Goal: Task Accomplishment & Management: Manage account settings

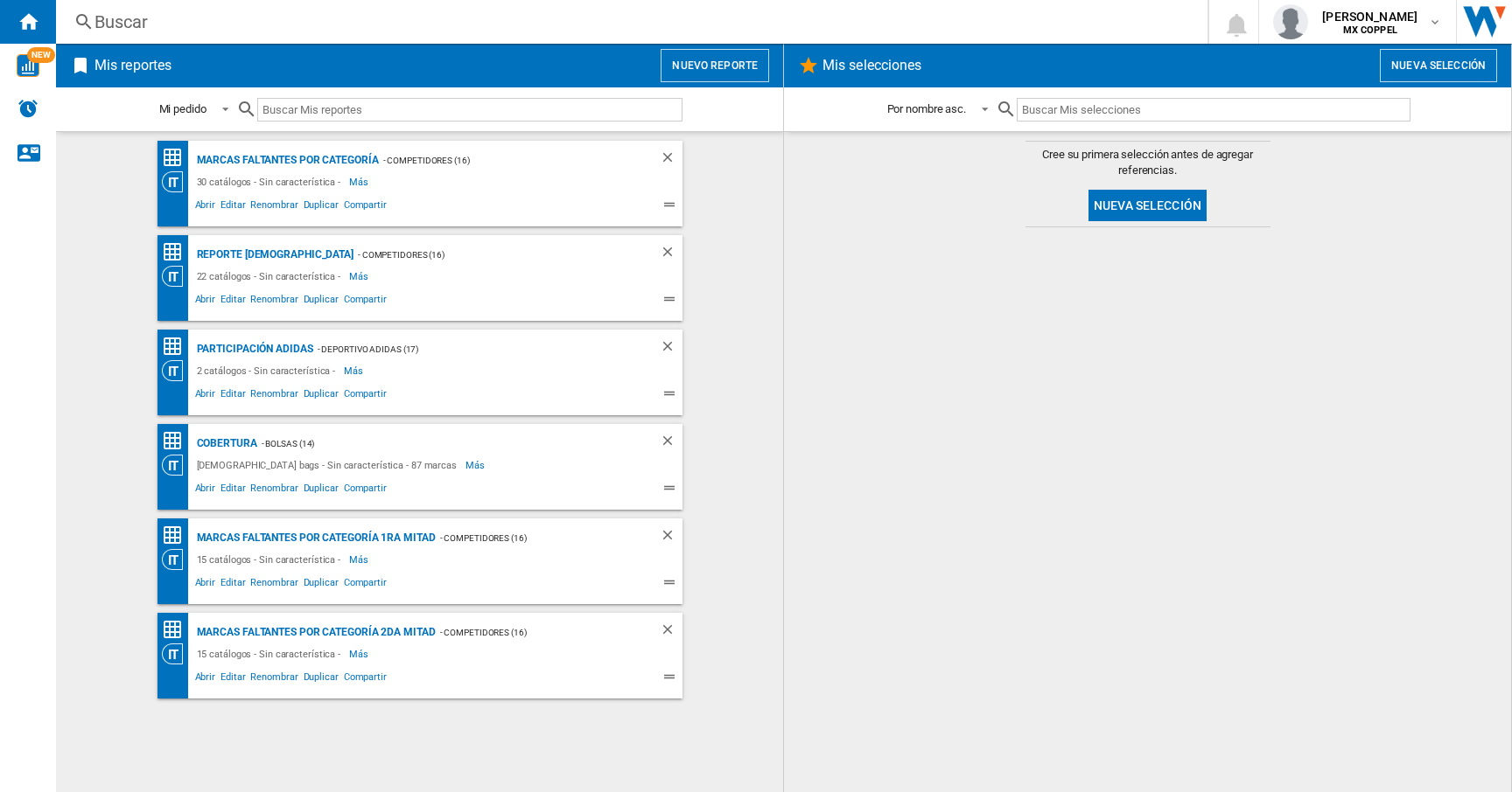
click at [927, 485] on div at bounding box center [1147, 509] width 692 height 548
click at [26, 18] on ng-md-icon "Inicio" at bounding box center [27, 21] width 21 height 21
click at [1434, 26] on md-icon "button" at bounding box center [1434, 21] width 14 height 14
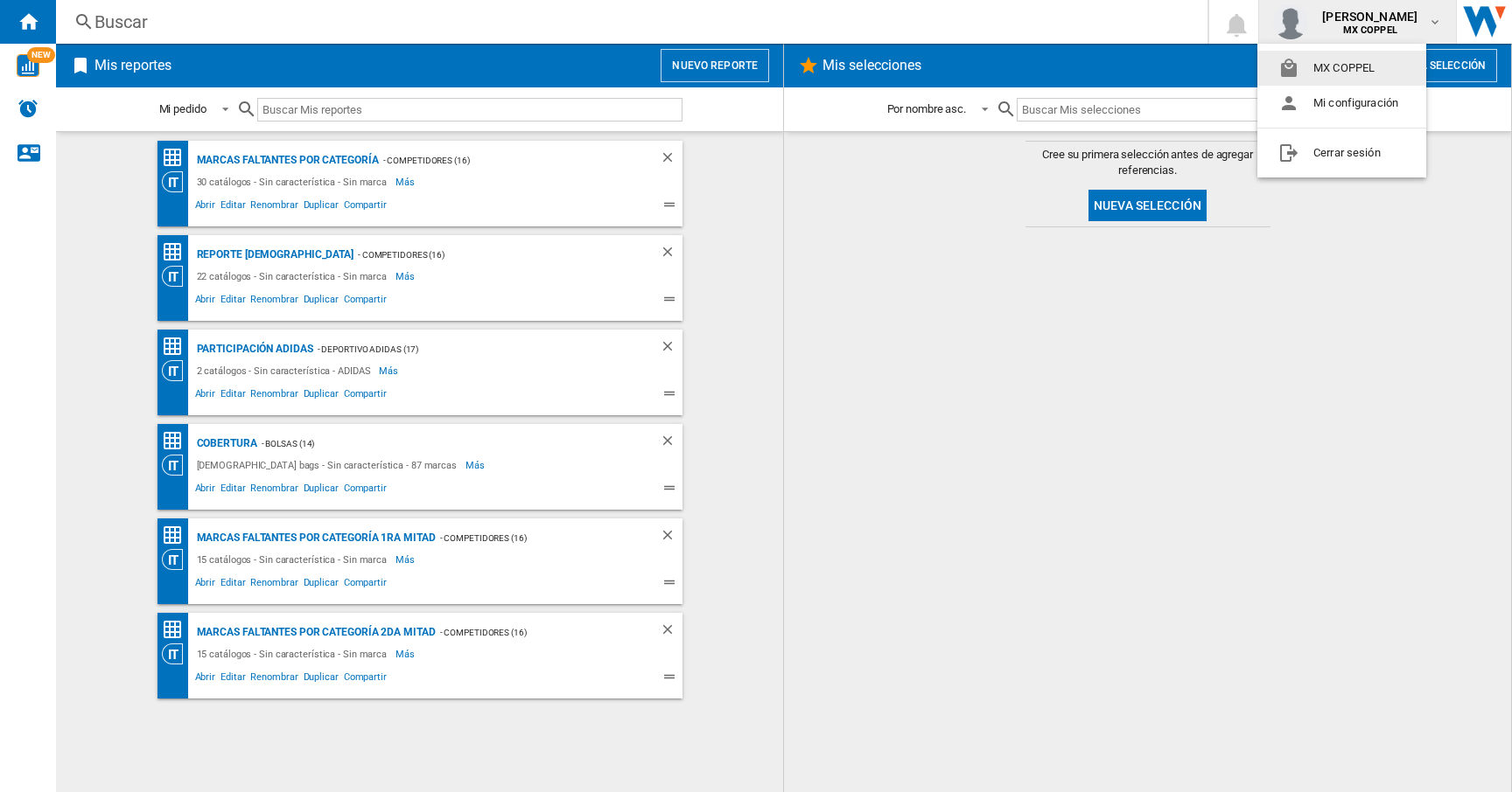
click at [1497, 15] on md-backdrop at bounding box center [756, 396] width 1512 height 792
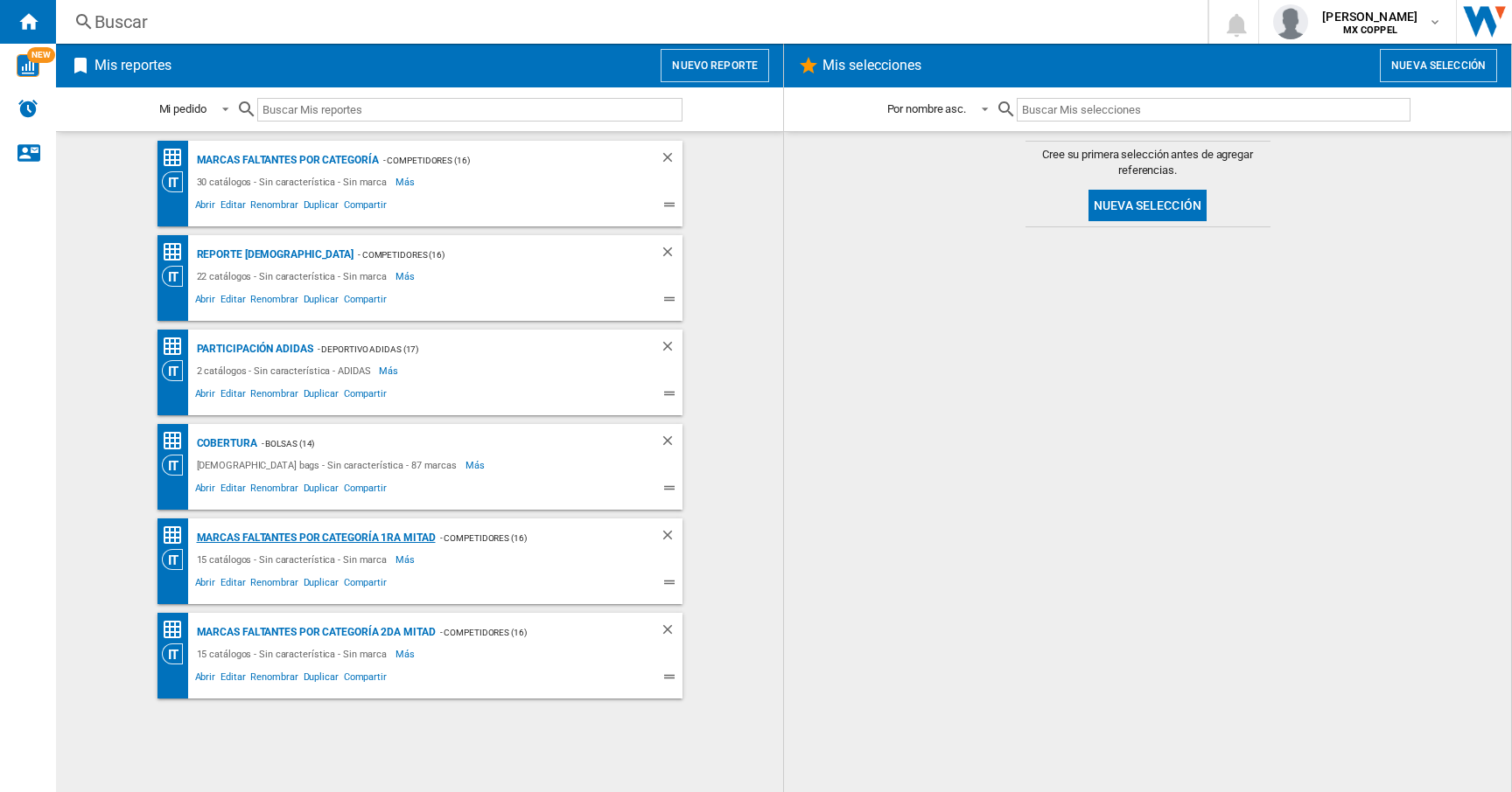
click at [300, 541] on div "Marcas faltantes por categoría 1ra Mitad" at bounding box center [314, 539] width 243 height 22
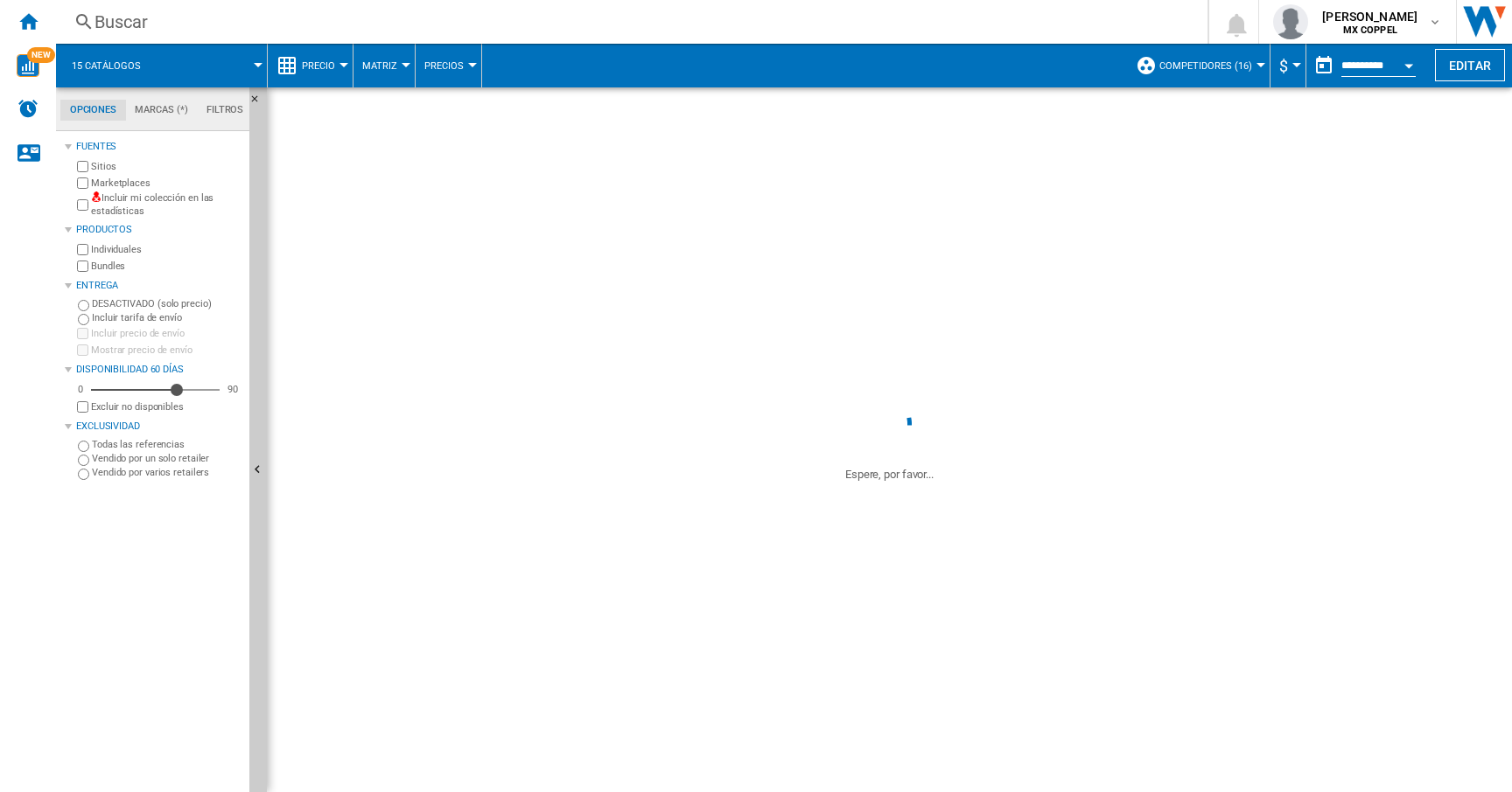
click at [257, 66] on div at bounding box center [258, 65] width 9 height 5
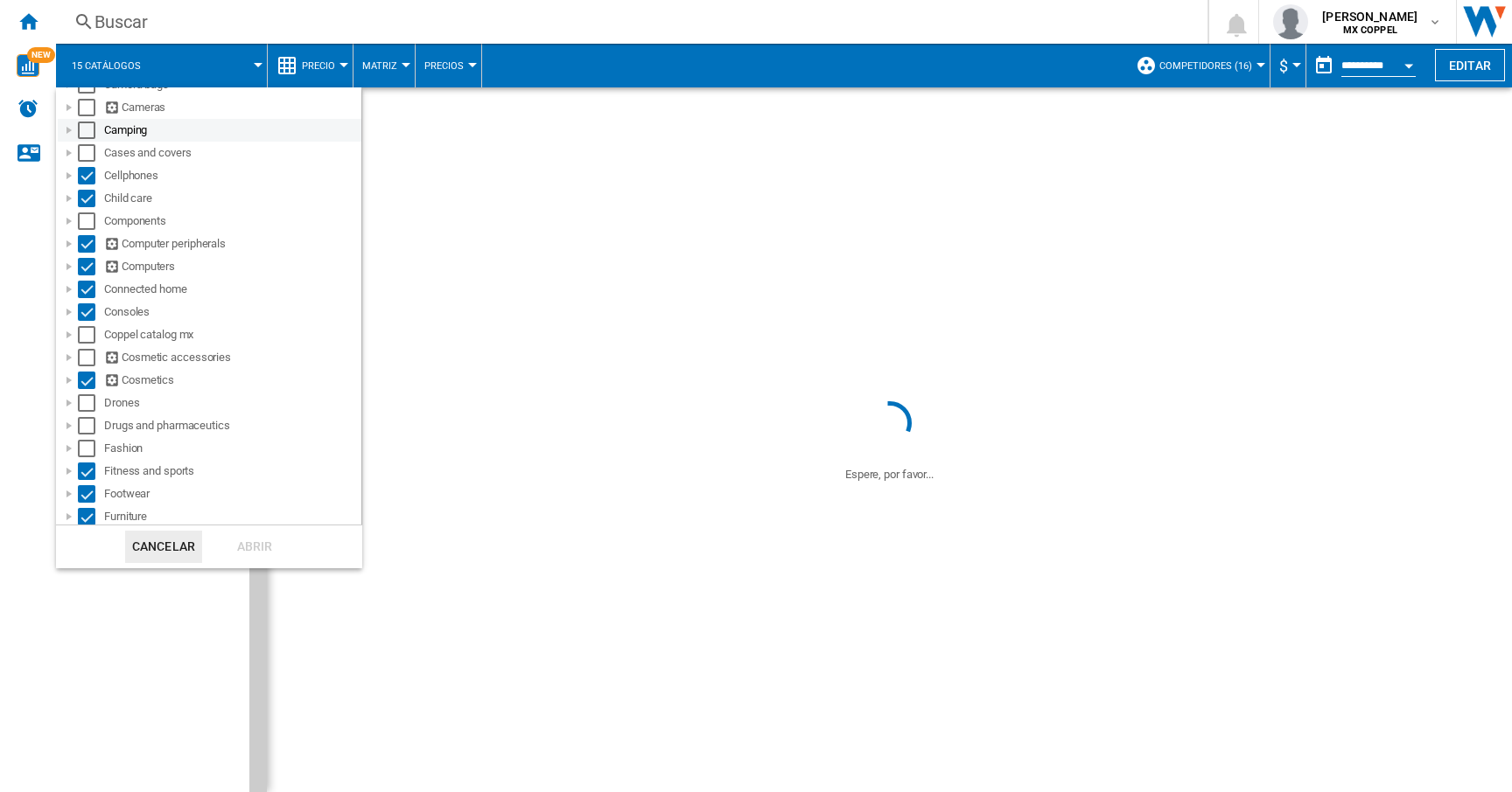
scroll to position [146, 0]
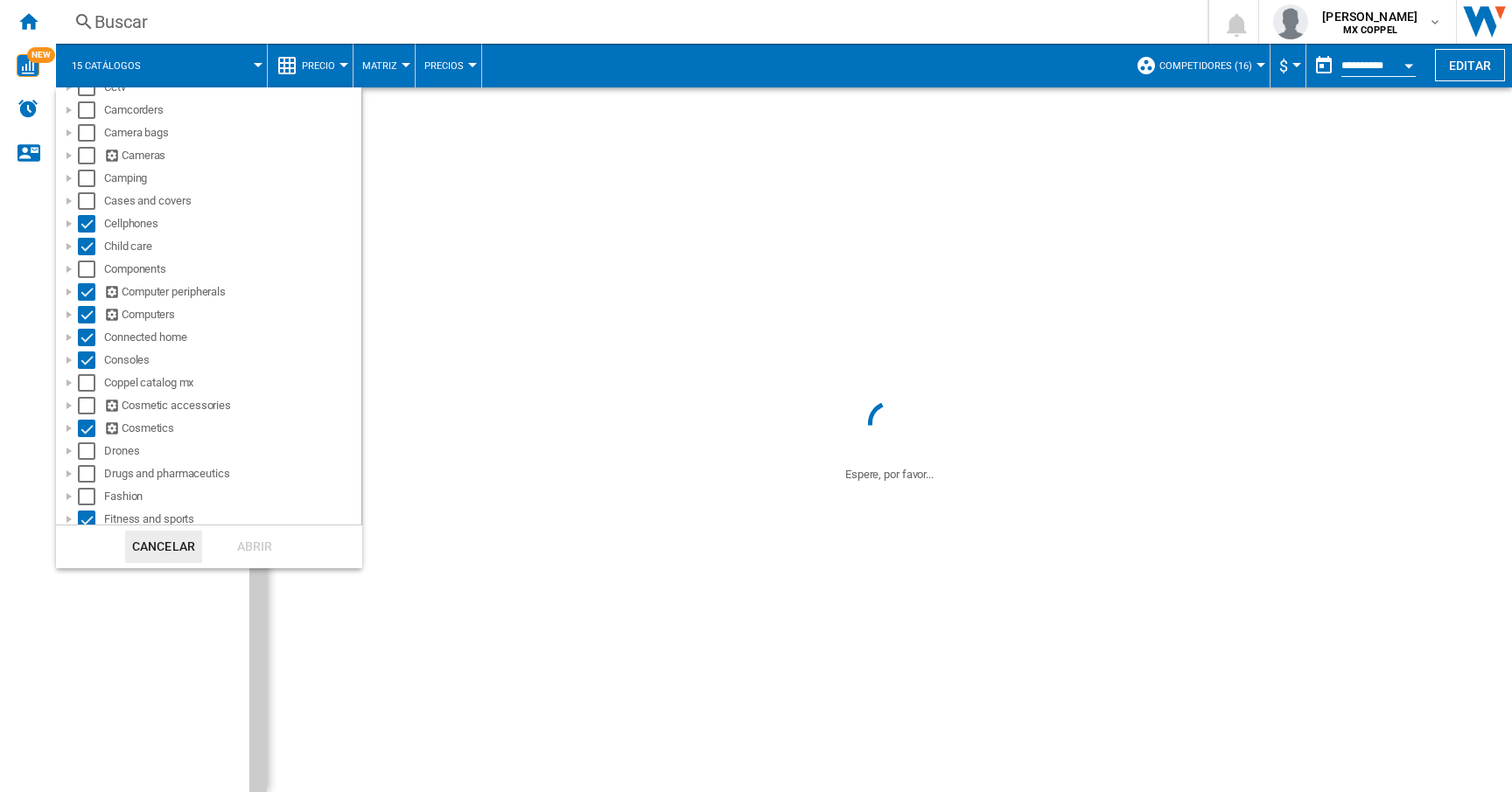
click at [31, 319] on md-backdrop at bounding box center [756, 396] width 1512 height 792
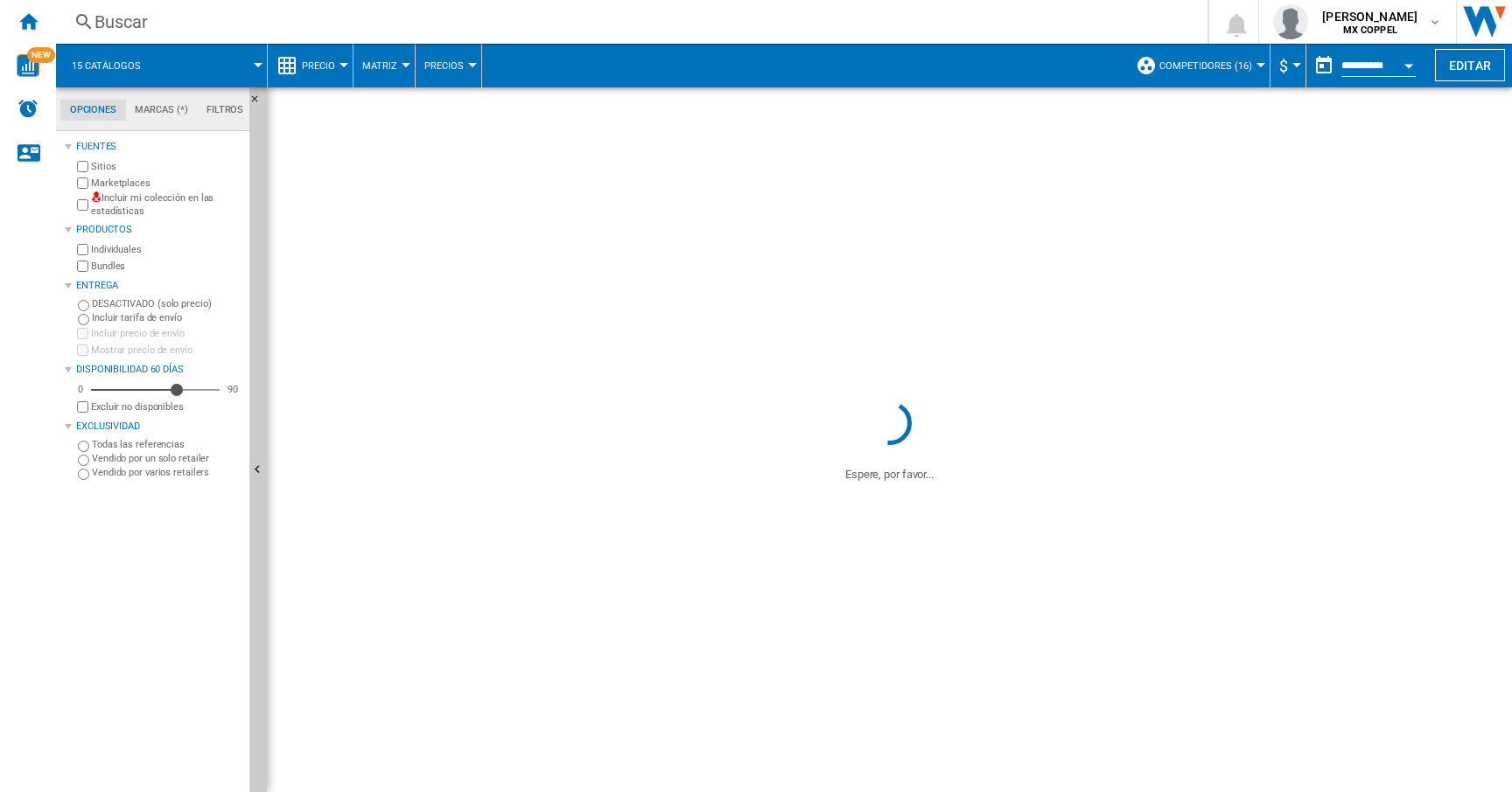
scroll to position [0, 0]
click at [26, 66] on img "WiseCard" at bounding box center [27, 65] width 23 height 23
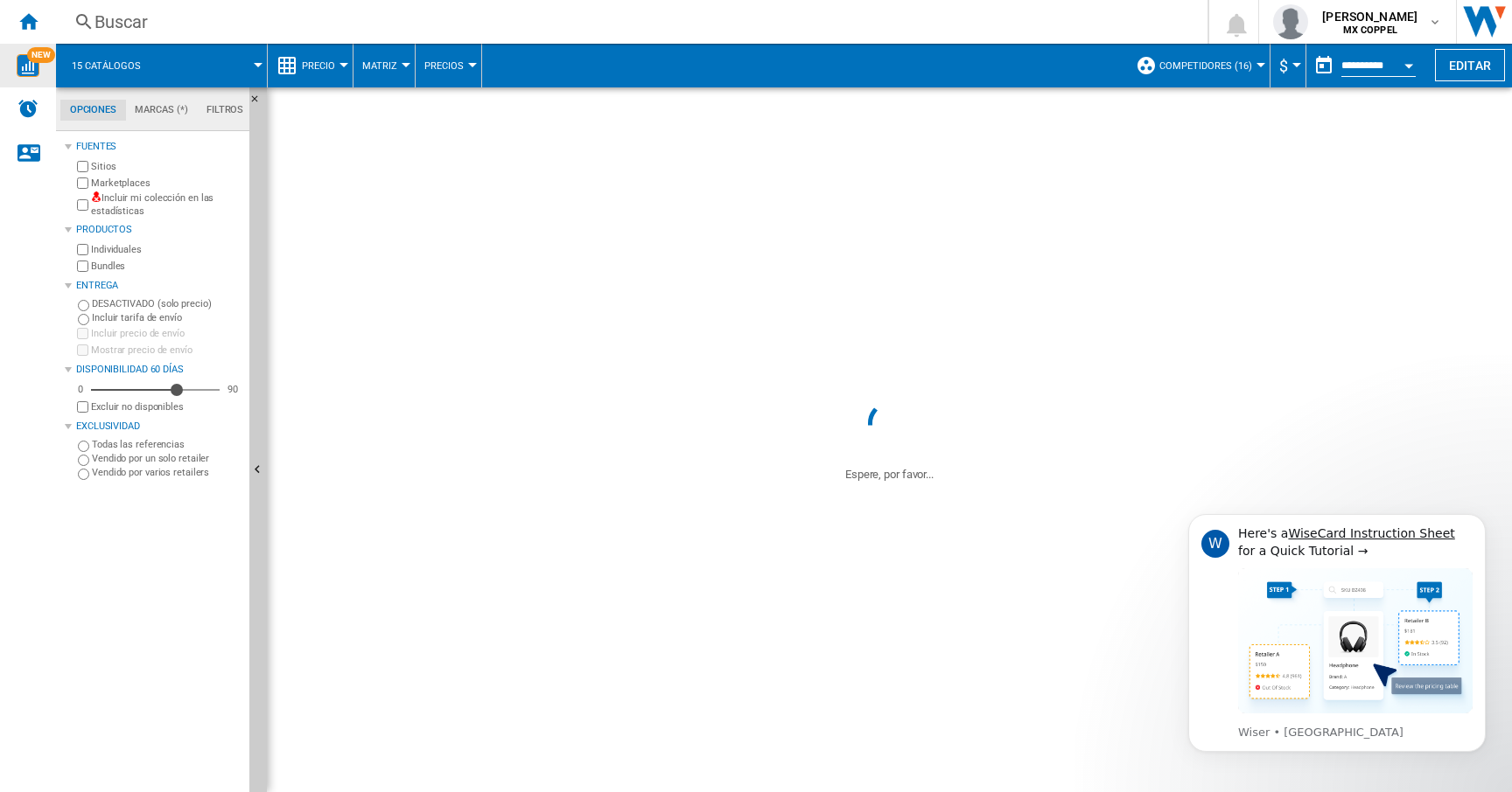
click at [1260, 64] on div at bounding box center [1261, 65] width 9 height 5
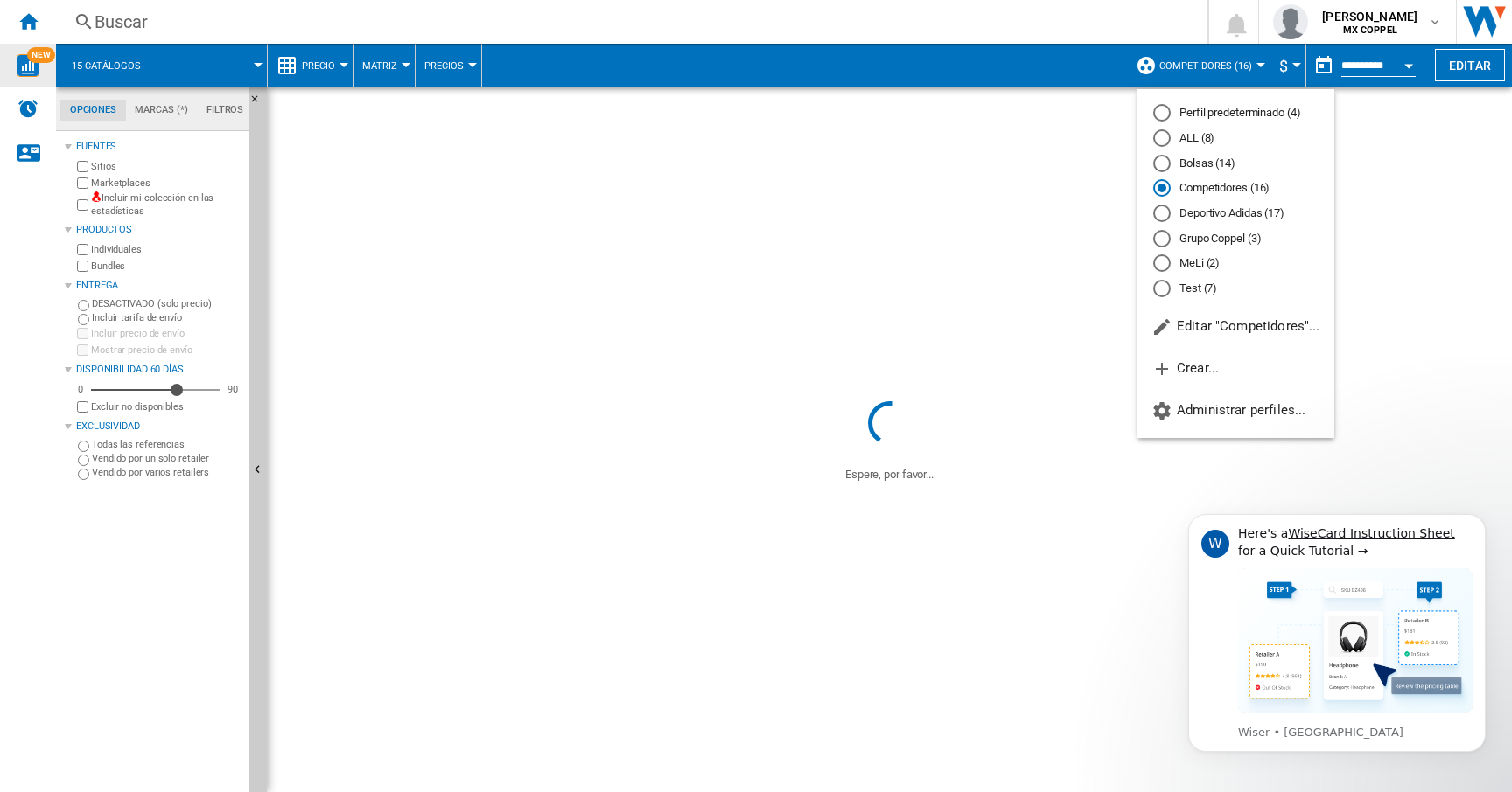
click at [1260, 64] on md-backdrop at bounding box center [756, 396] width 1512 height 792
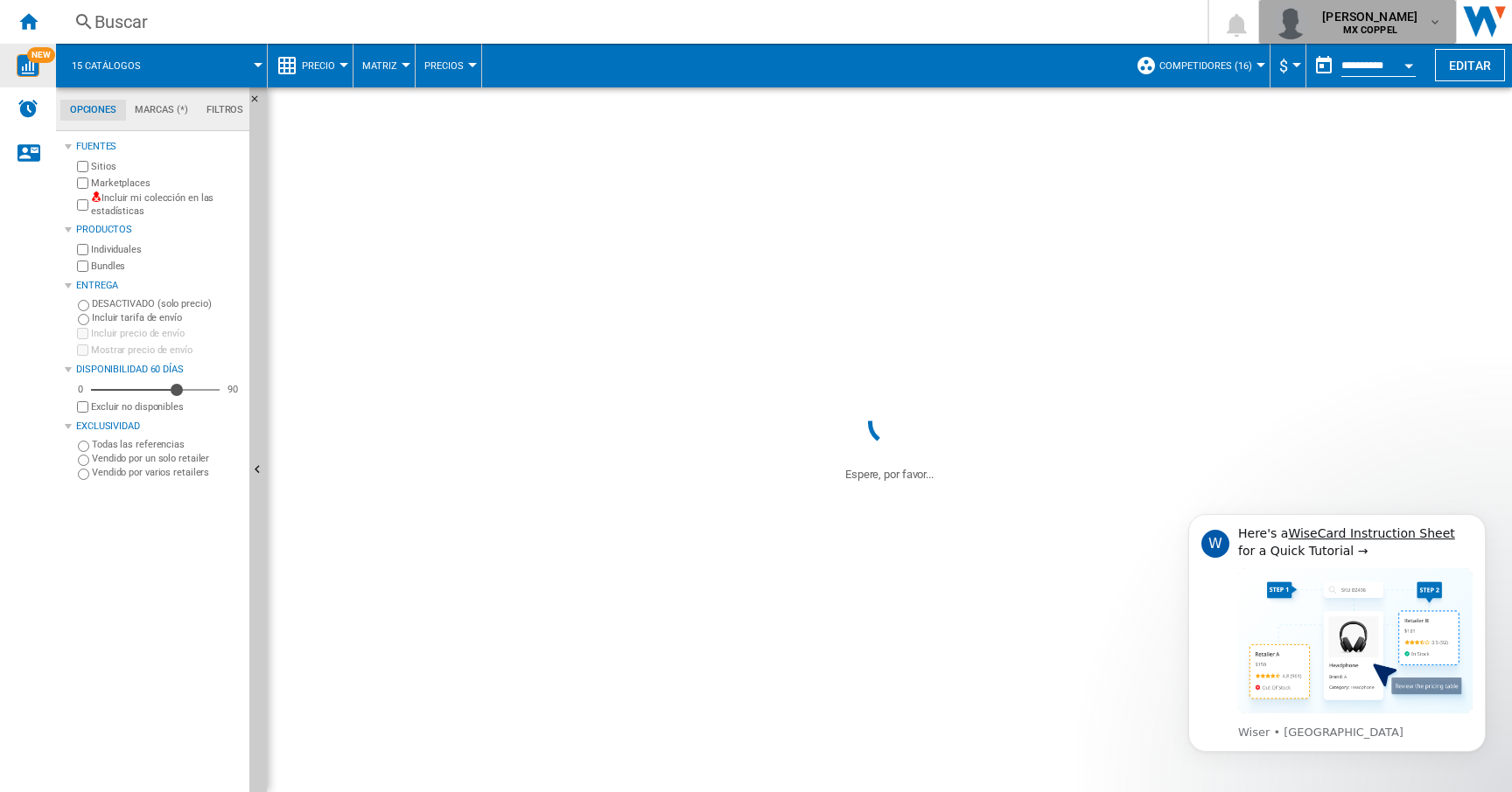
click at [1422, 20] on div "[PERSON_NAME] MX COPPEL" at bounding box center [1372, 22] width 113 height 28
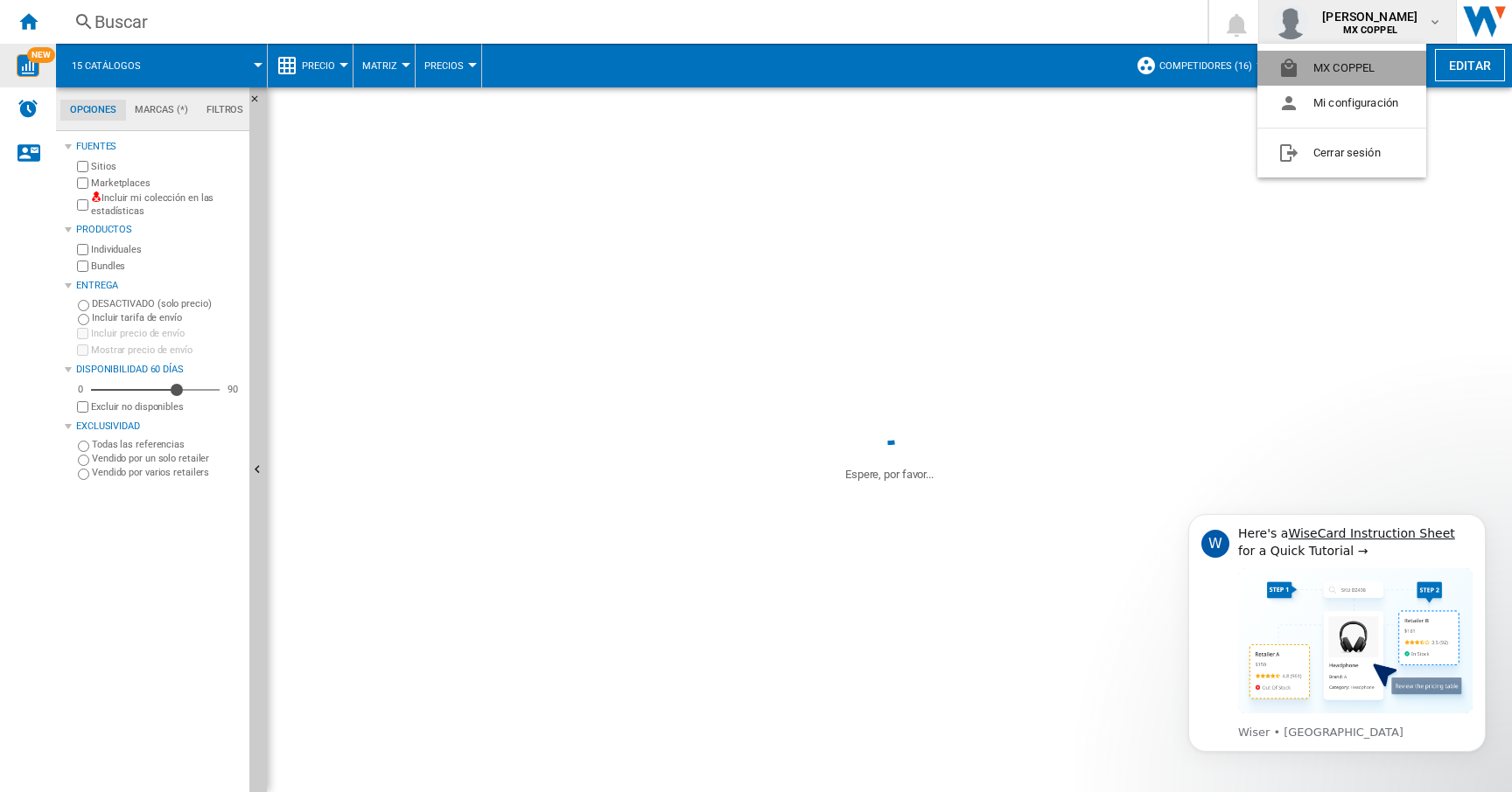
click at [1338, 71] on button "MX COPPEL" at bounding box center [1341, 68] width 169 height 35
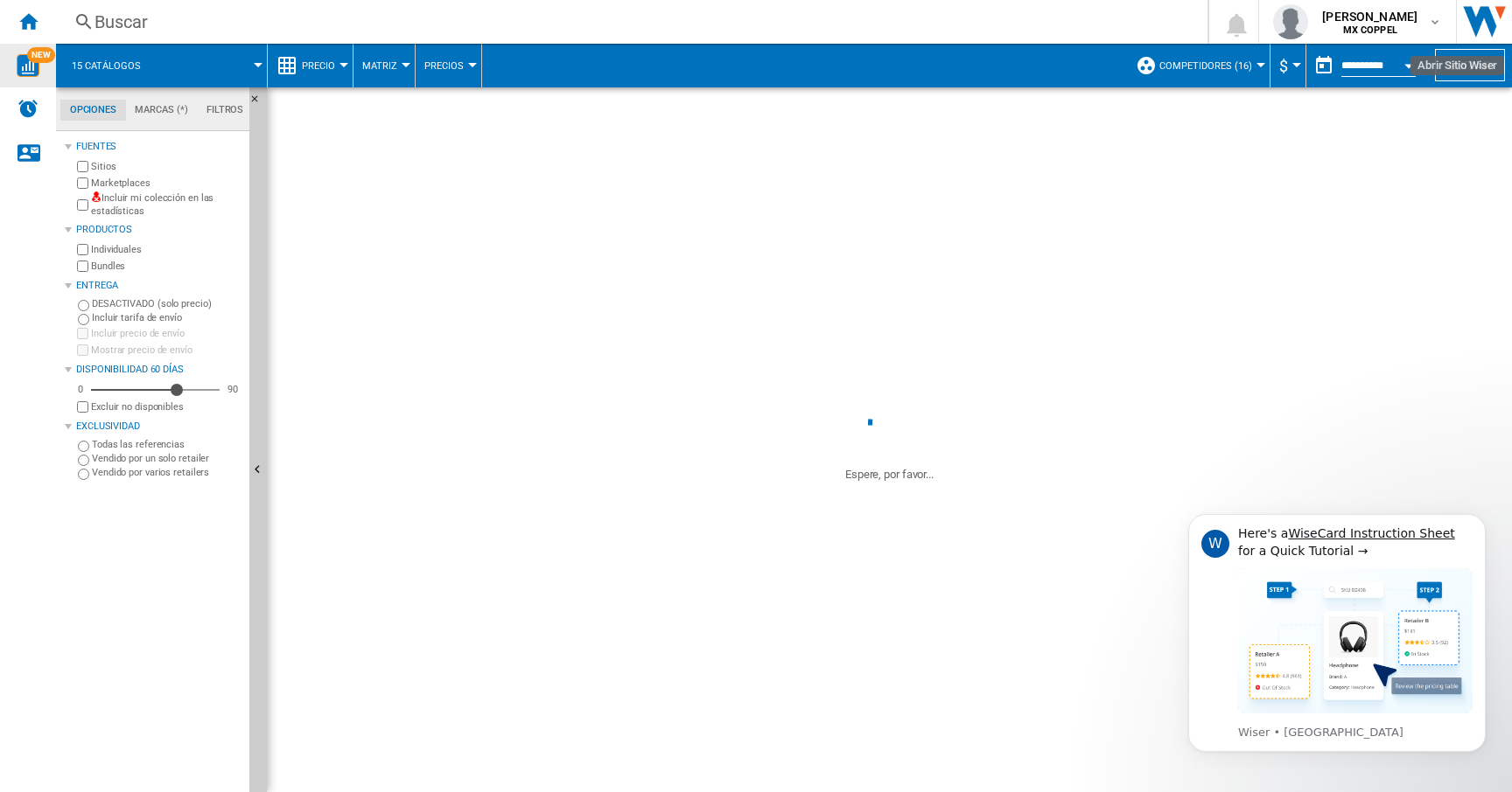
click at [1488, 25] on img "Abrir Sitio Wiser" at bounding box center [1484, 22] width 55 height 44
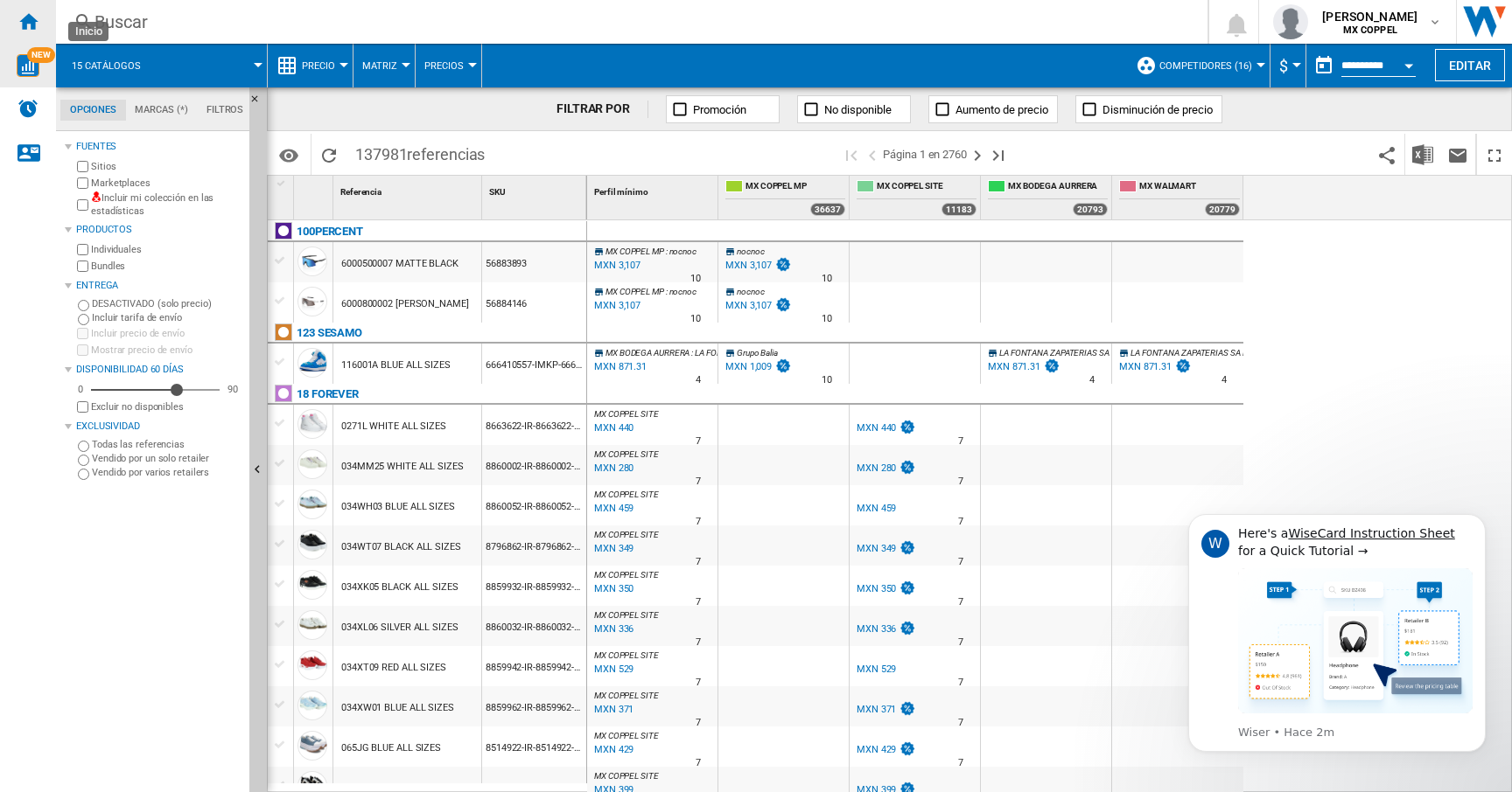
click at [31, 19] on ng-md-icon "Inicio" at bounding box center [27, 21] width 21 height 21
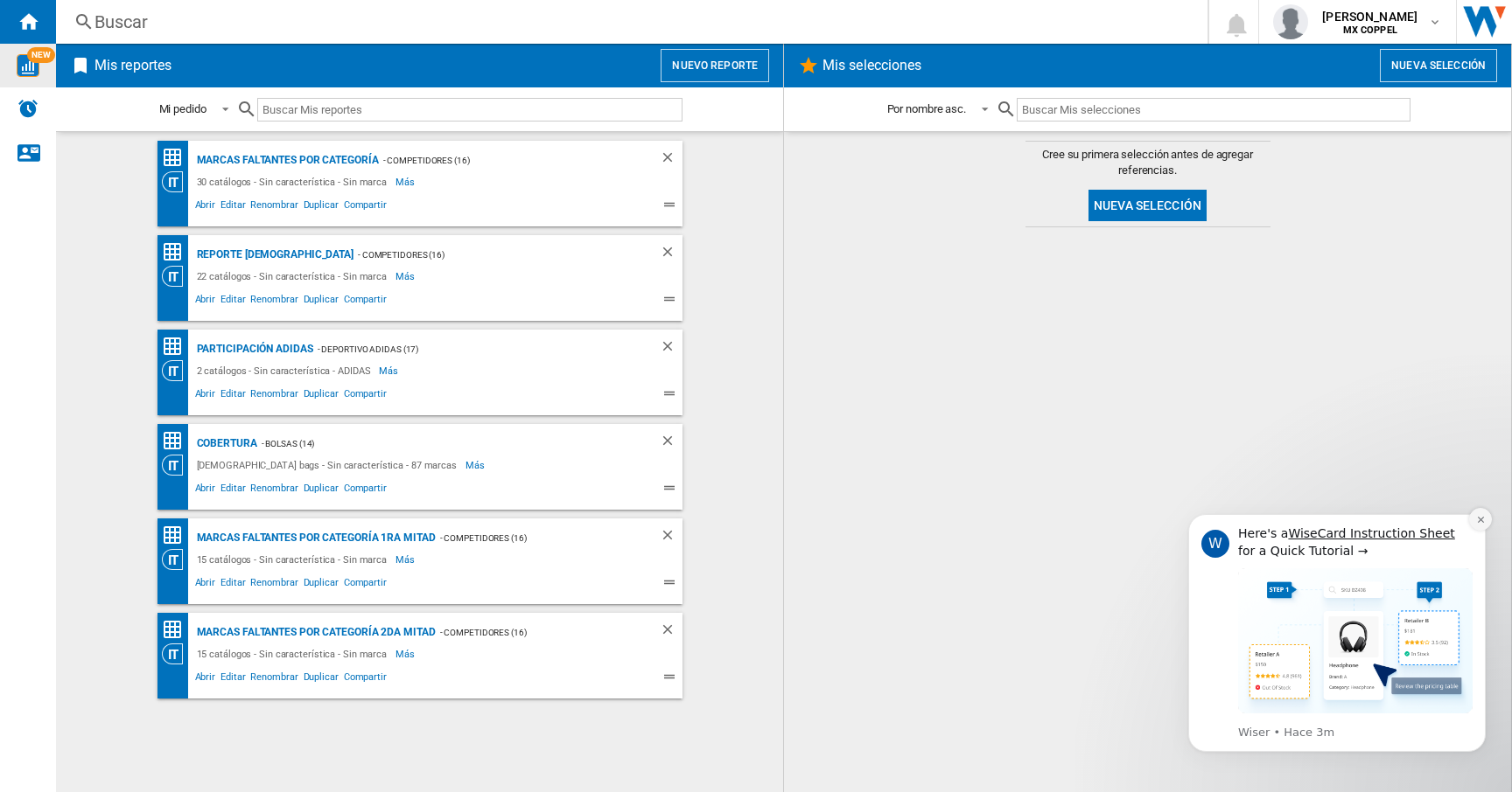
click at [1481, 519] on icon "Dismiss notification" at bounding box center [1481, 519] width 10 height 10
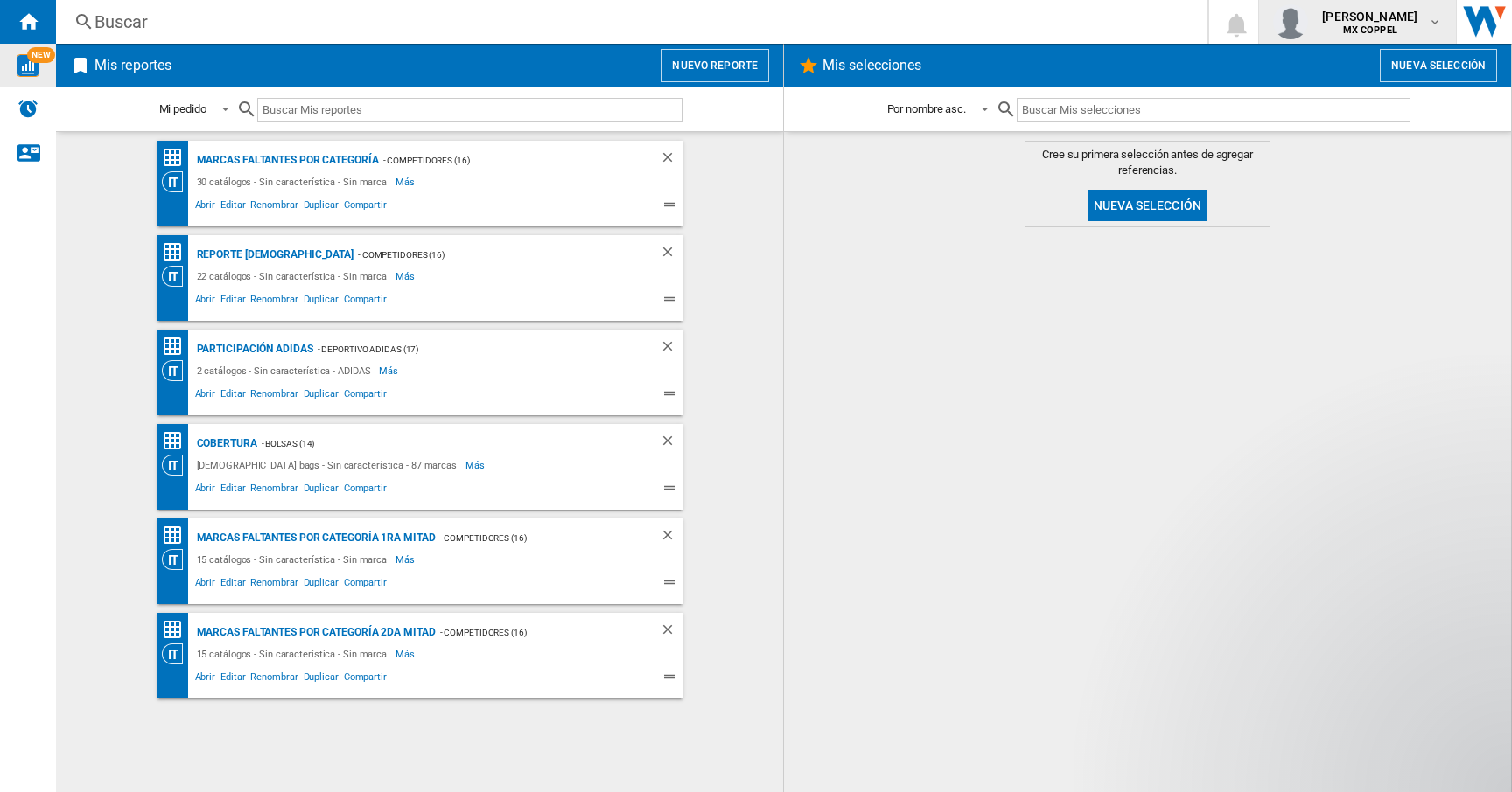
click at [1433, 26] on md-icon "button" at bounding box center [1434, 21] width 14 height 14
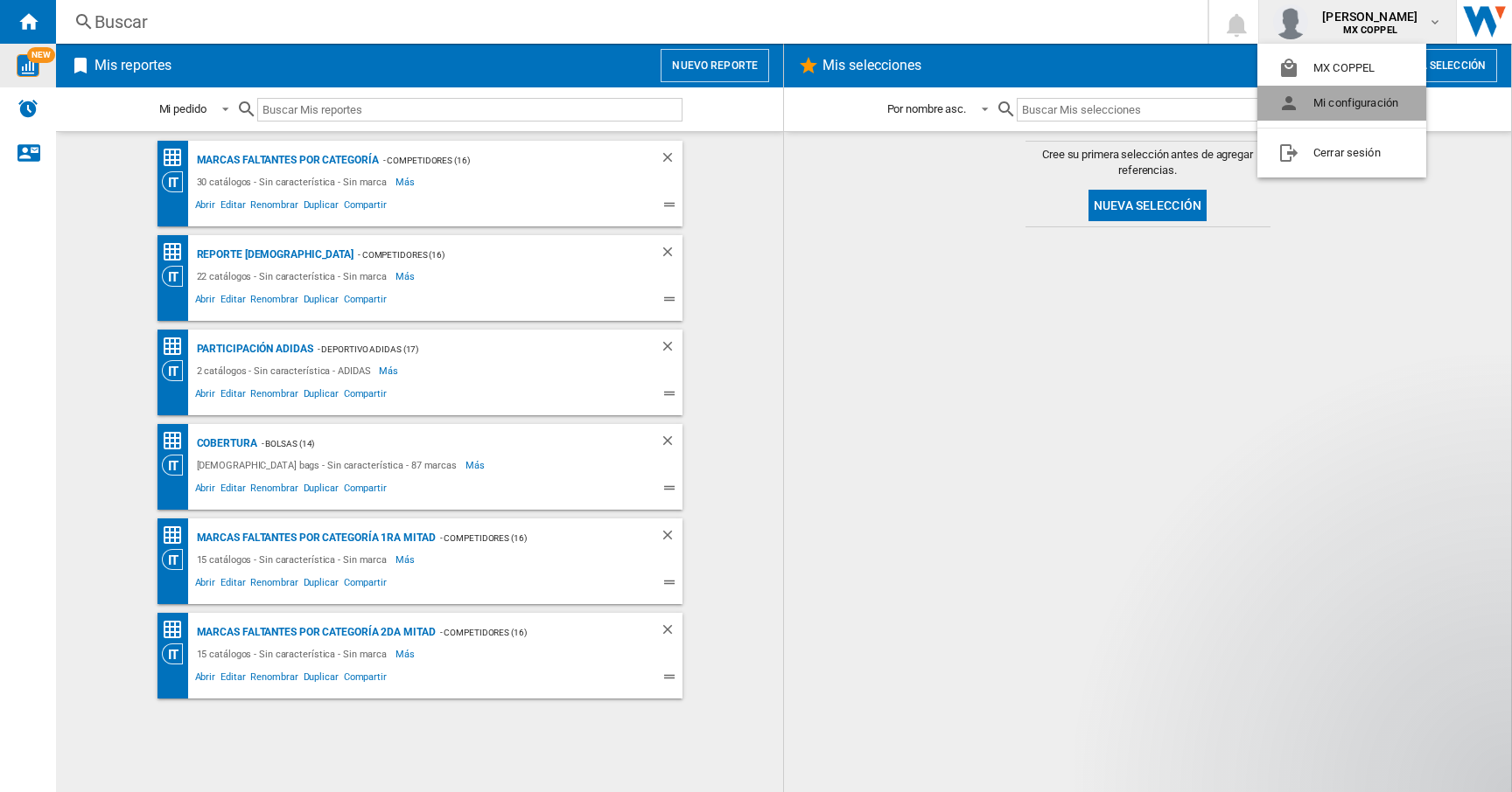
click at [1361, 103] on button "Mi configuración" at bounding box center [1341, 103] width 169 height 35
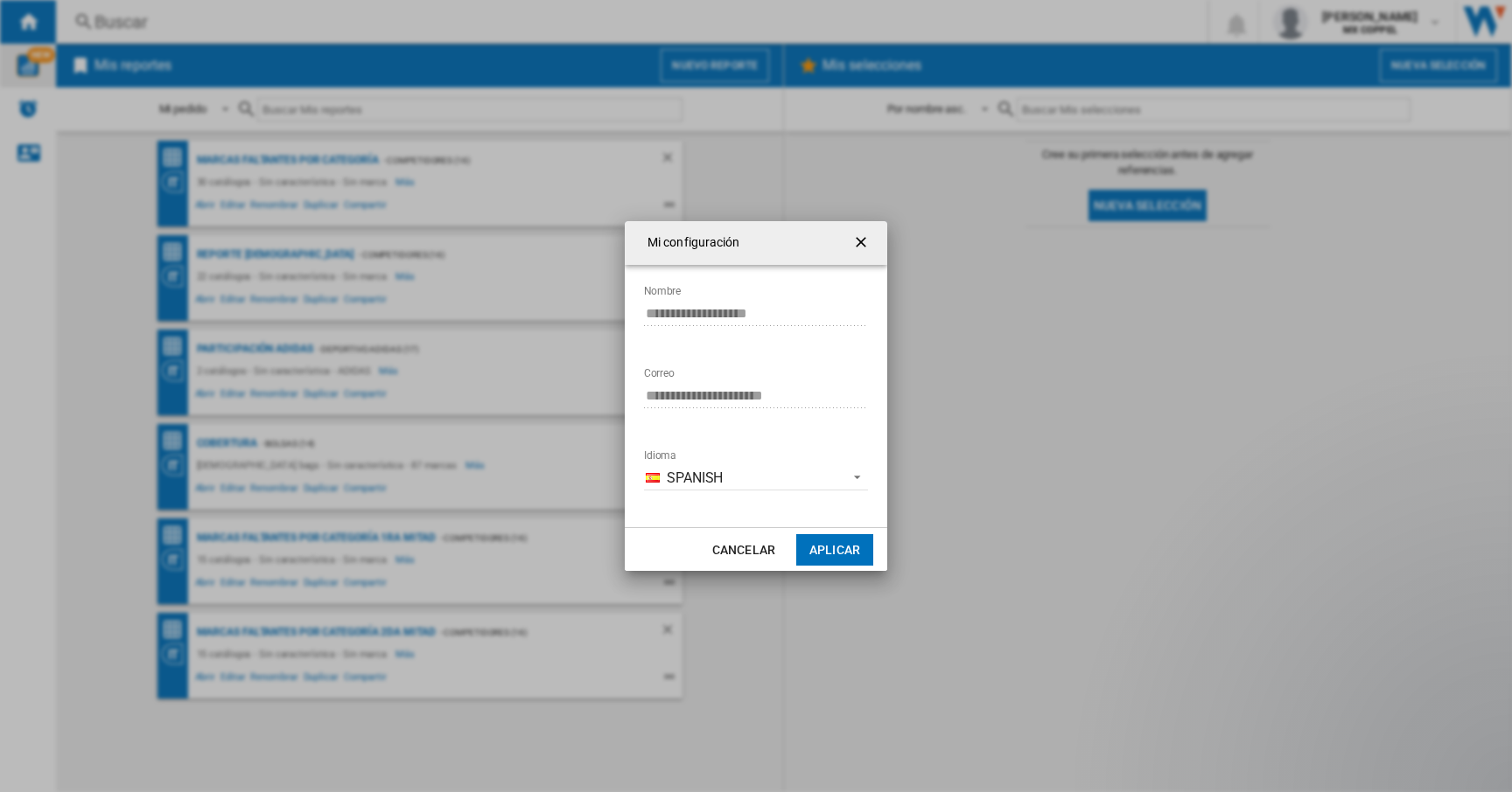
click at [867, 237] on ng-md-icon "getI18NText('BUTTONS.CLOSE_DIALOG')" at bounding box center [862, 243] width 21 height 21
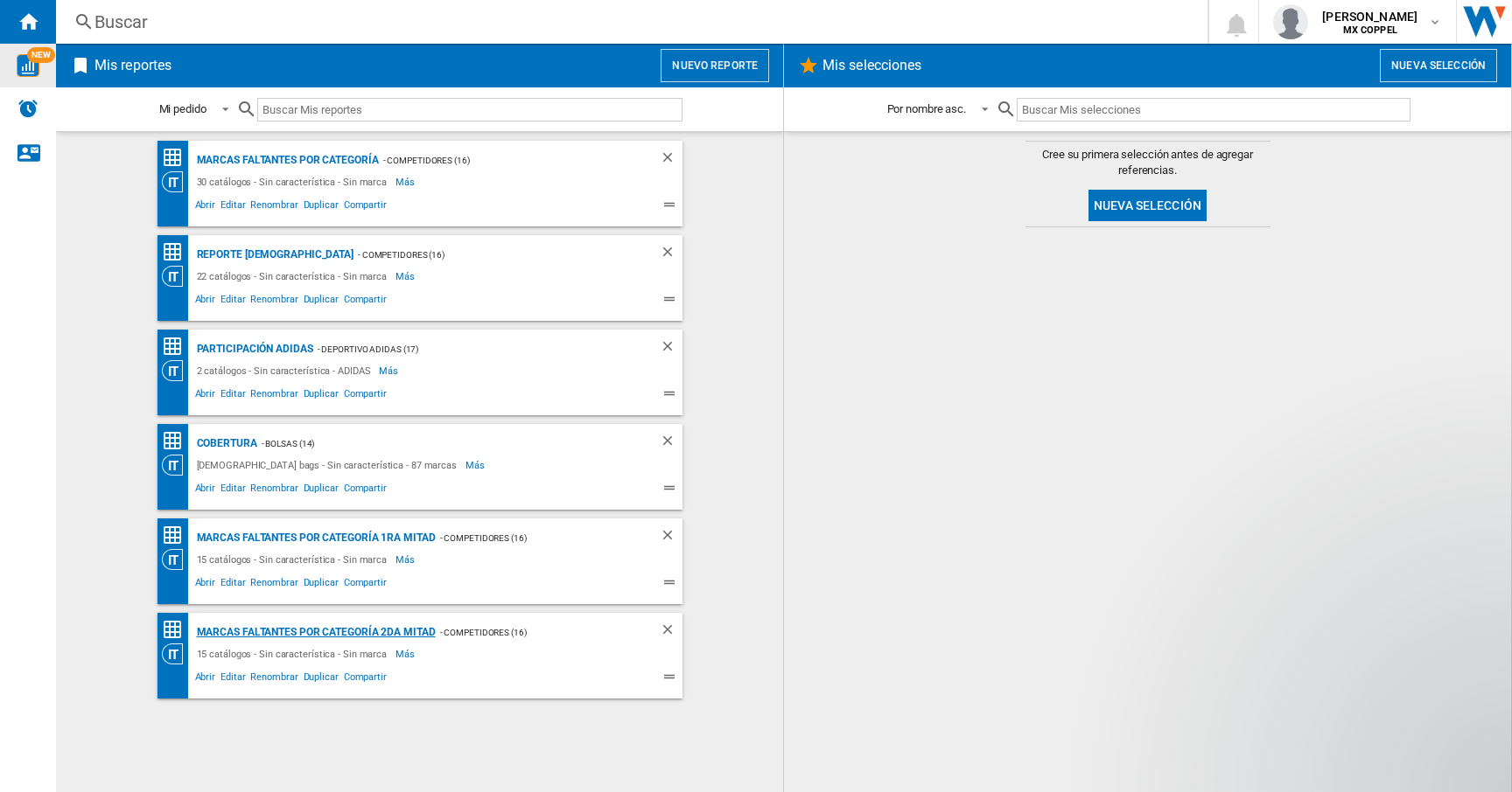
click at [253, 630] on div "Marcas faltantes por categoría 2da mitad" at bounding box center [314, 633] width 243 height 22
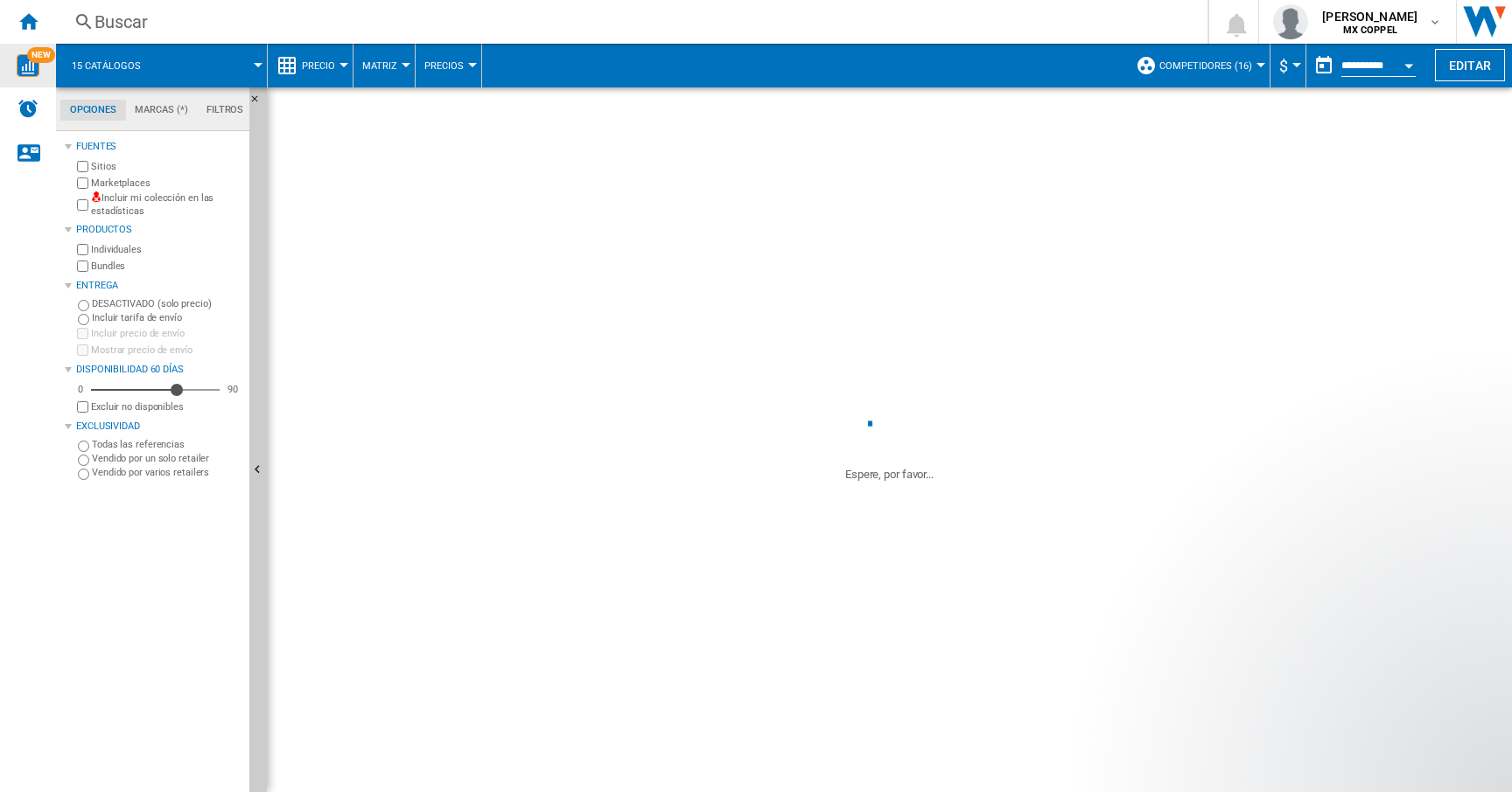
click at [94, 109] on md-tab-item "Opciones" at bounding box center [93, 109] width 66 height 21
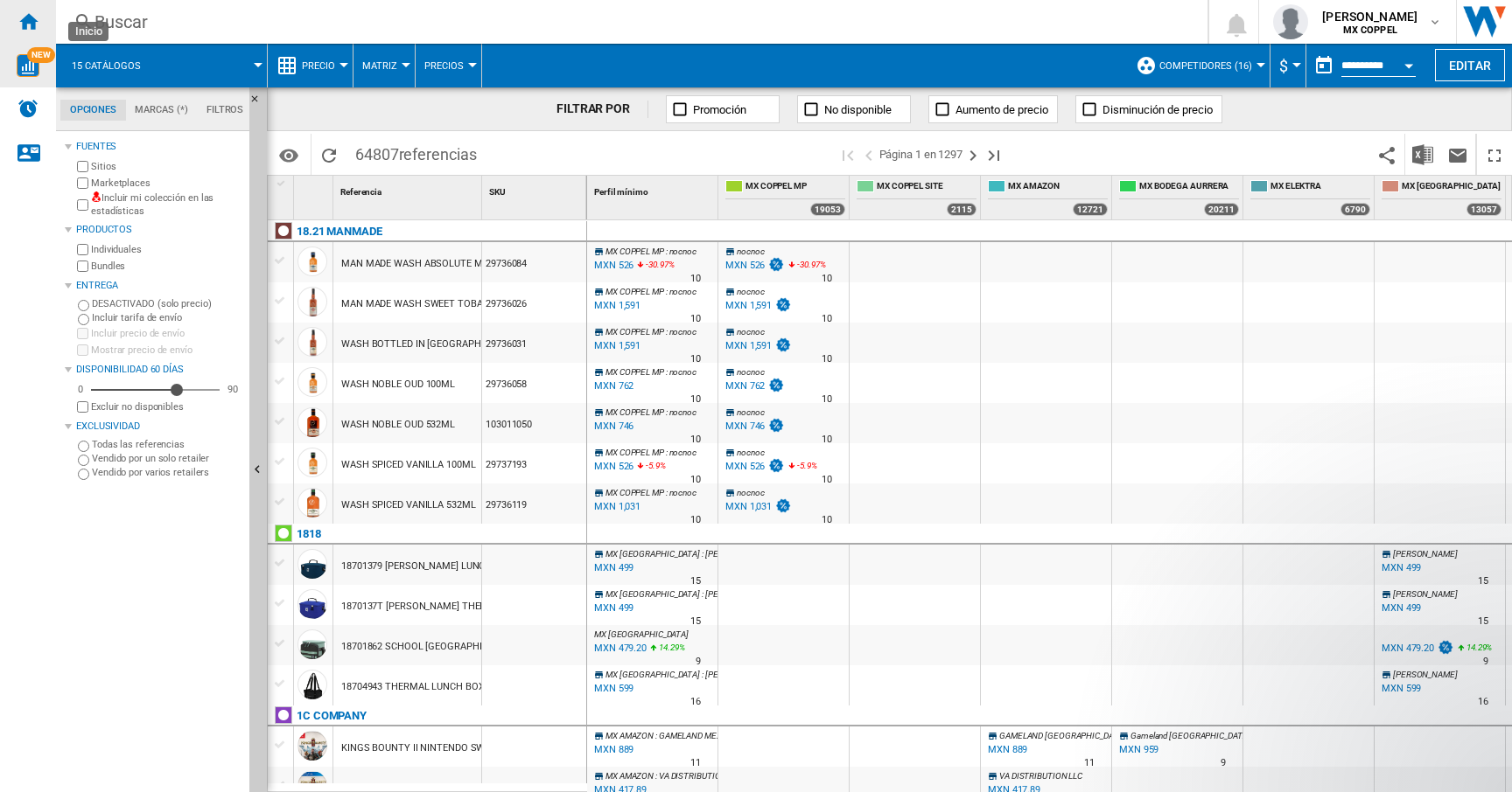
click at [27, 22] on ng-md-icon "Inicio" at bounding box center [27, 21] width 21 height 21
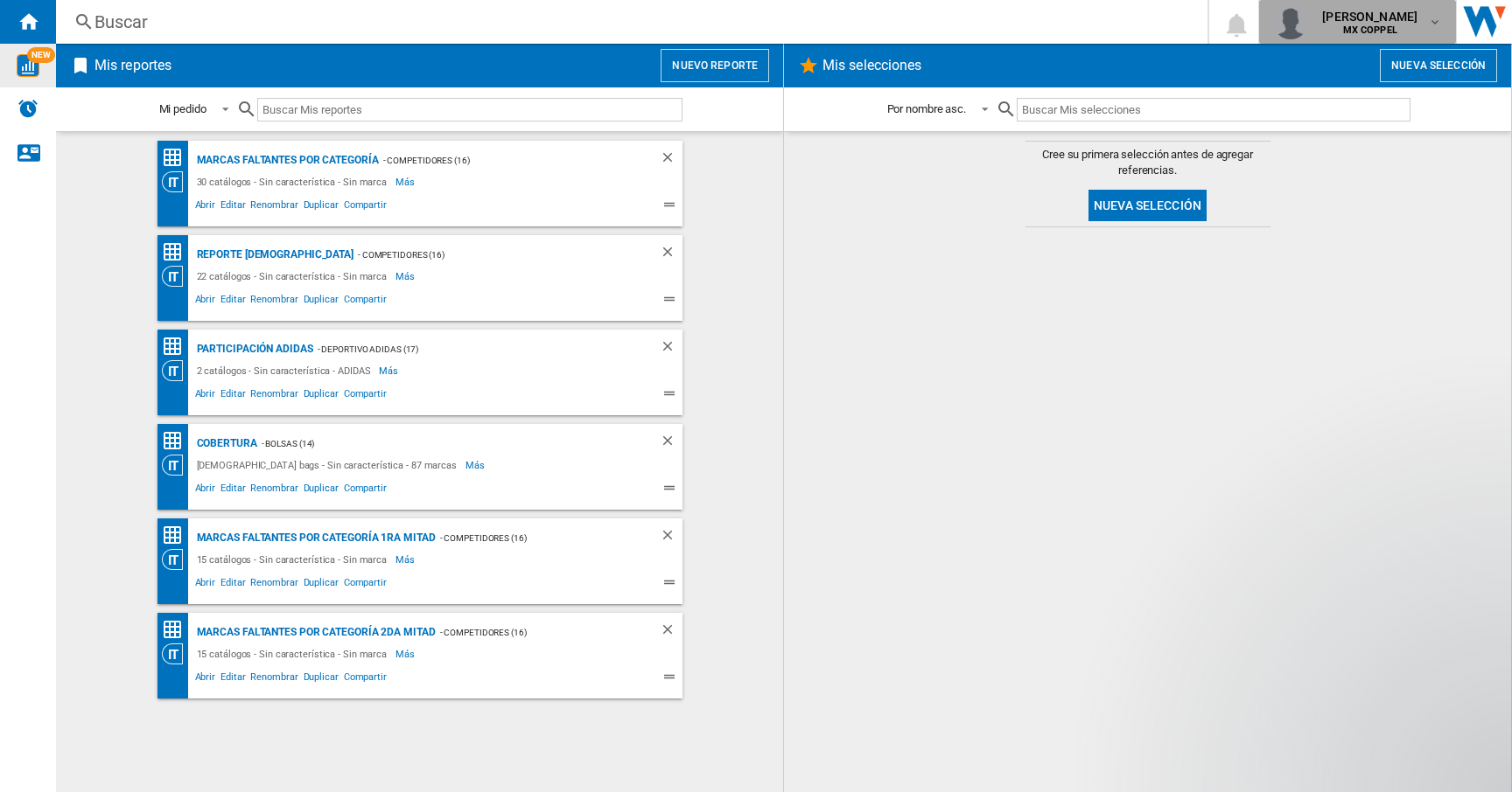
click at [1432, 20] on md-icon "button" at bounding box center [1434, 21] width 14 height 14
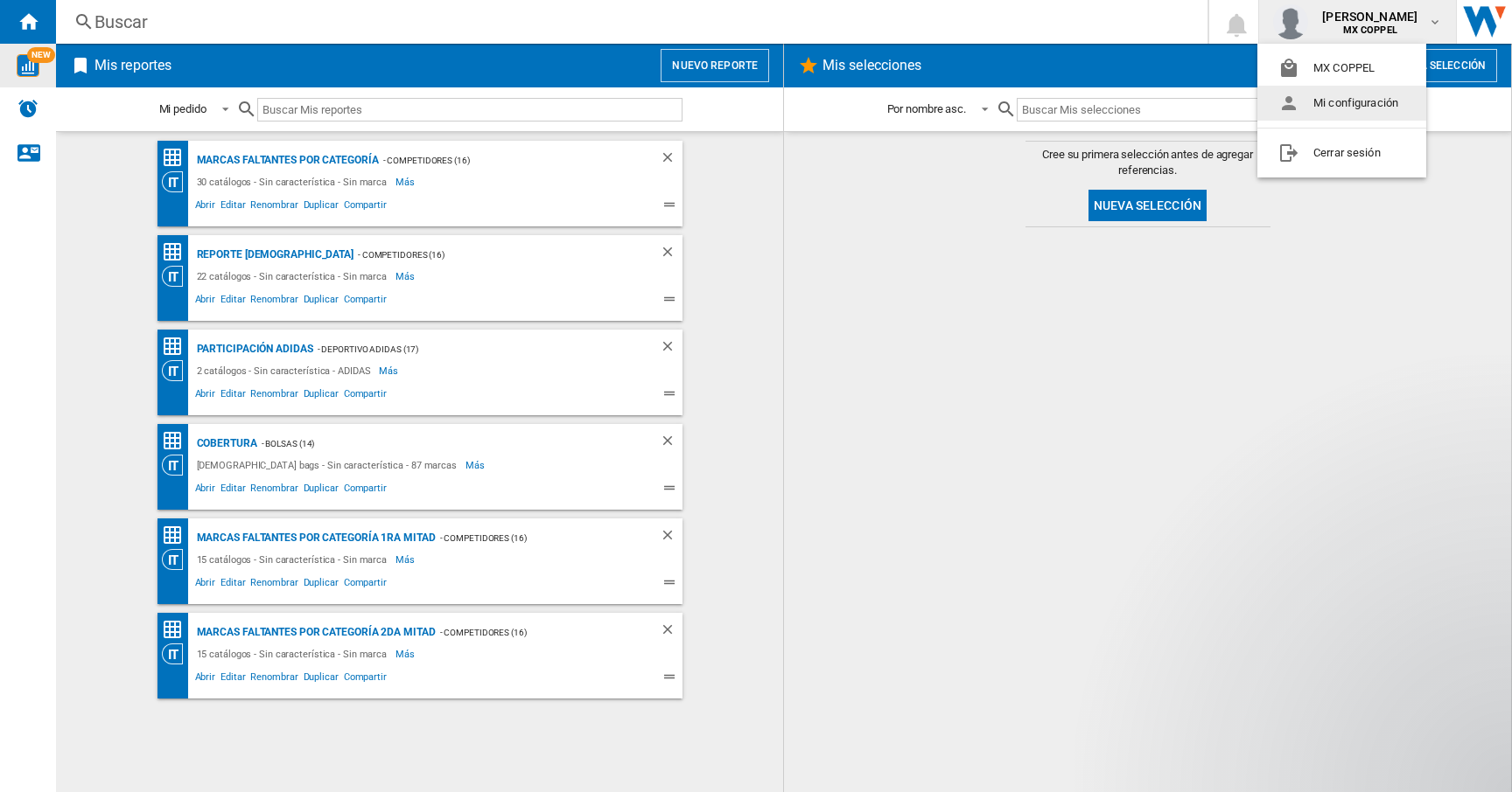
click at [1332, 102] on button "Mi configuración" at bounding box center [1341, 103] width 169 height 35
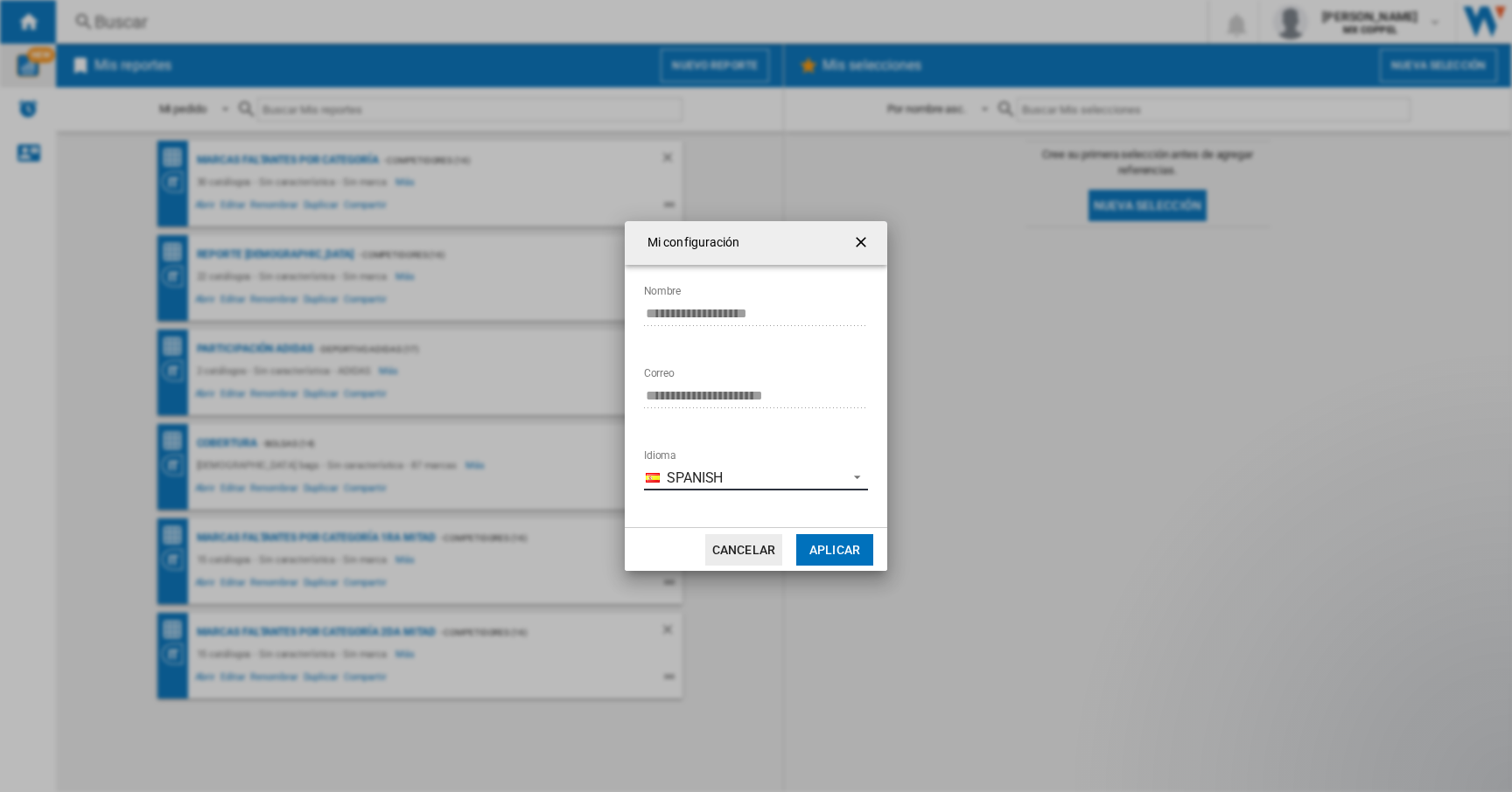
click at [821, 478] on span "Spanish" at bounding box center [752, 478] width 171 height 19
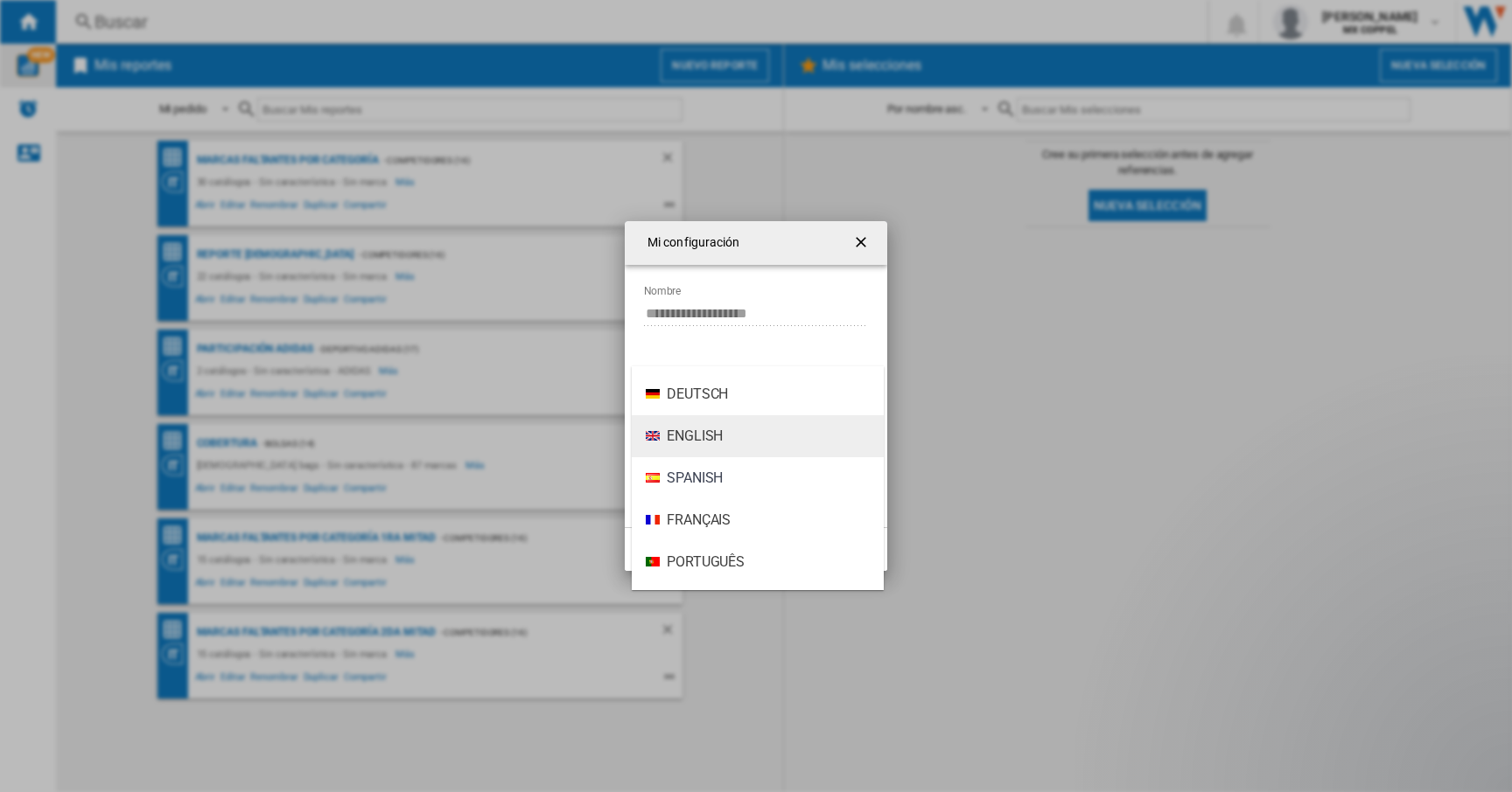
click at [687, 436] on span "English" at bounding box center [694, 436] width 56 height 19
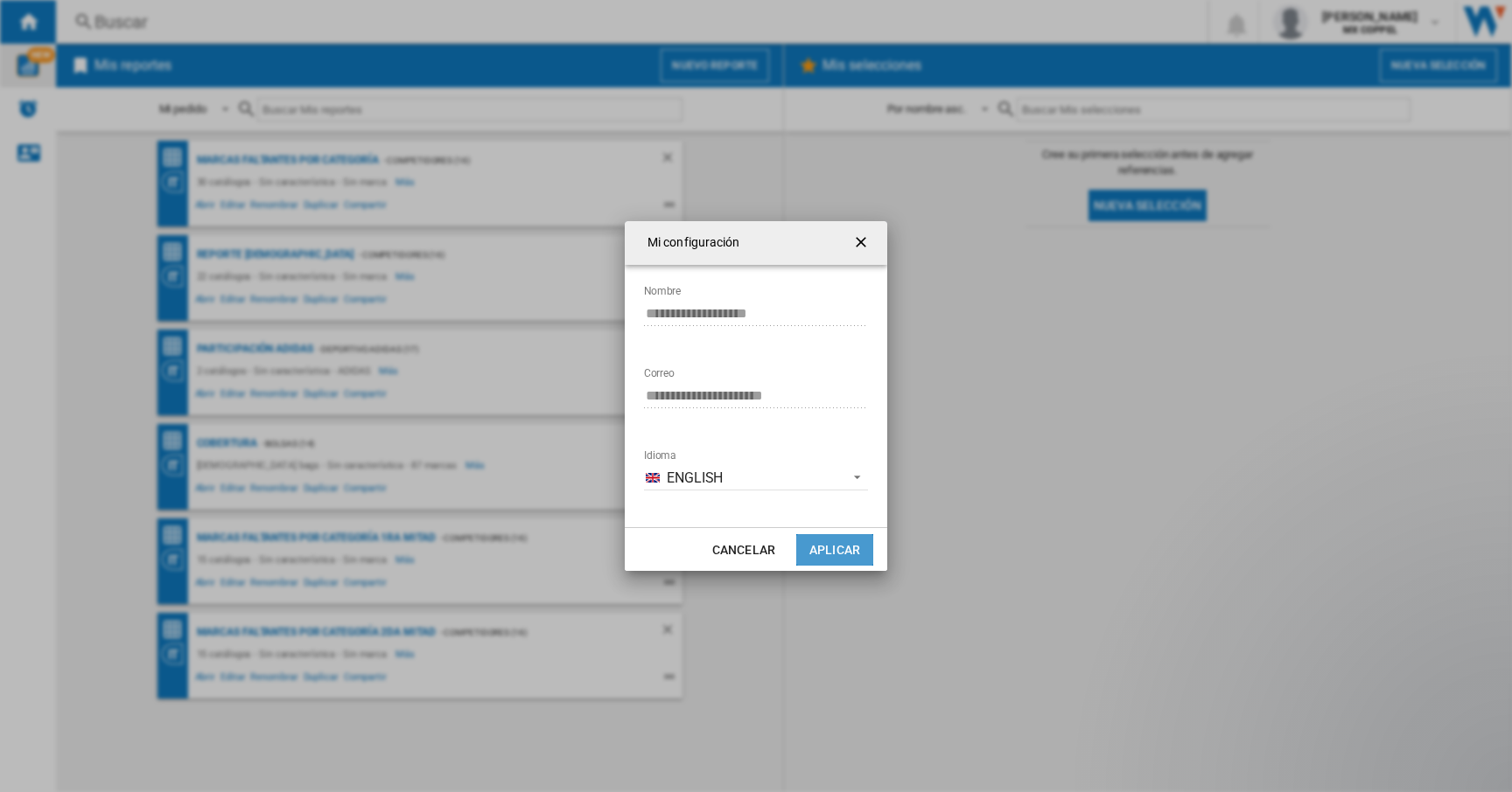
click at [849, 549] on button "Aplicar" at bounding box center [834, 550] width 77 height 32
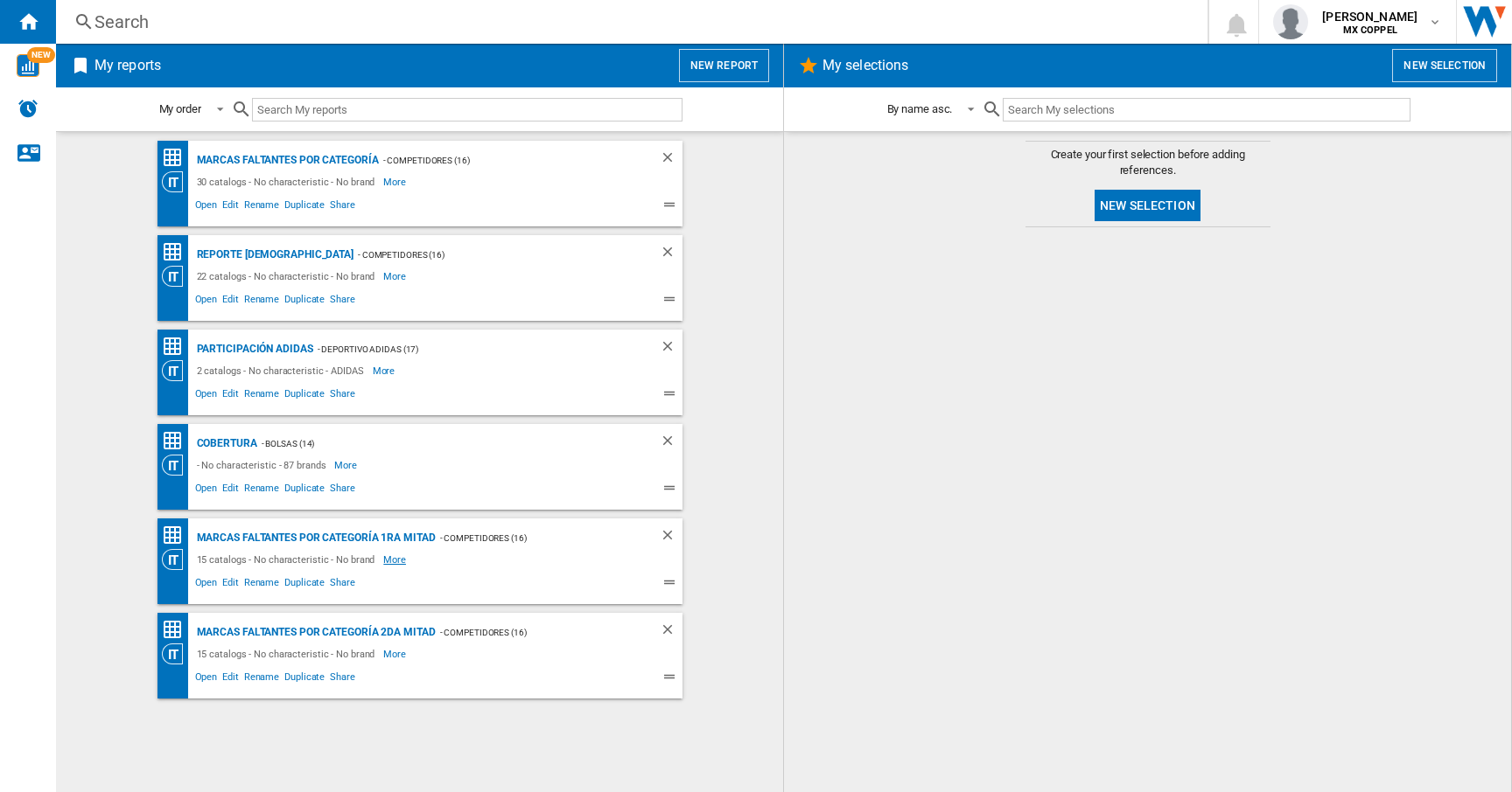
click at [391, 560] on span "More" at bounding box center [396, 560] width 26 height 21
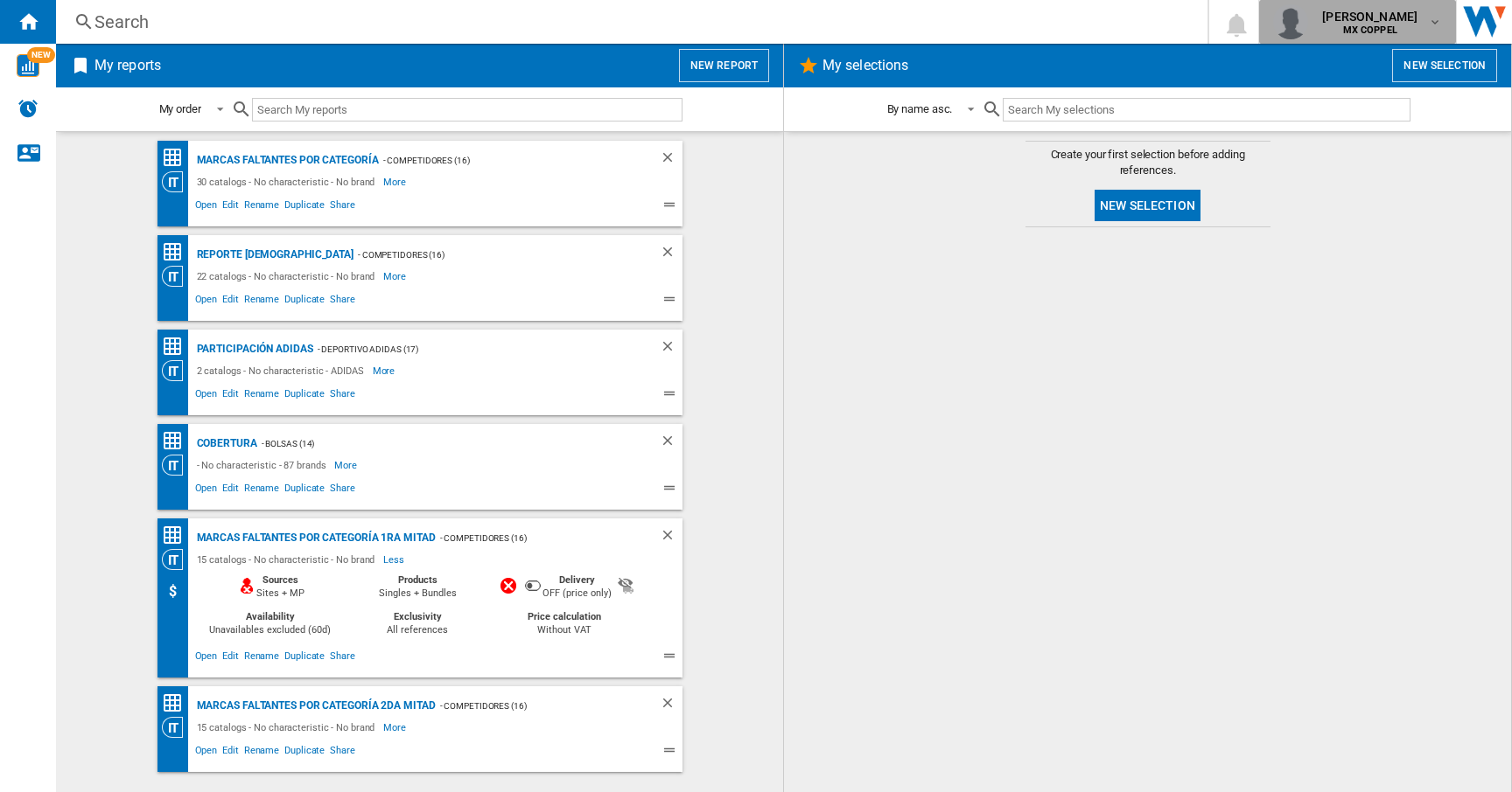
click at [1414, 22] on span "[PERSON_NAME]" at bounding box center [1370, 16] width 96 height 17
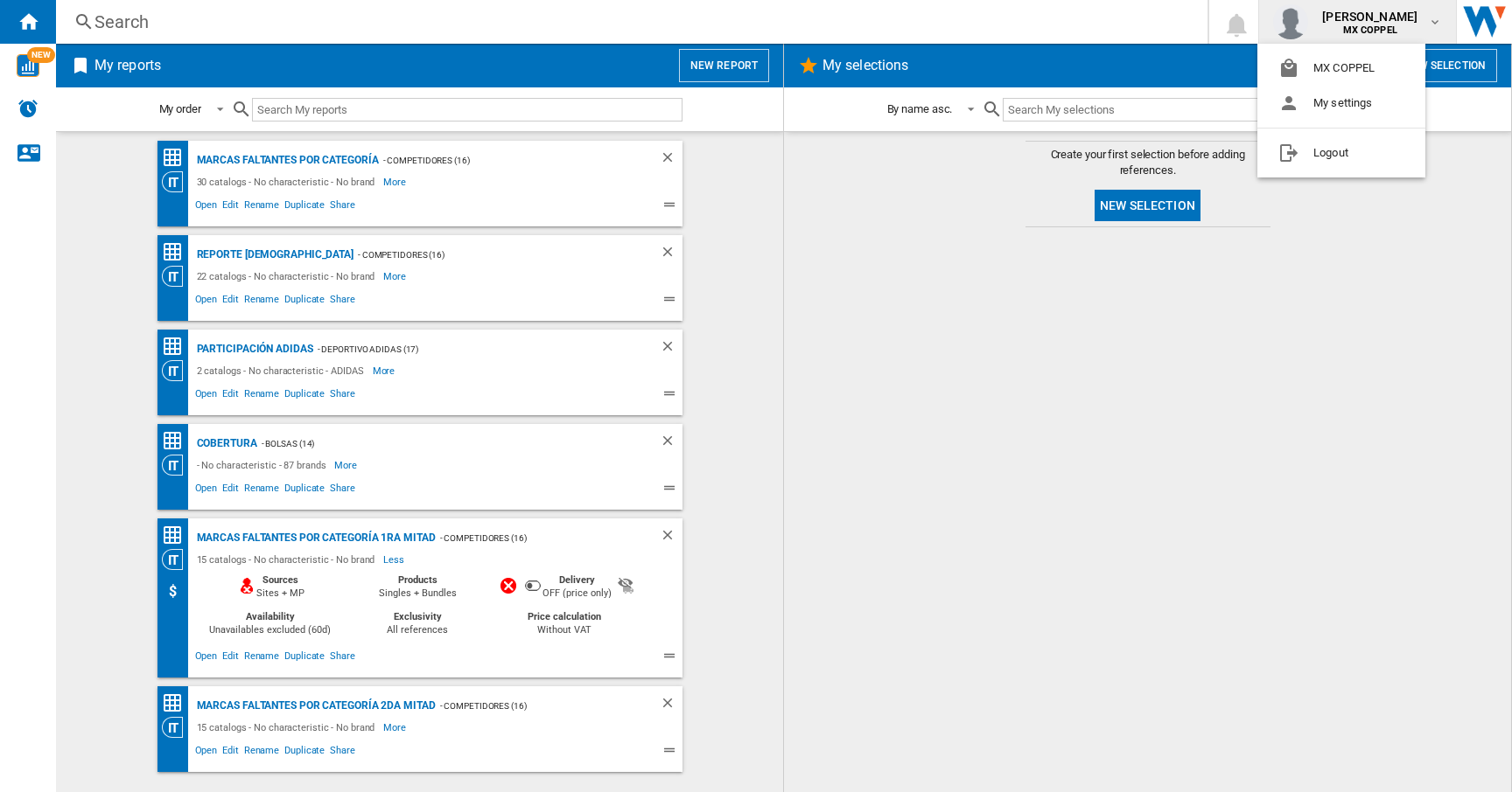
click at [902, 31] on md-backdrop at bounding box center [756, 396] width 1512 height 792
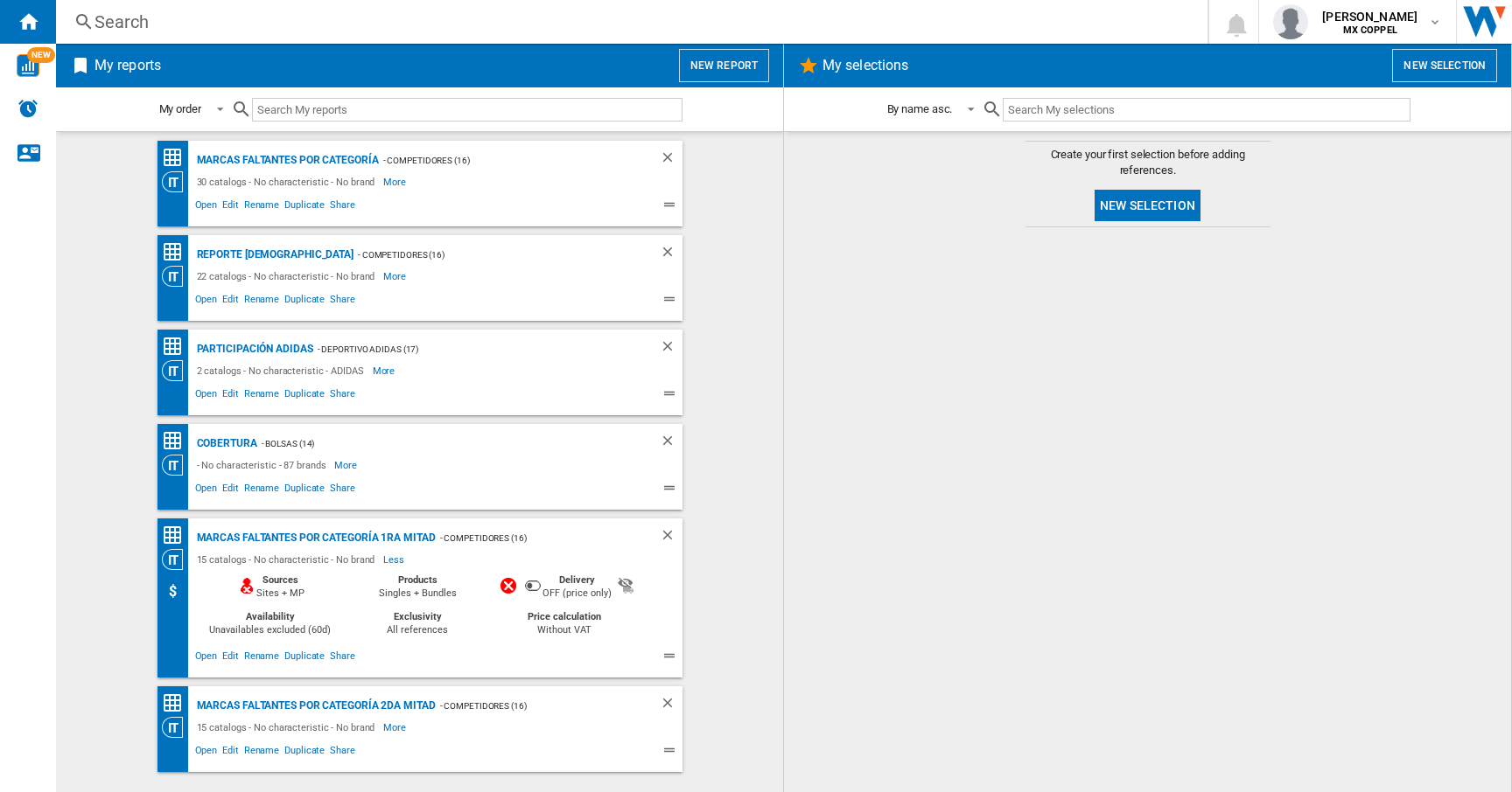
click at [120, 18] on div "Search" at bounding box center [628, 22] width 1067 height 25
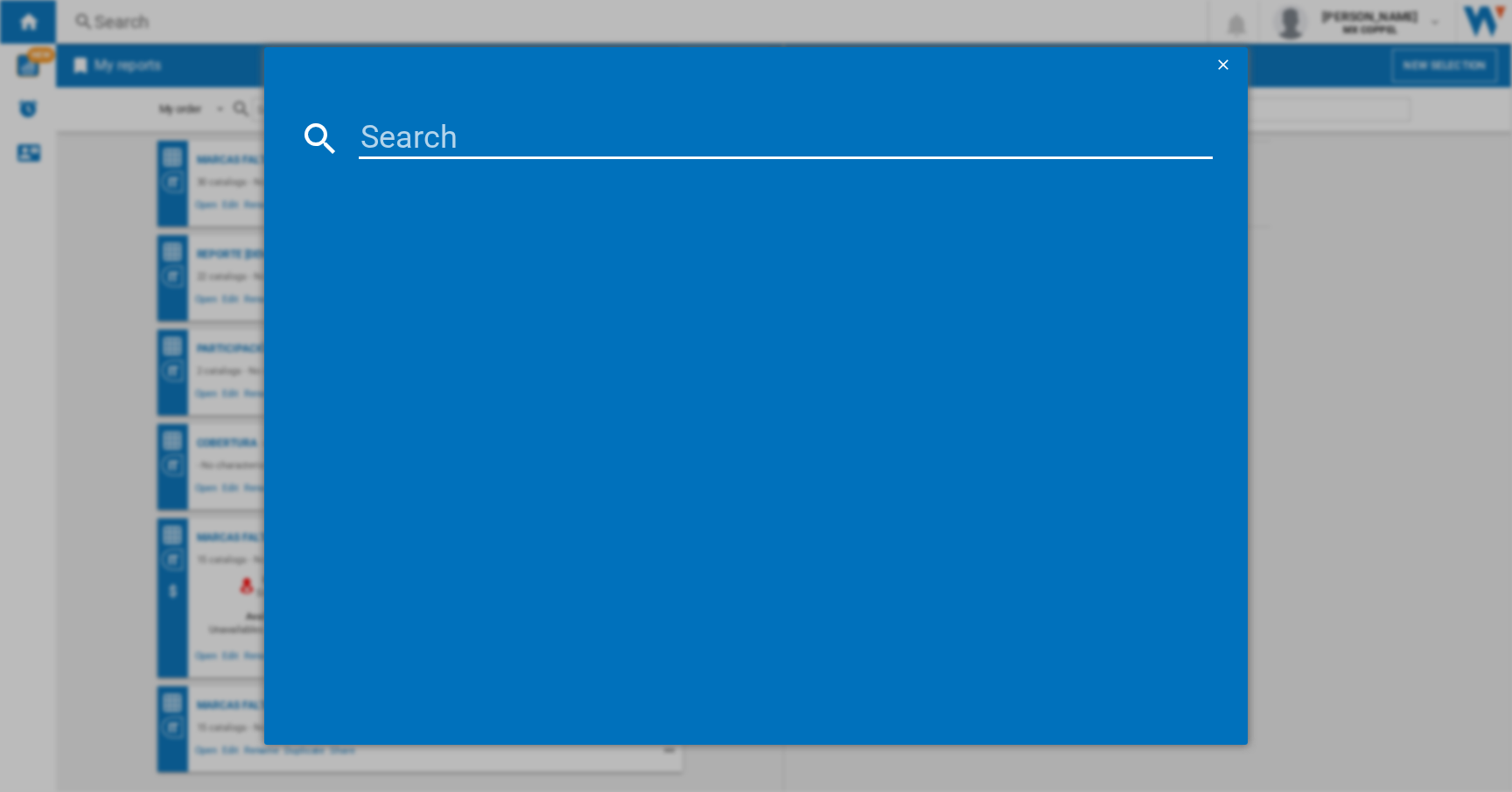
click at [191, 26] on div at bounding box center [756, 396] width 1512 height 792
click at [1224, 66] on ng-md-icon "getI18NText('BUTTONS.CLOSE_DIALOG')" at bounding box center [1225, 66] width 21 height 21
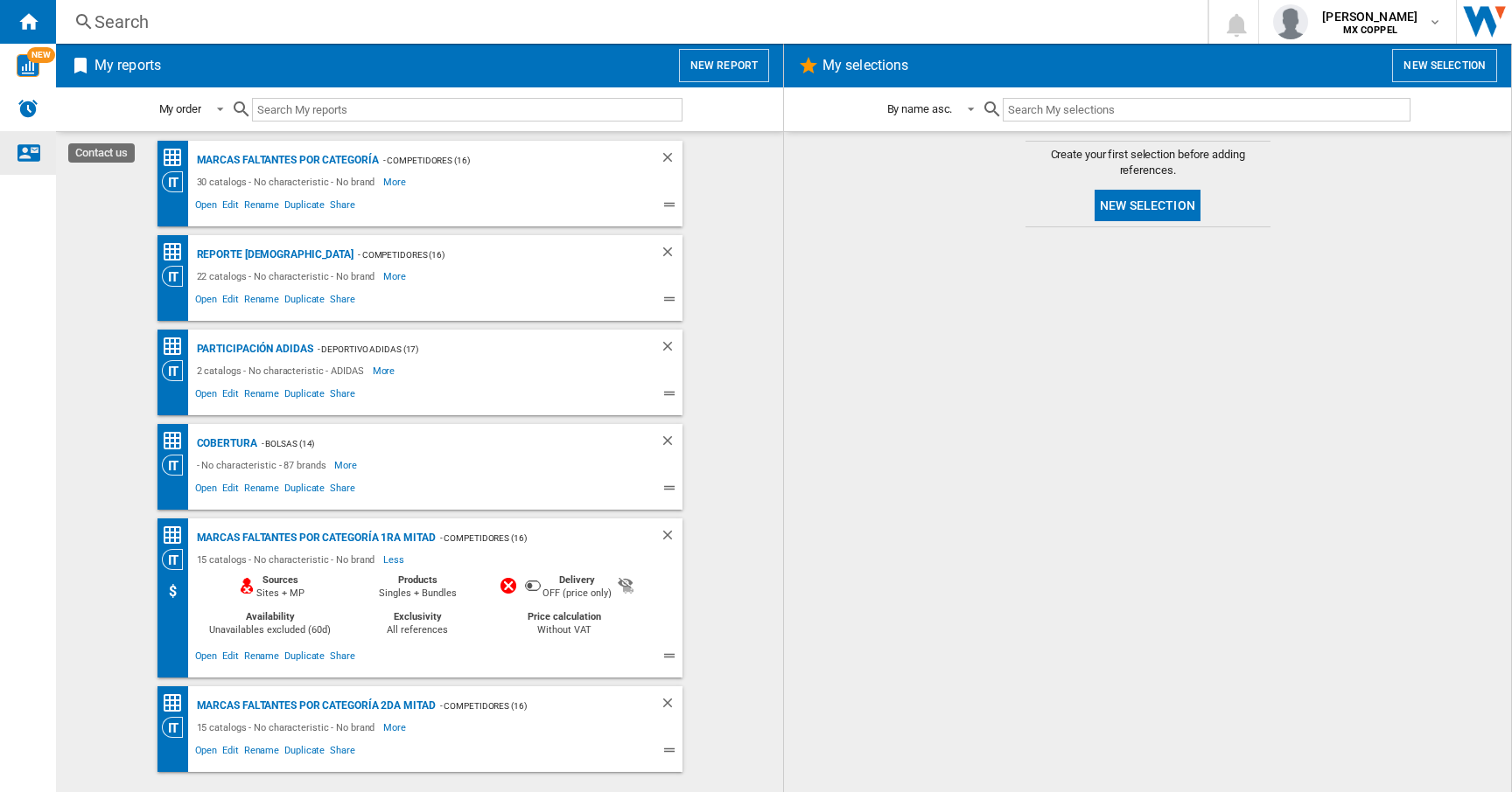
click at [25, 154] on ng-md-icon "Contact us" at bounding box center [27, 151] width 21 height 21
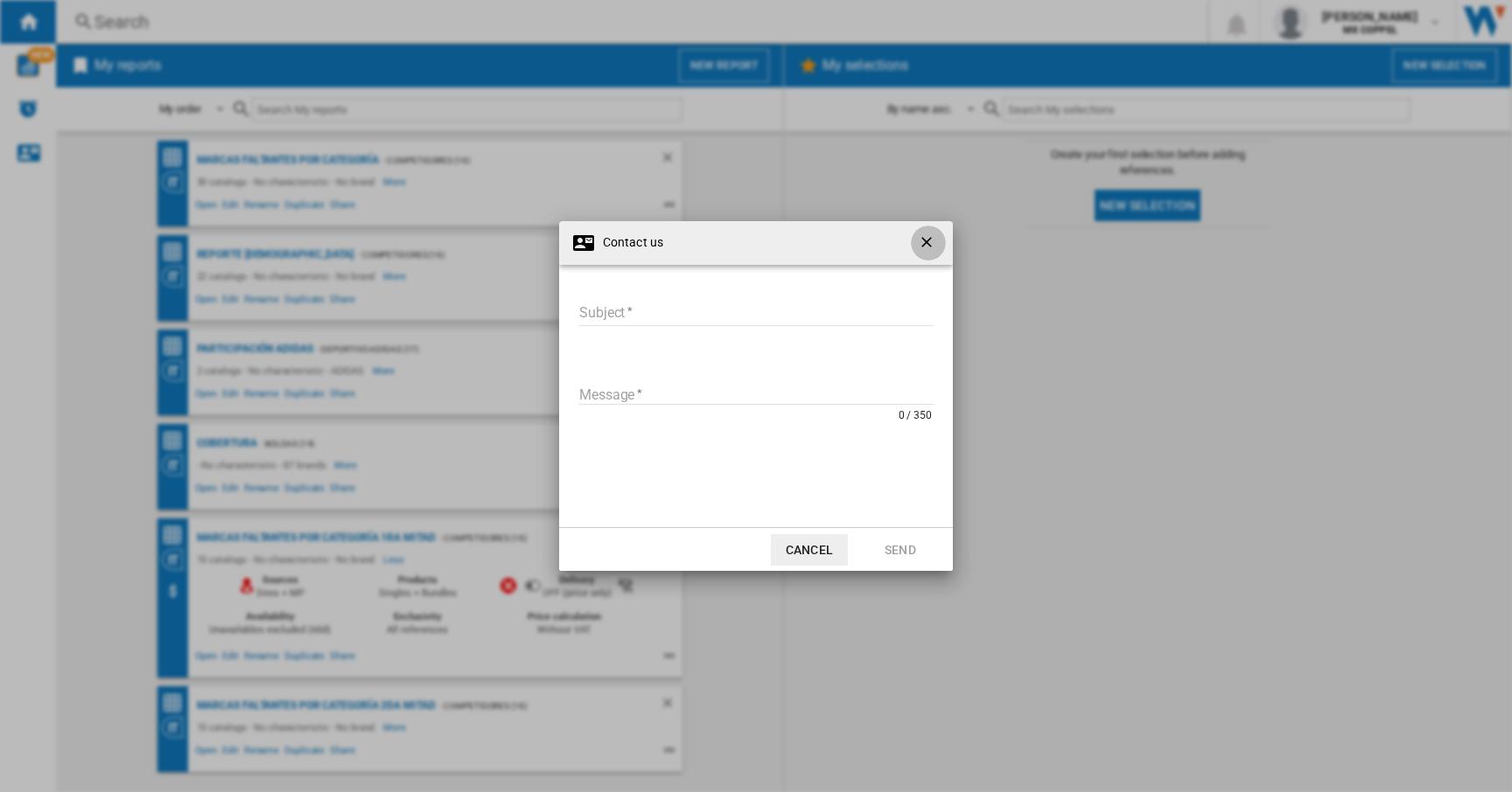
click at [926, 239] on ng-md-icon "getI18NText('BUTTONS.CLOSE_DIALOG')" at bounding box center [927, 243] width 21 height 21
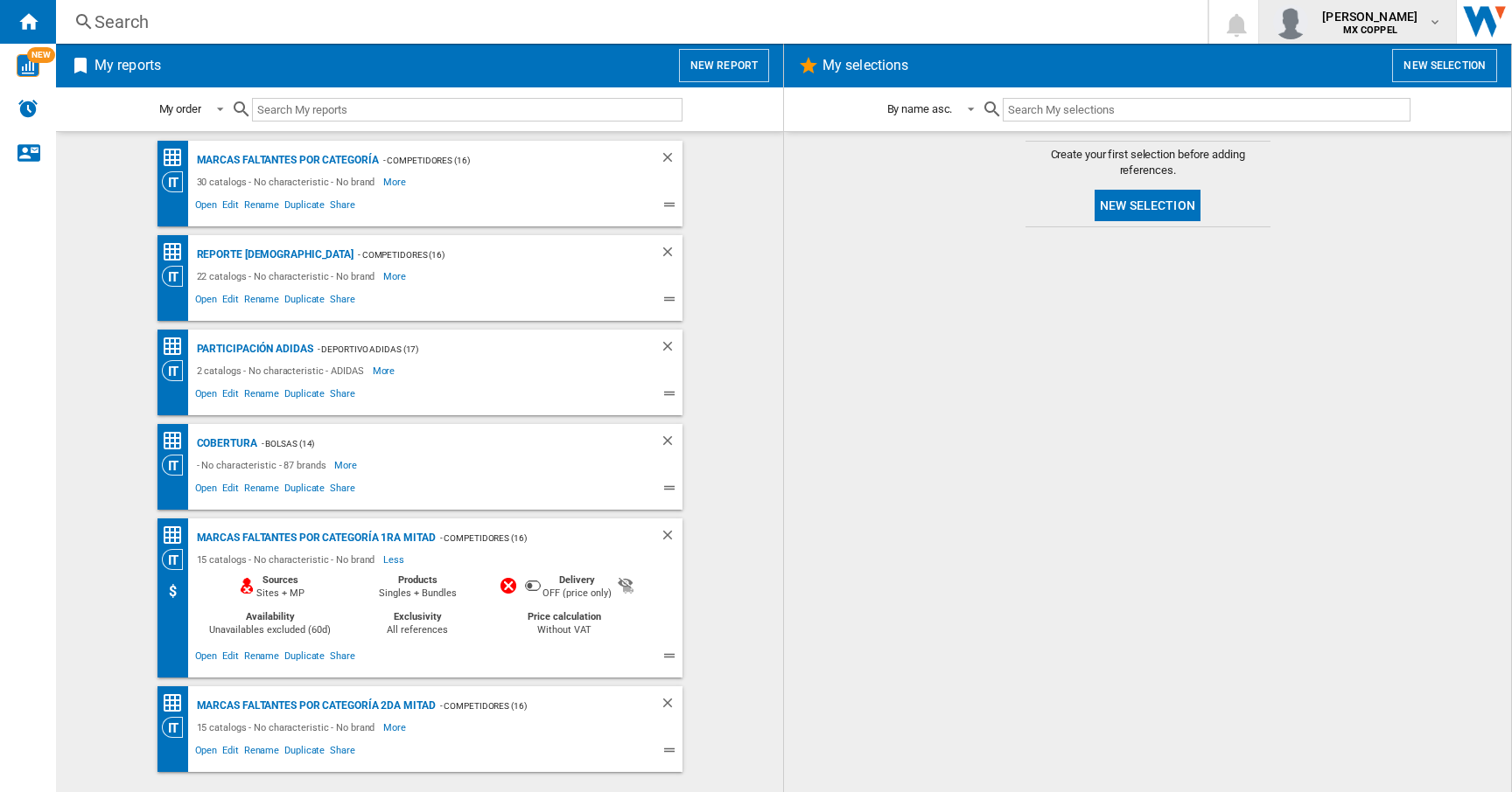
click at [1362, 22] on span "[PERSON_NAME]" at bounding box center [1370, 16] width 96 height 17
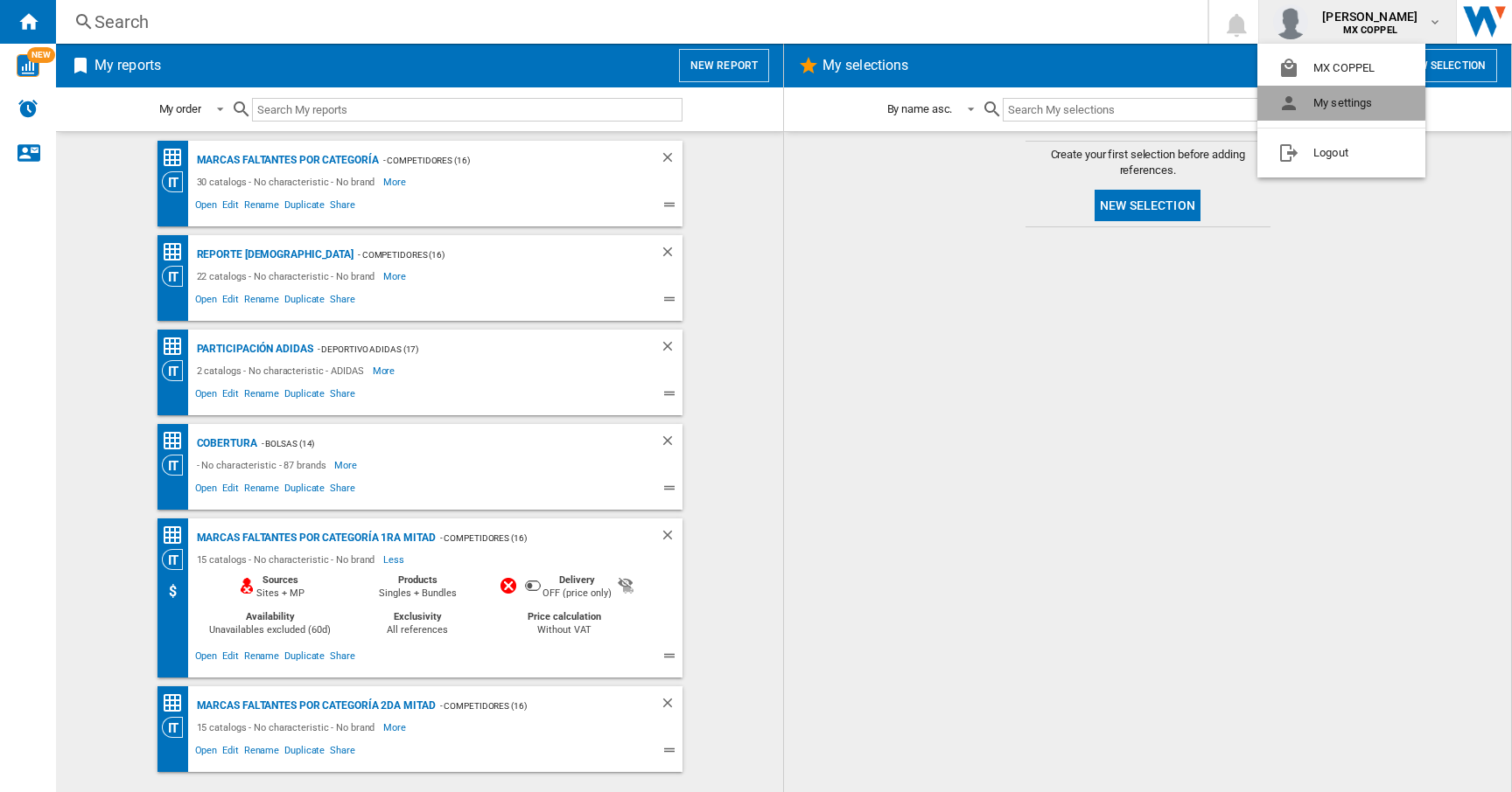
click at [1327, 101] on button "My settings" at bounding box center [1341, 103] width 168 height 35
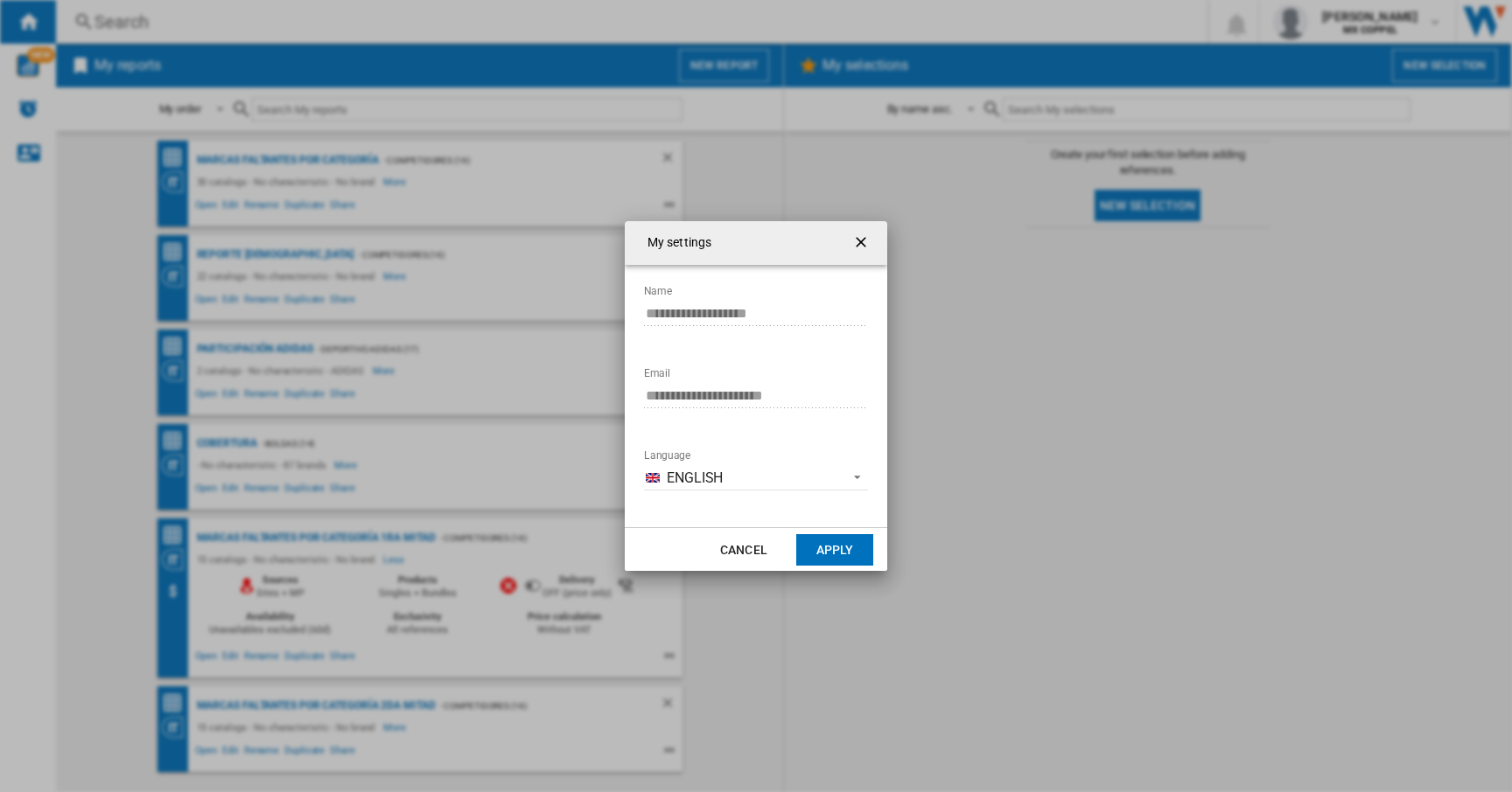
click at [866, 244] on ng-md-icon "getI18NText('BUTTONS.CLOSE_DIALOG')" at bounding box center [862, 243] width 21 height 21
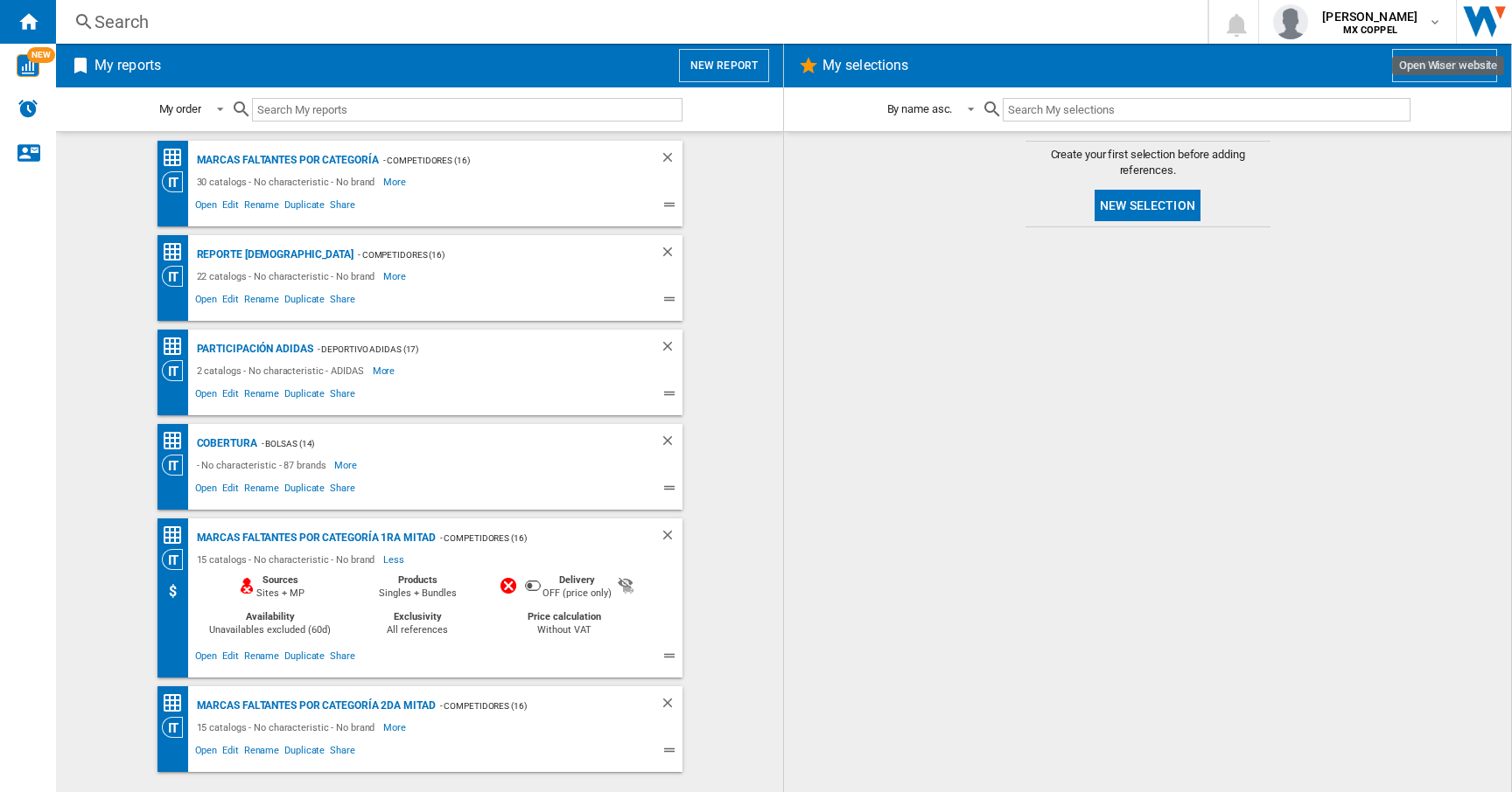
click at [1484, 15] on img "Open Wiser website" at bounding box center [1484, 22] width 55 height 44
click at [32, 23] on ng-md-icon "Home" at bounding box center [27, 21] width 21 height 21
click at [1439, 23] on md-icon "button" at bounding box center [1434, 21] width 14 height 14
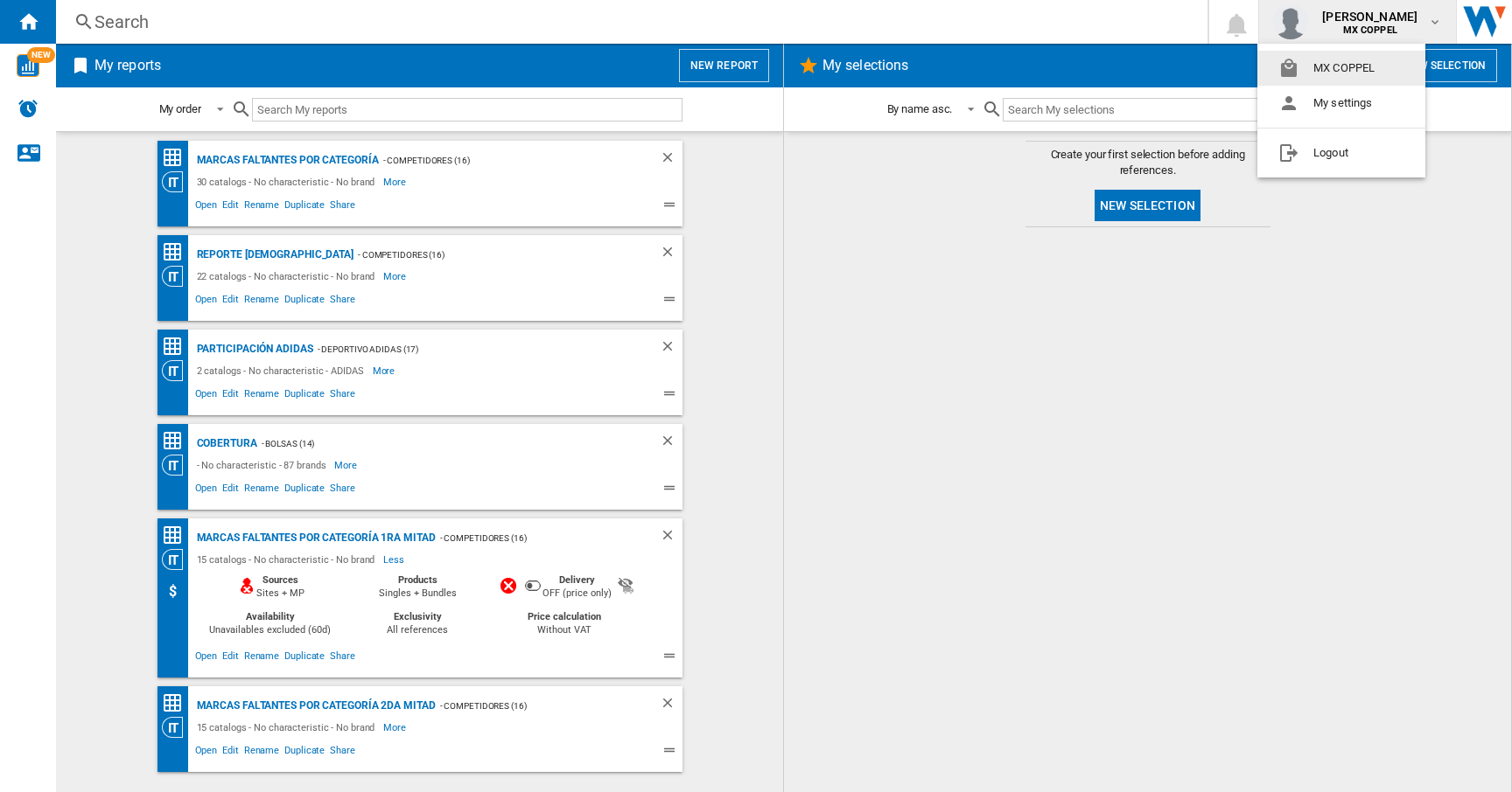
click at [1099, 22] on md-backdrop at bounding box center [756, 396] width 1512 height 792
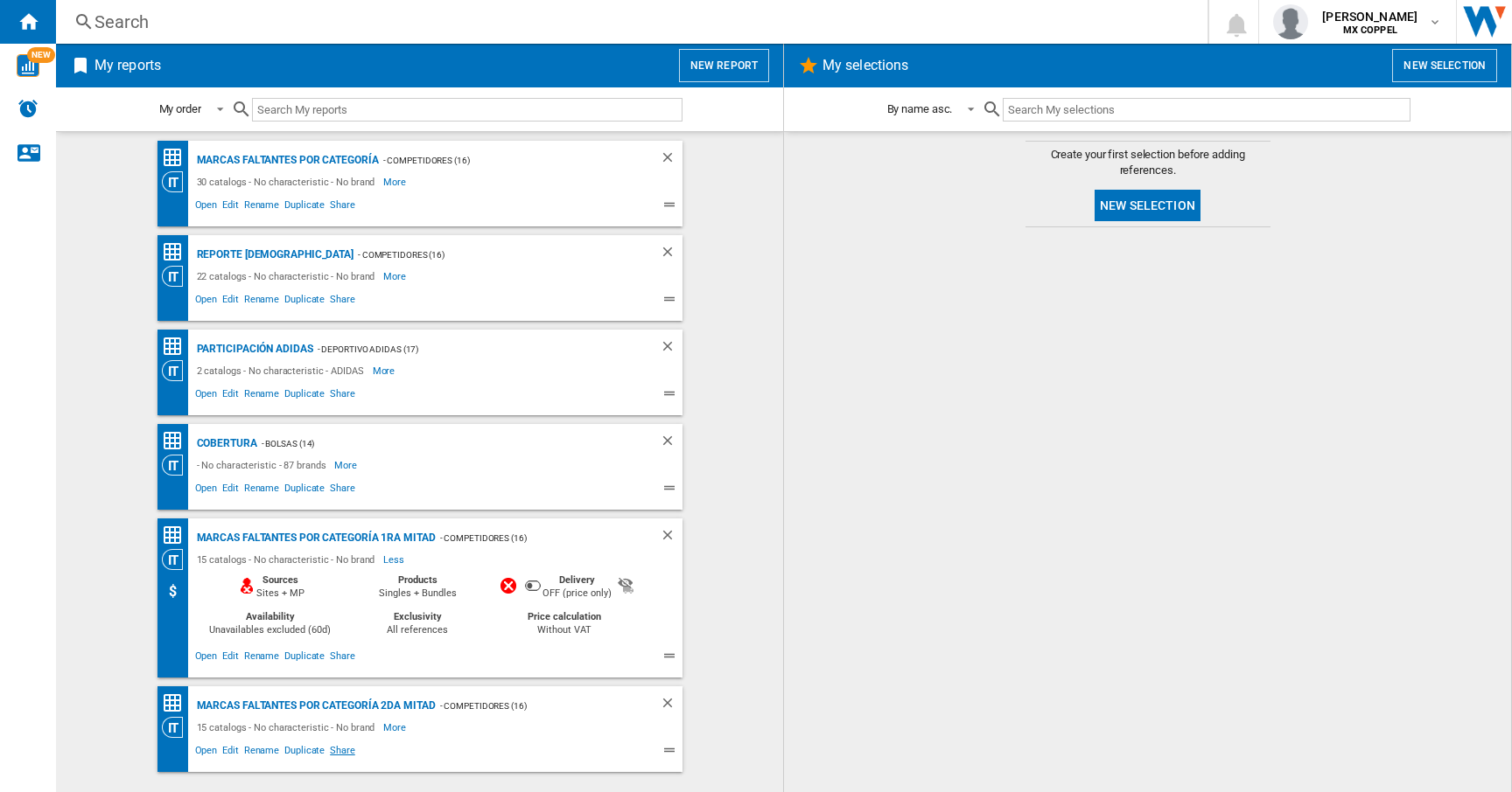
click at [341, 750] on span "Share" at bounding box center [343, 753] width 31 height 21
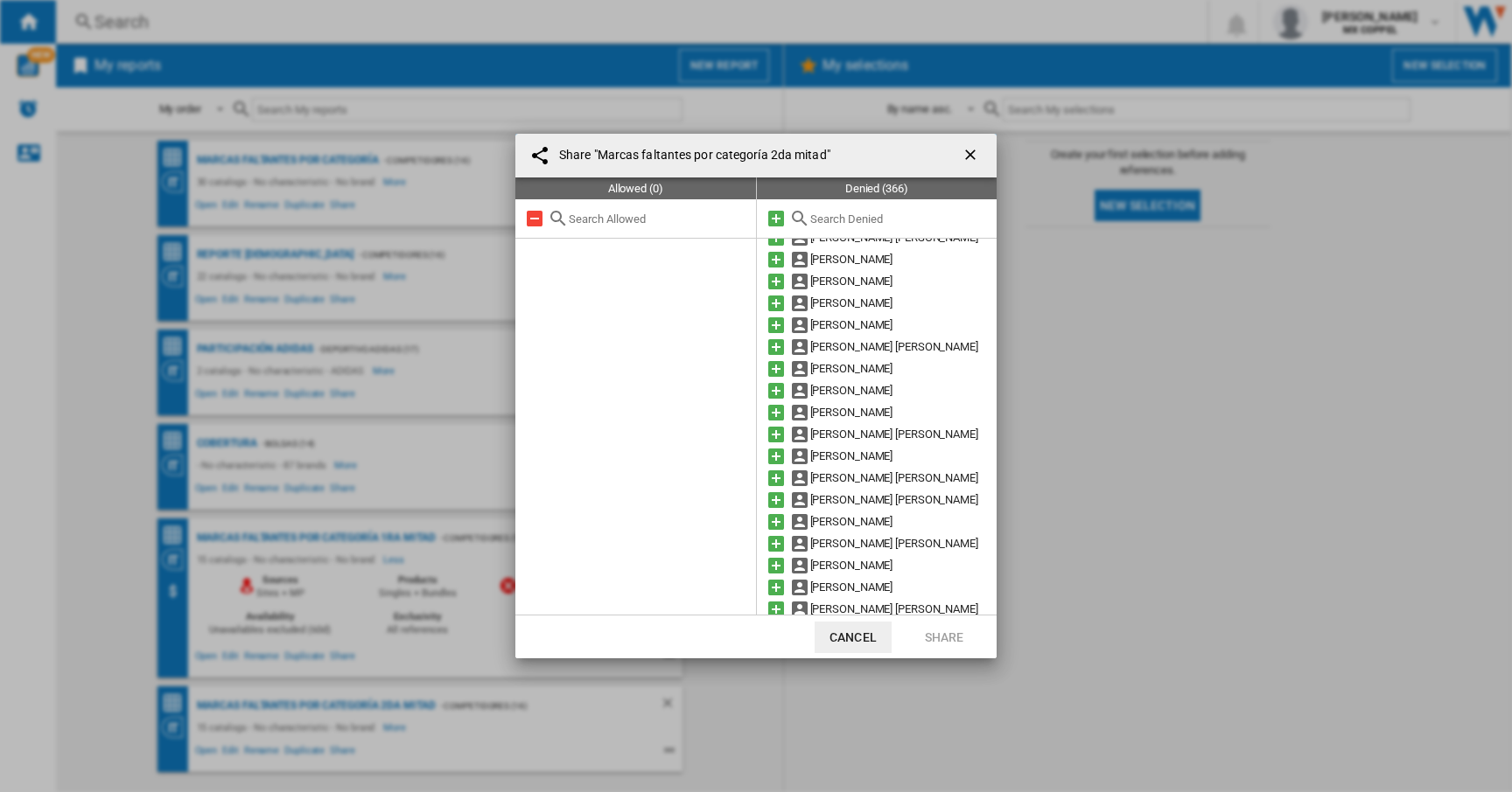
scroll to position [1672, 0]
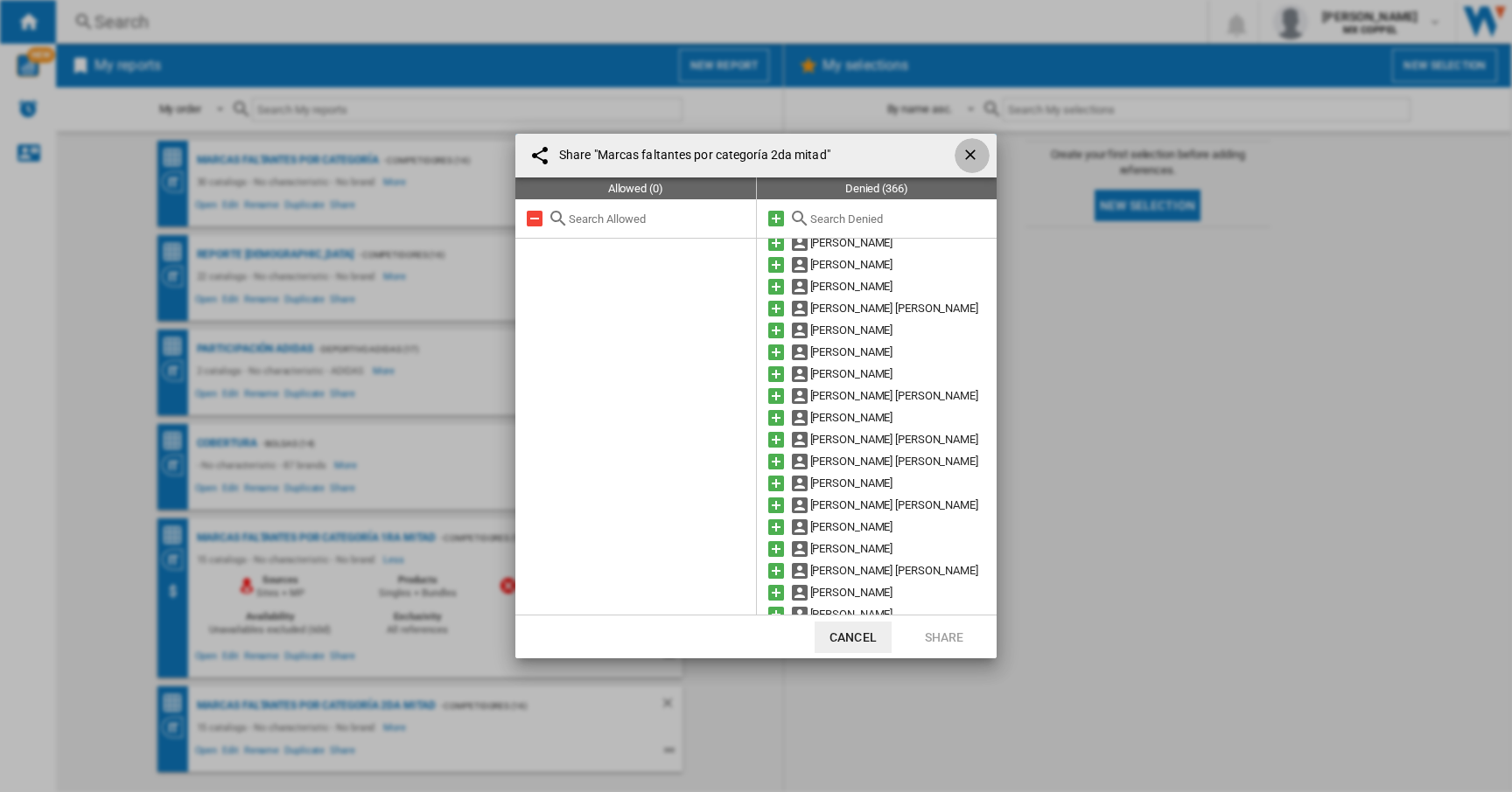
click at [975, 161] on ng-md-icon "getI18NText('BUTTONS.CLOSE_DIALOG')" at bounding box center [971, 156] width 21 height 21
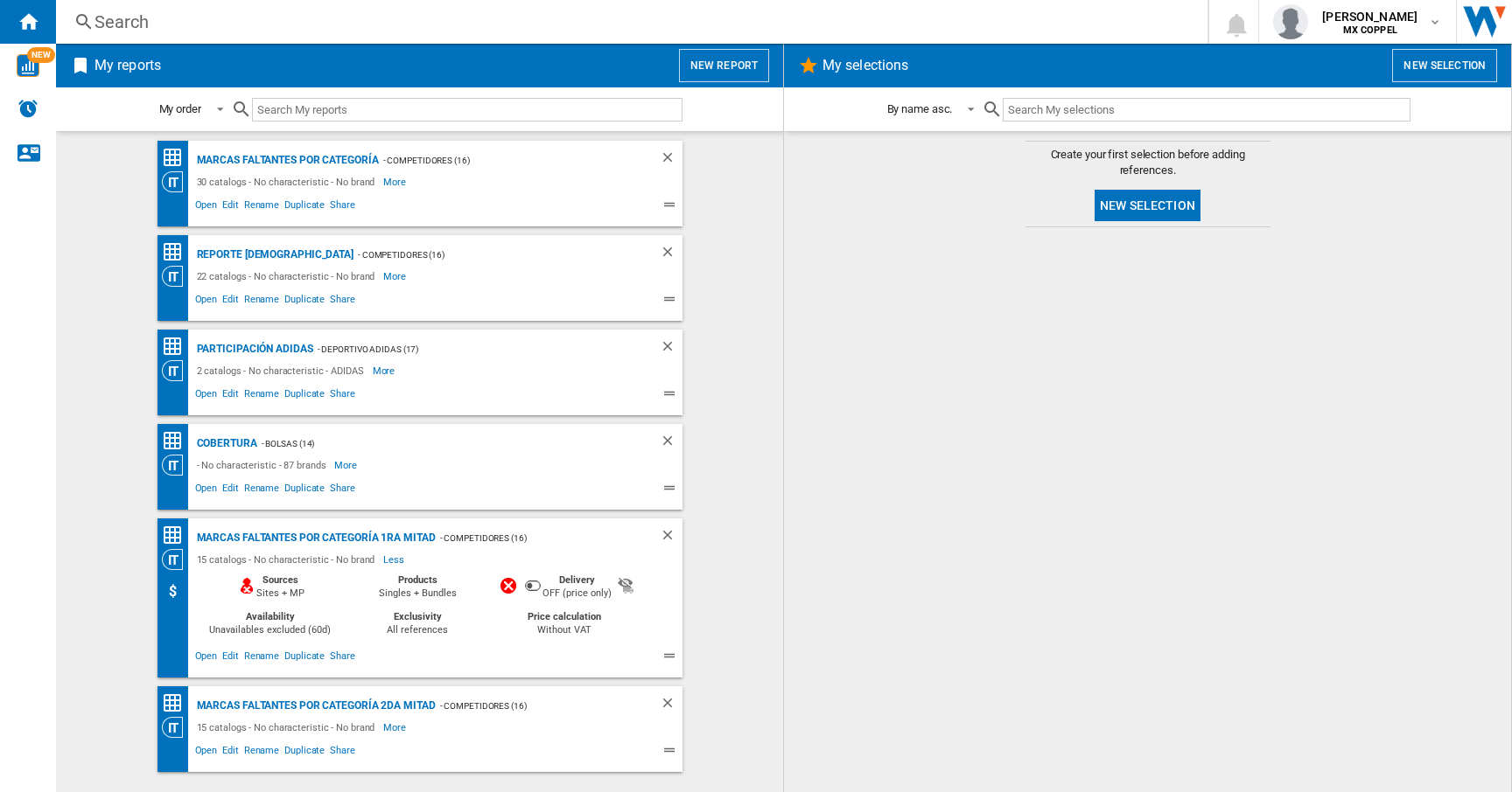
click at [106, 596] on wk-bookmarked-report "Marcas faltantes por categoría 1ra Mitad - Competidores (16) 15 catalogs - No c…" at bounding box center [419, 598] width 692 height 159
click at [209, 657] on span "Open" at bounding box center [206, 658] width 28 height 21
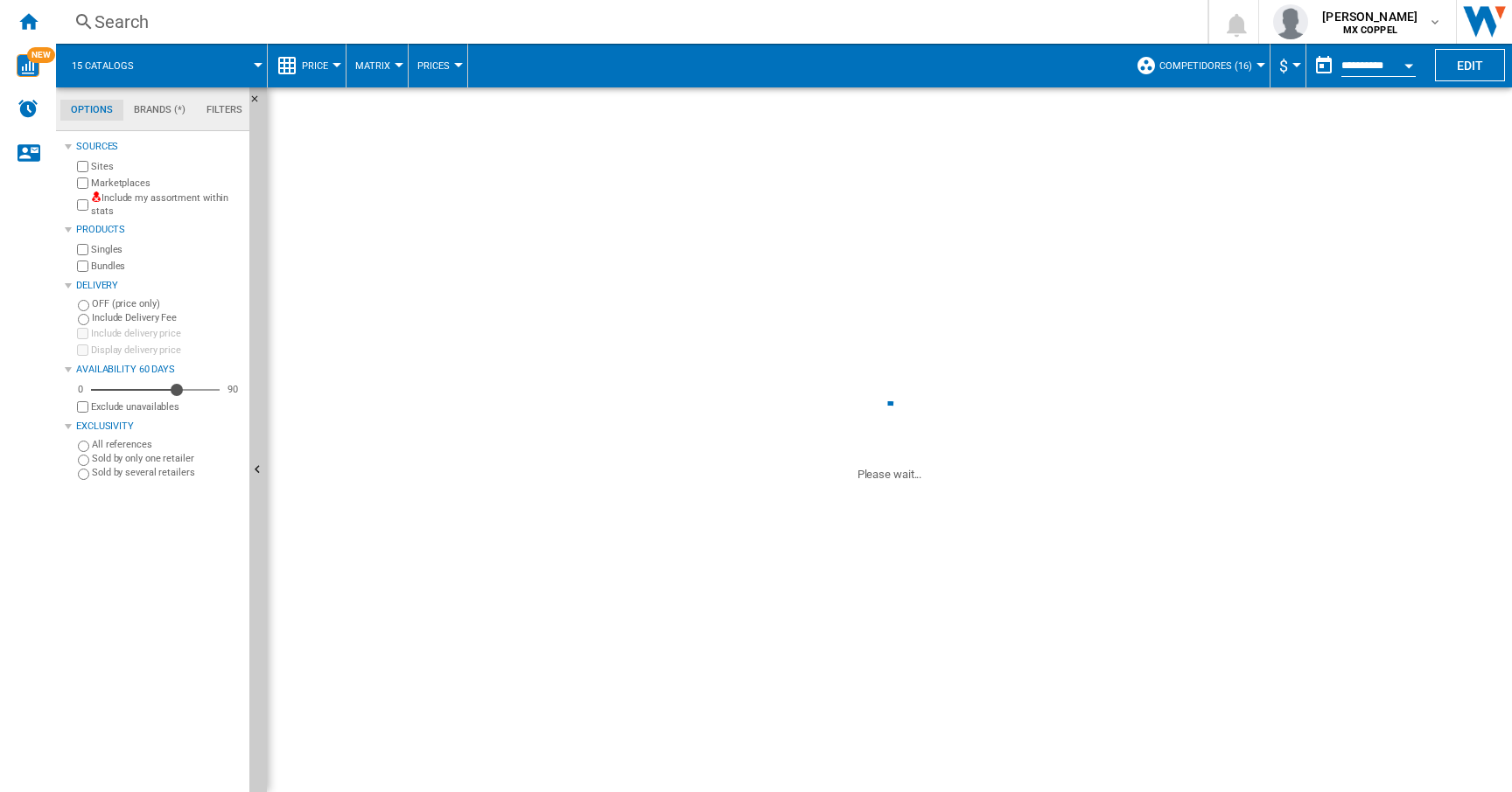
click at [1410, 62] on button "Open calendar" at bounding box center [1408, 63] width 32 height 32
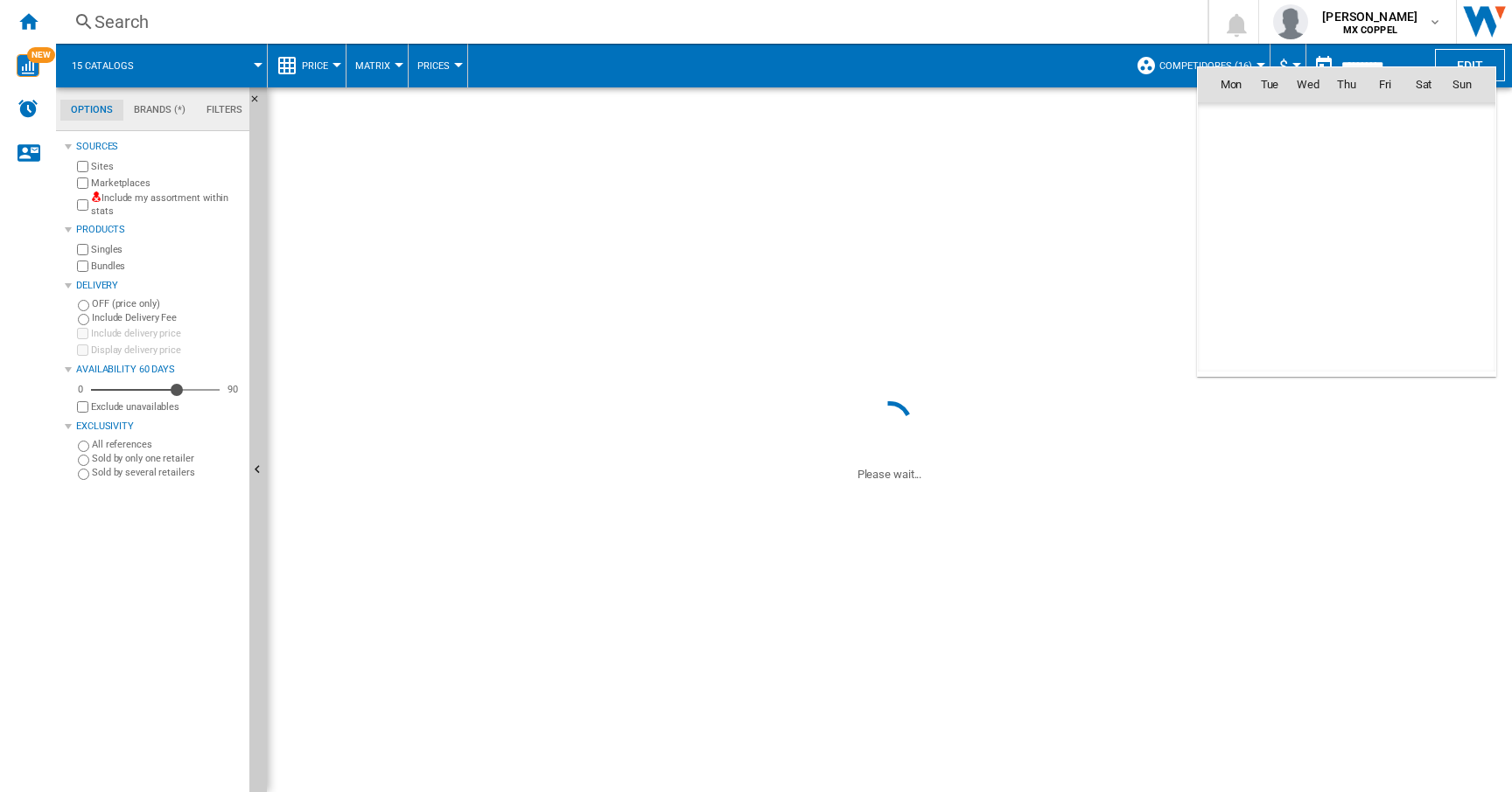
scroll to position [8342, 0]
click at [978, 31] on div at bounding box center [756, 396] width 1512 height 792
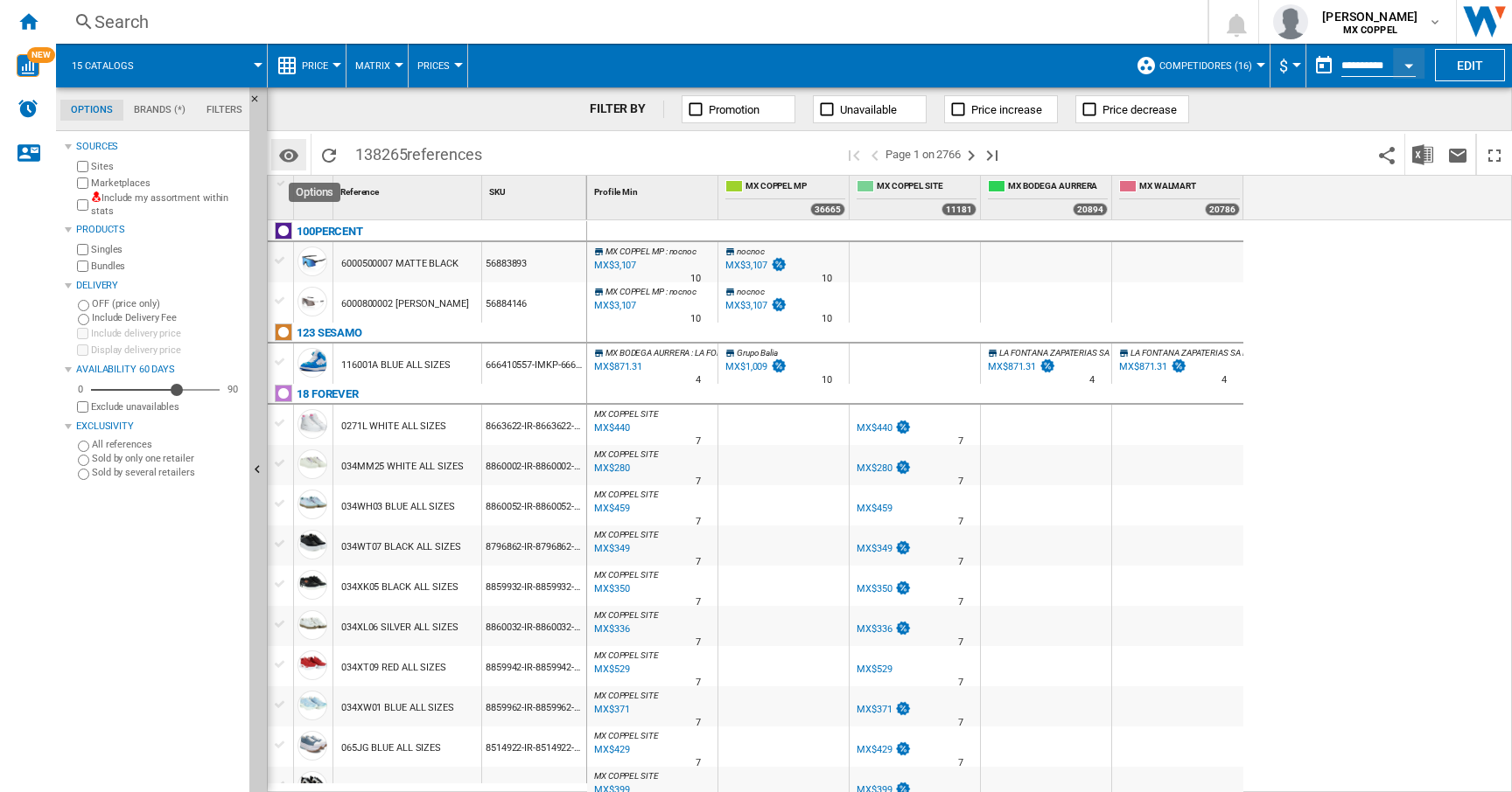
click at [290, 155] on md-icon "Options" at bounding box center [288, 155] width 21 height 21
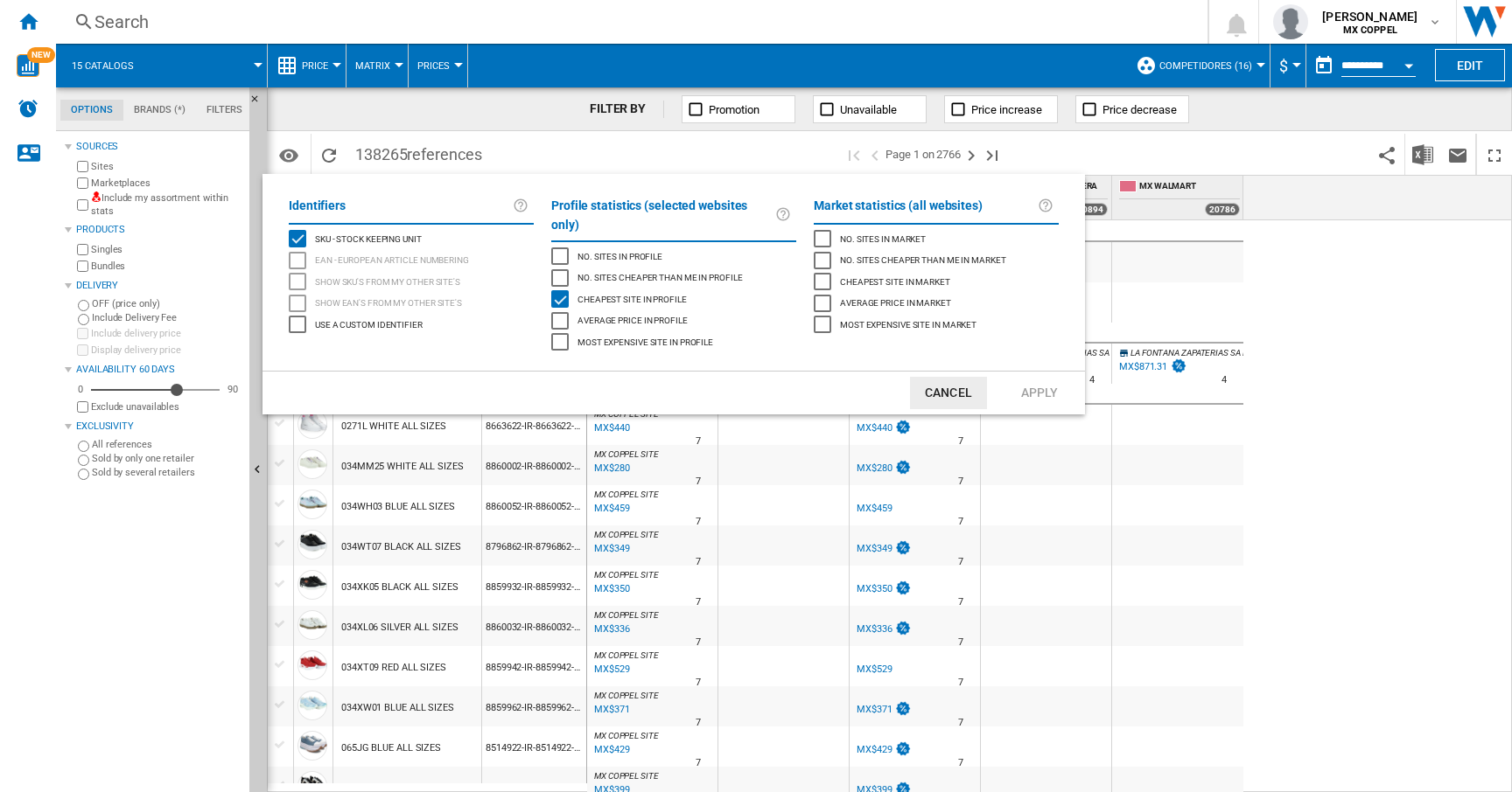
click at [366, 116] on md-backdrop at bounding box center [756, 396] width 1512 height 792
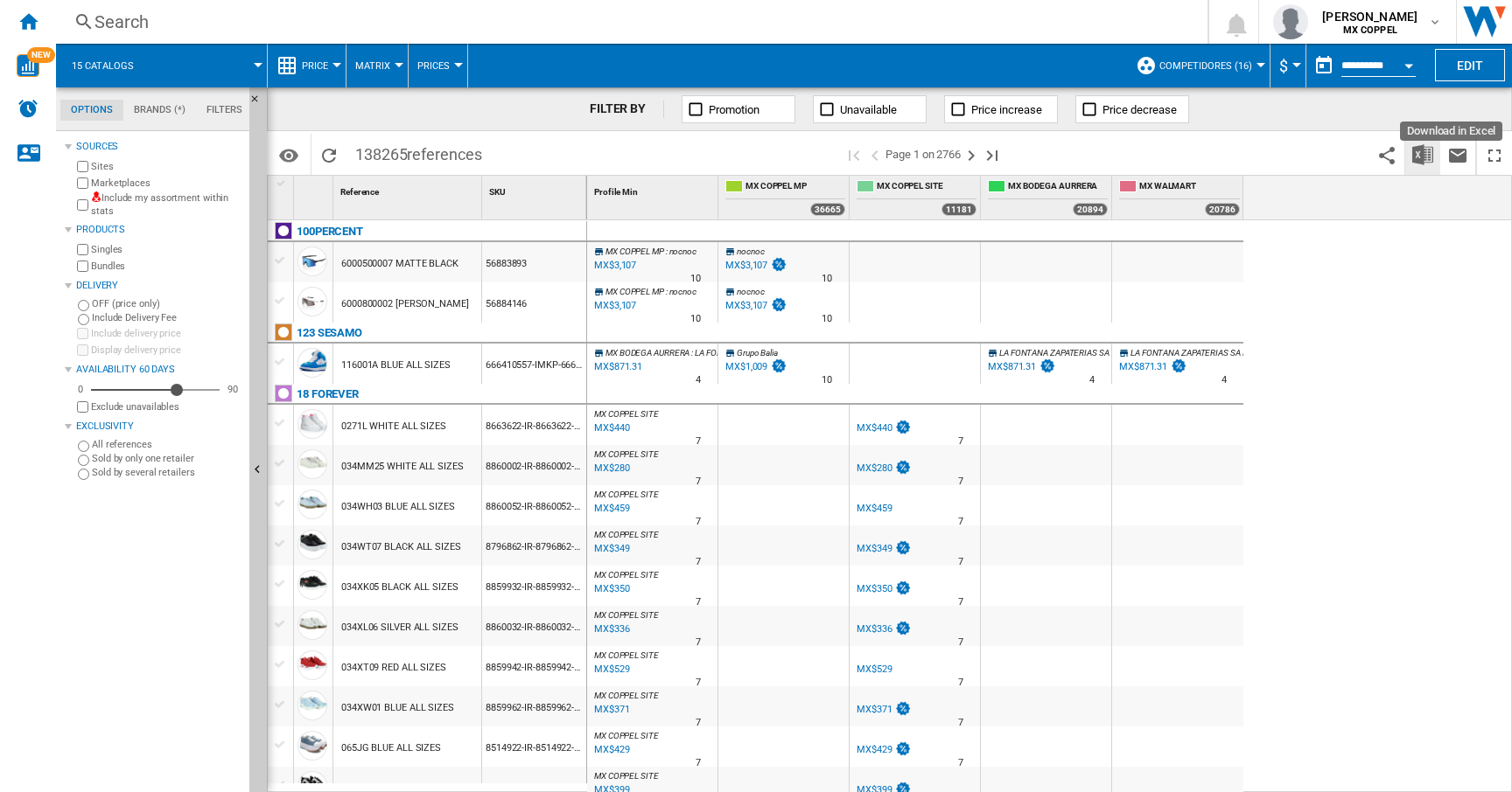
click at [1424, 154] on img "Download in Excel" at bounding box center [1423, 154] width 21 height 21
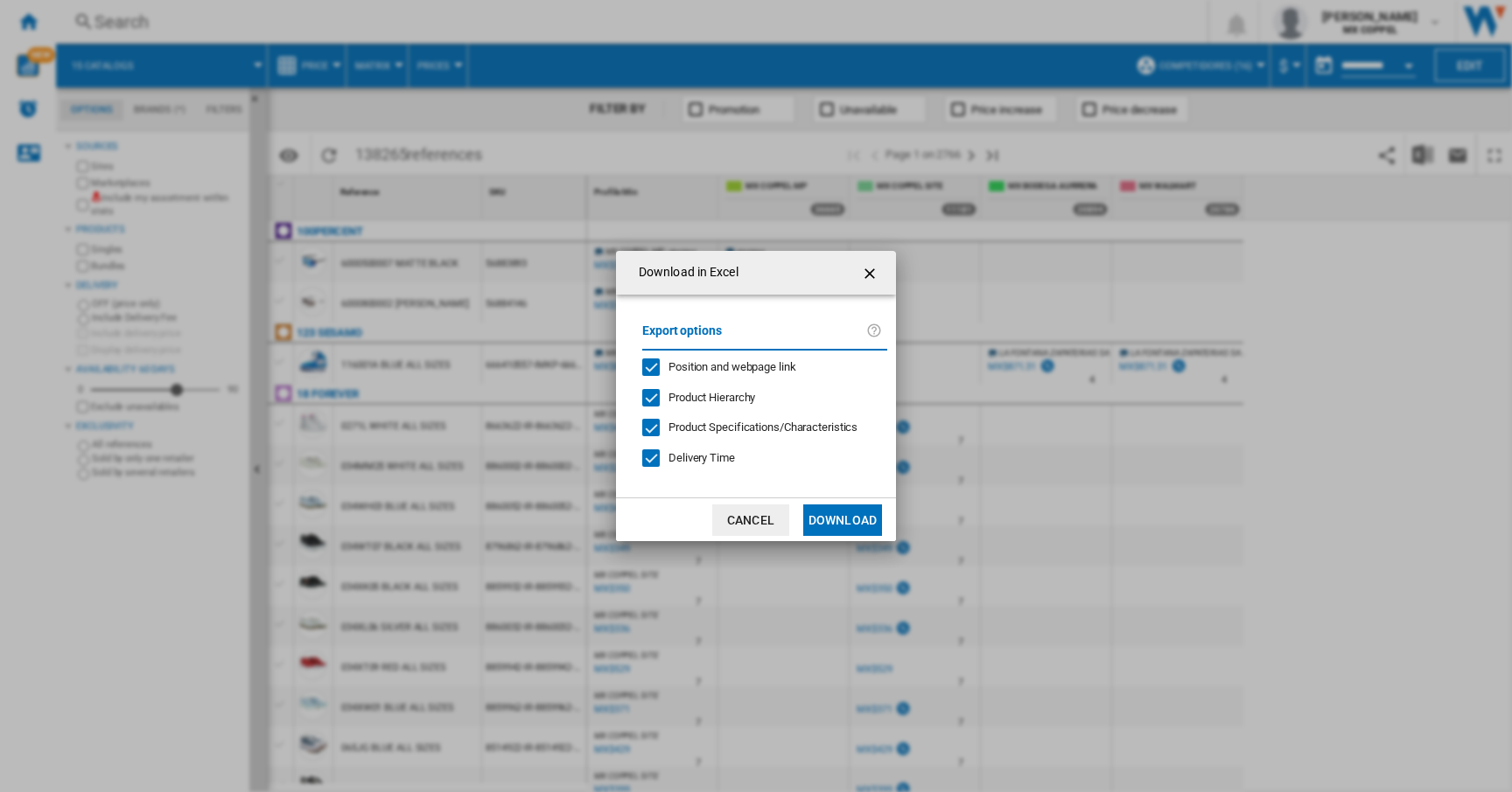
click at [871, 270] on ng-md-icon "getI18NText('BUTTONS.CLOSE_DIALOG')" at bounding box center [871, 273] width 21 height 21
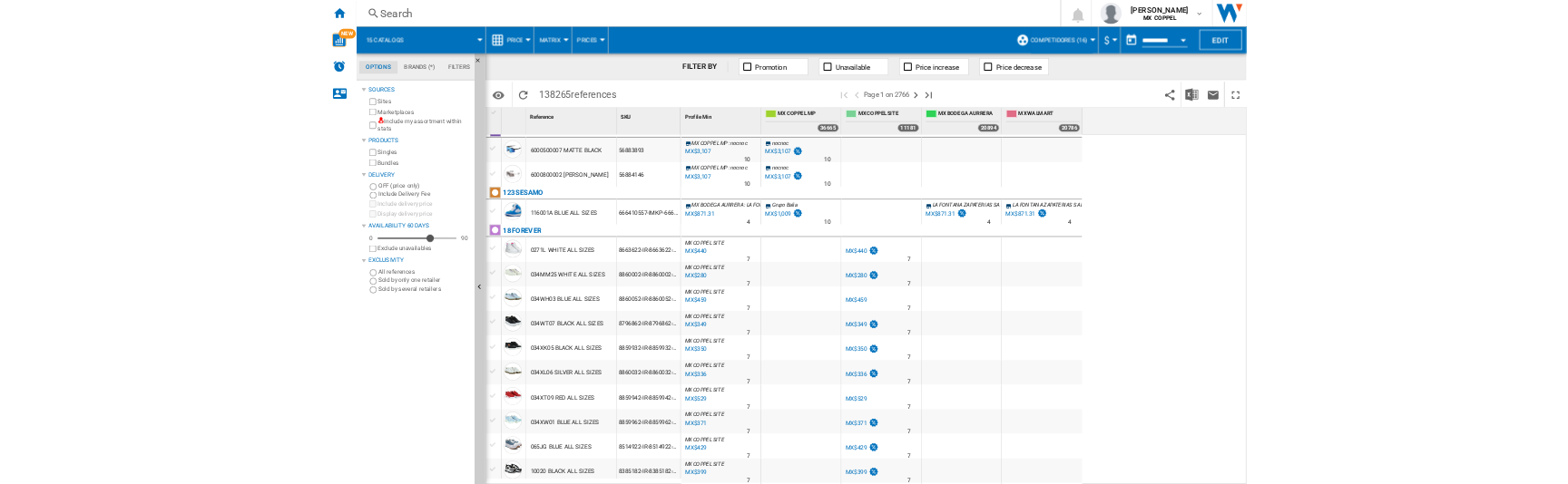
scroll to position [0, 0]
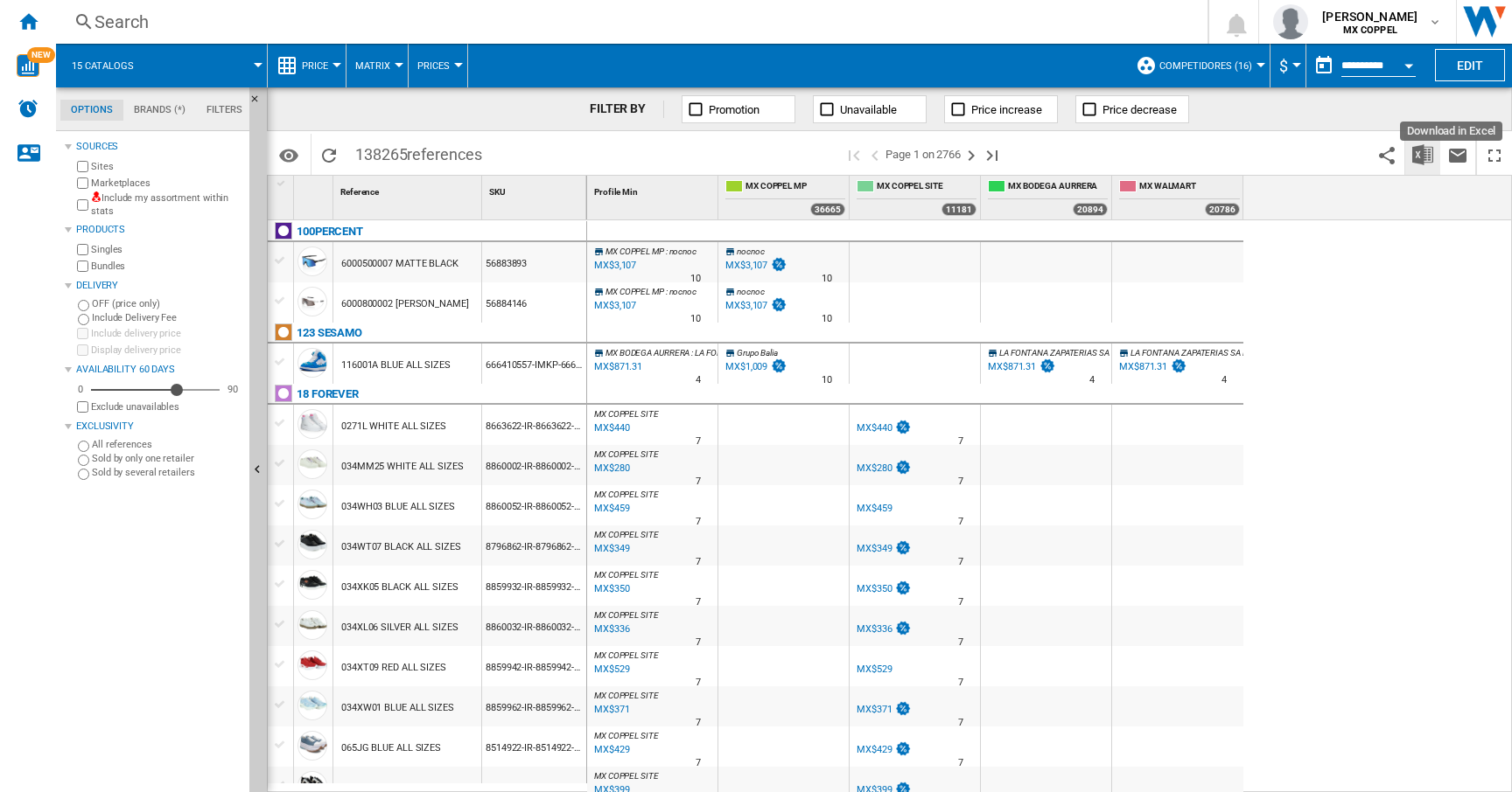
click at [1421, 159] on img "Download in Excel" at bounding box center [1423, 154] width 21 height 21
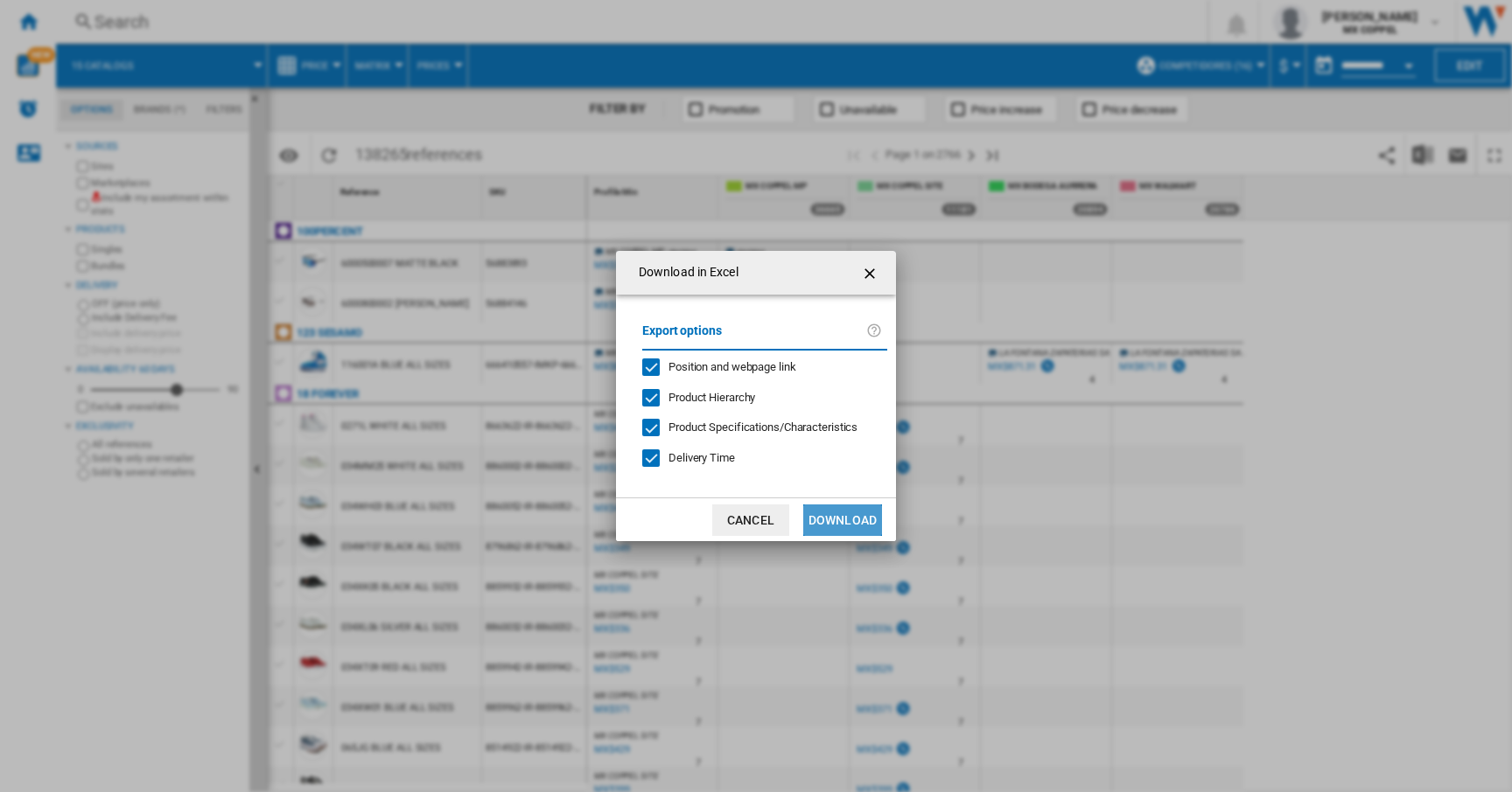
click at [832, 515] on button "Download" at bounding box center [843, 520] width 78 height 32
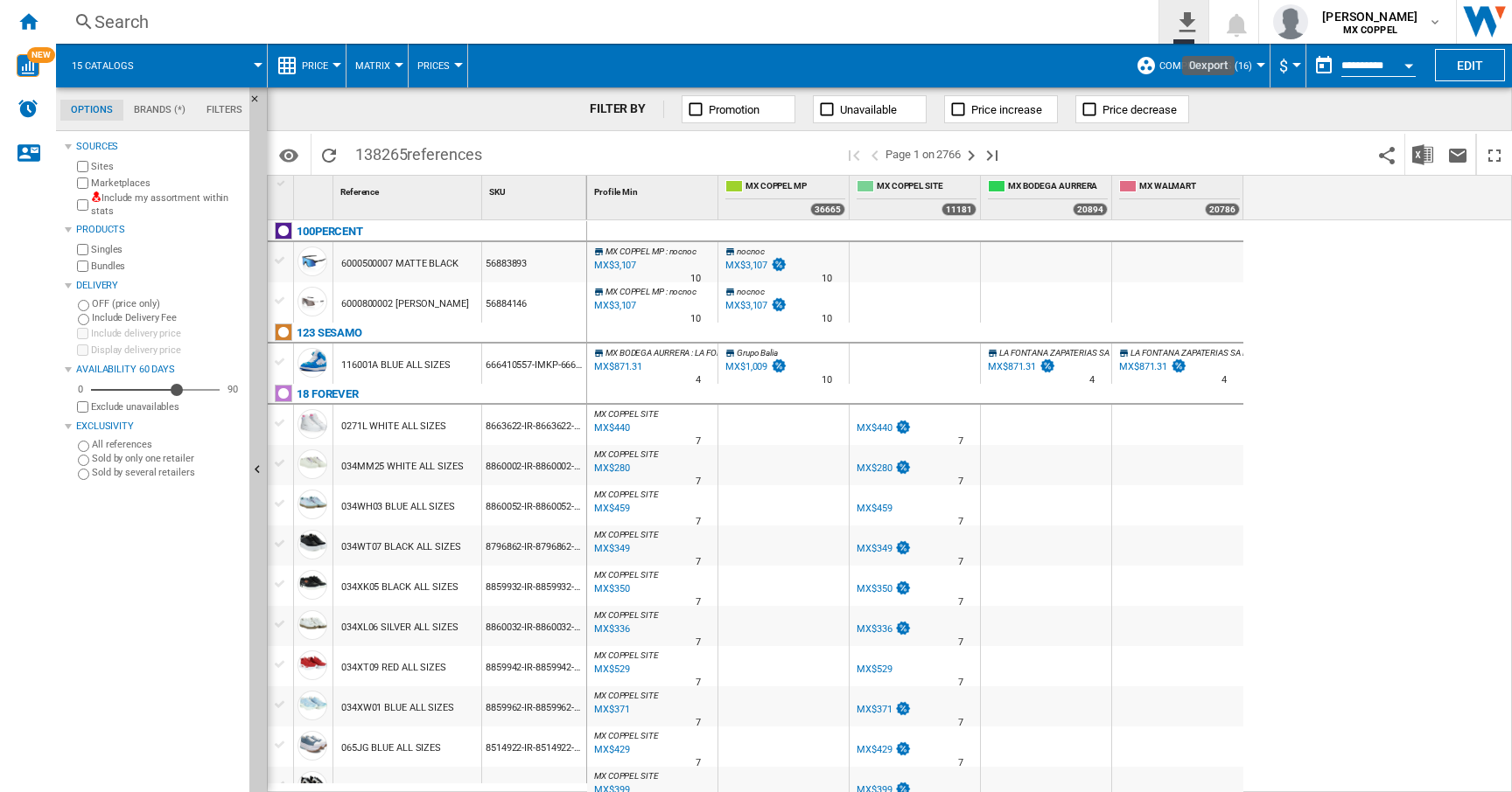
click at [1186, 23] on ng-md-icon "0\a export" at bounding box center [1184, 20] width 21 height 22
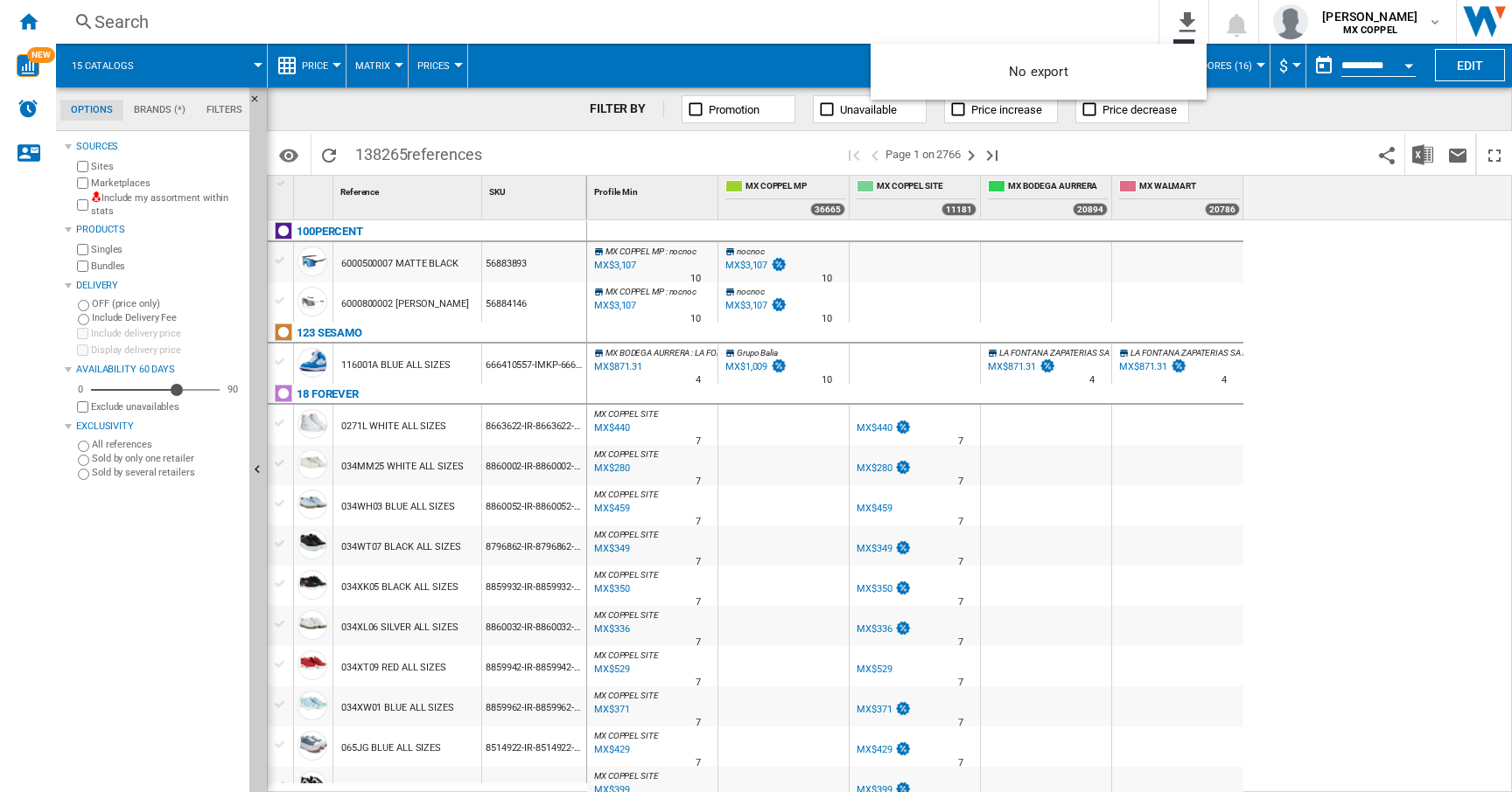
click at [1072, 20] on md-backdrop at bounding box center [756, 396] width 1512 height 792
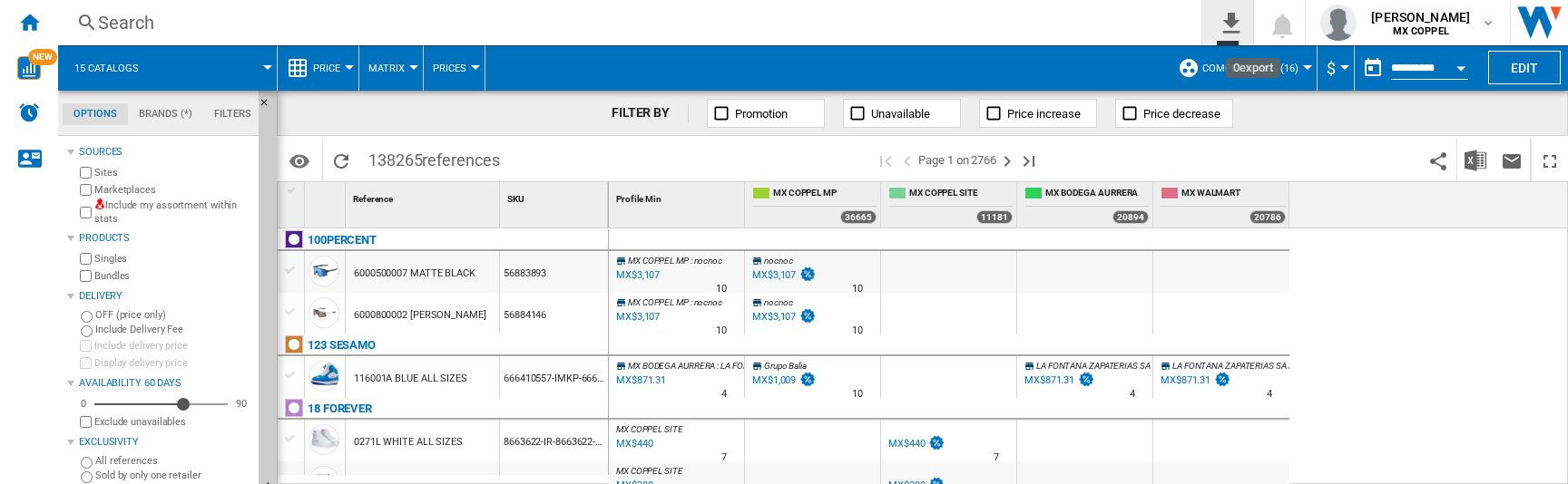
click at [1221, 31] on ng-md-icon "0\a export" at bounding box center [1228, 21] width 22 height 23
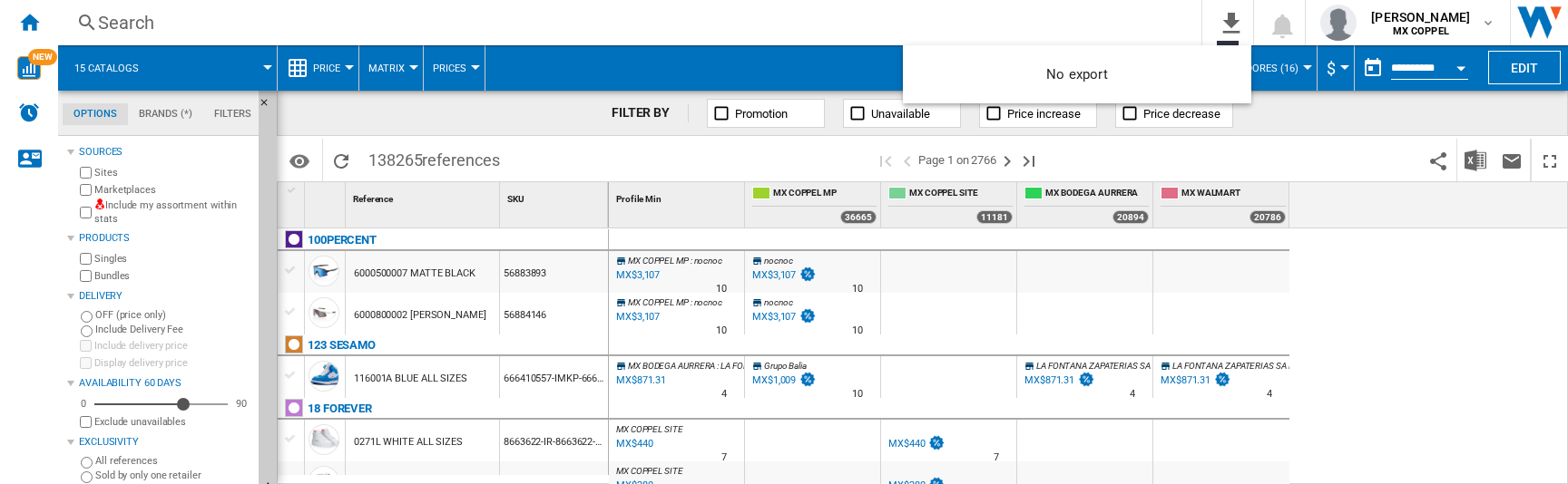
click at [801, 13] on md-backdrop at bounding box center [784, 242] width 1568 height 484
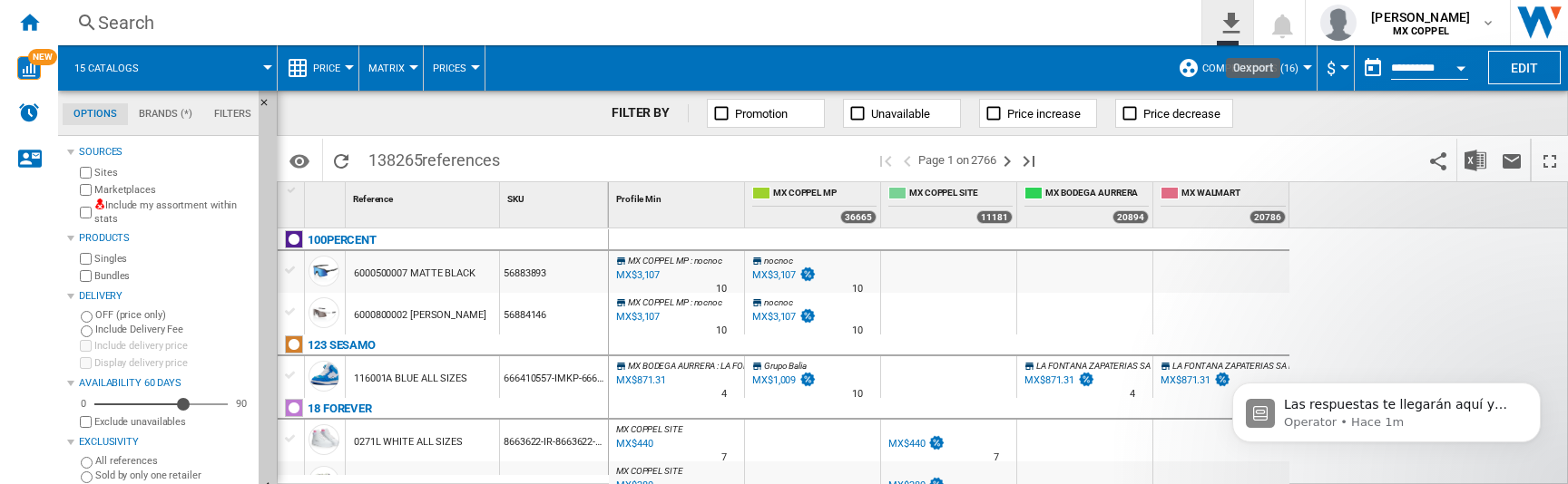
click at [1227, 25] on ng-md-icon "0\a export" at bounding box center [1228, 21] width 22 height 23
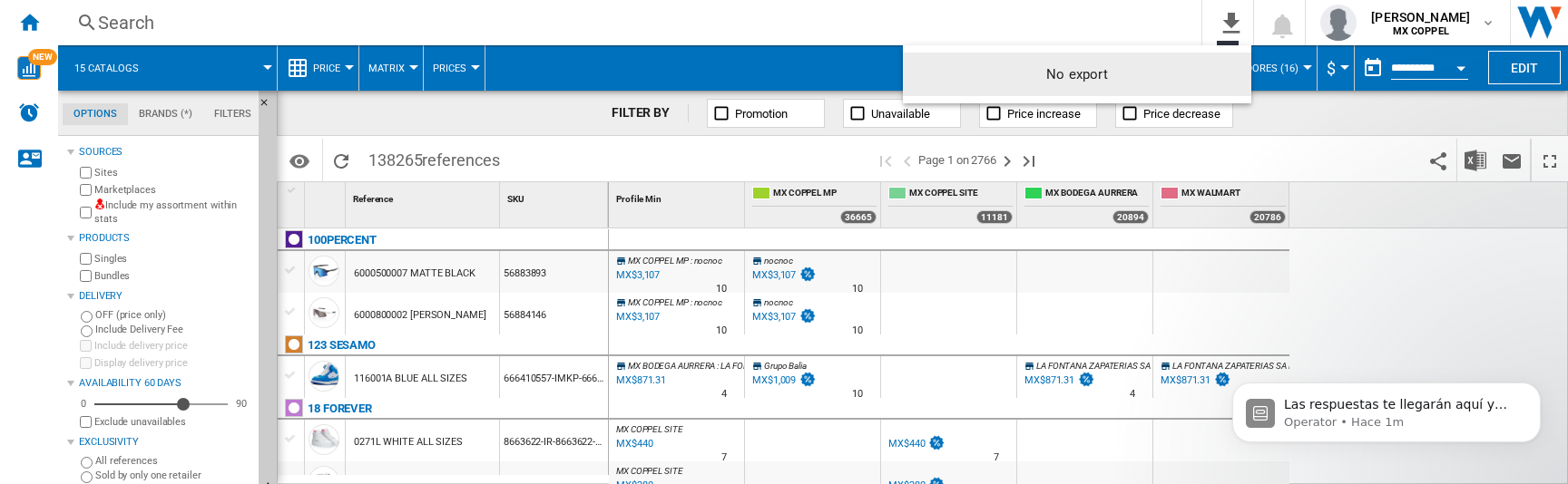
click at [1095, 28] on md-backdrop at bounding box center [784, 242] width 1568 height 484
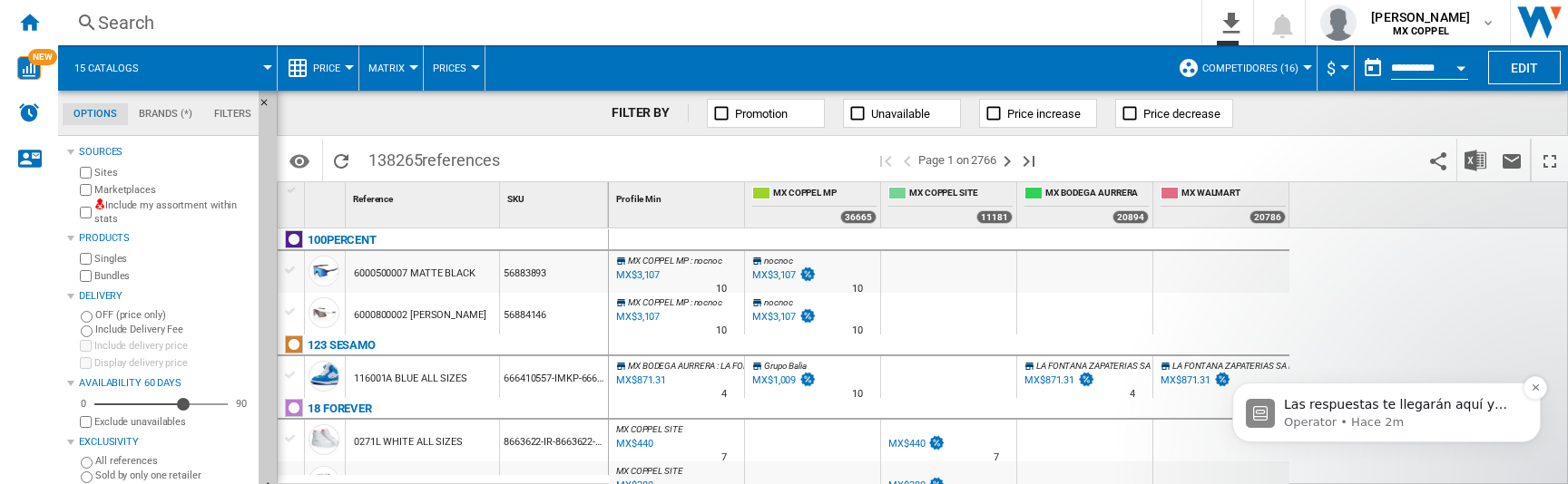
click at [1403, 409] on span "Las respuestas te llegarán aquí y por correo electrónico: ✉️ [PERSON_NAME][EMAI…" at bounding box center [1398, 441] width 228 height 87
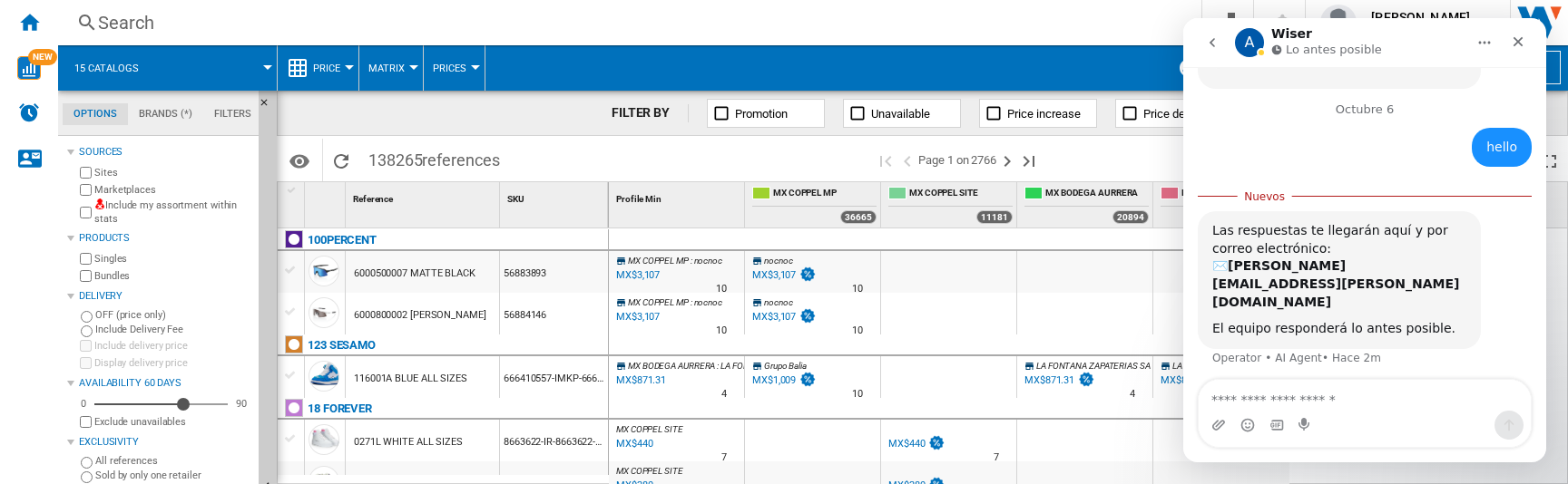
scroll to position [337, 0]
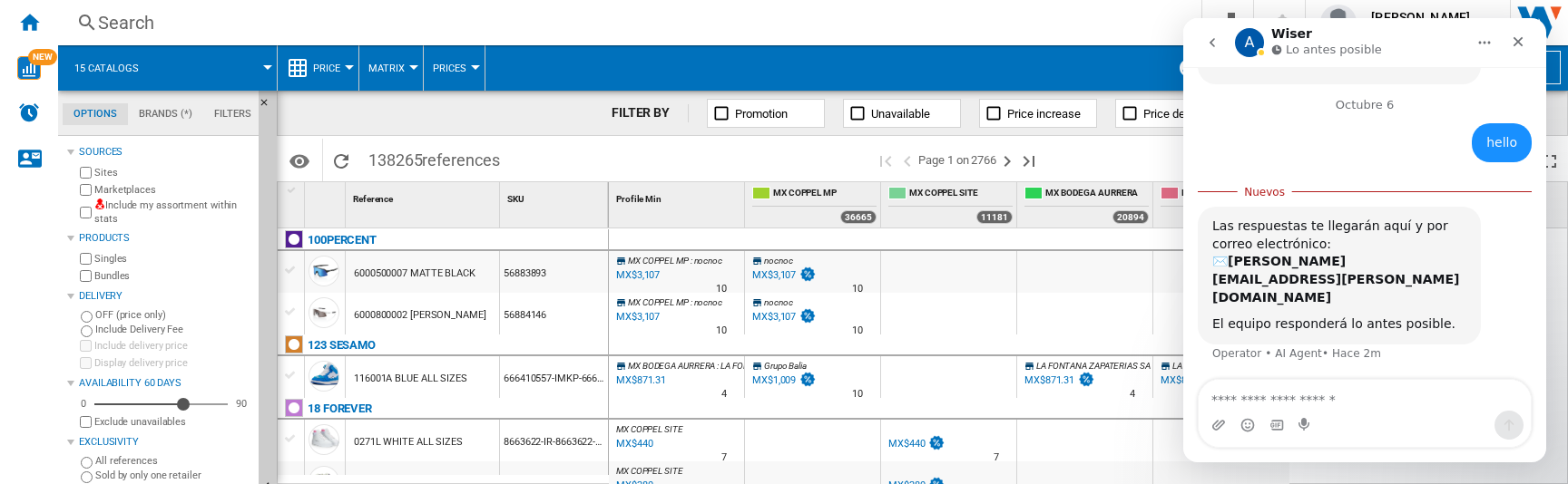
click at [1483, 44] on icon "Inicio" at bounding box center [1484, 42] width 14 height 14
click at [1255, 123] on div "hello [PERSON_NAME] • Hace 2m" at bounding box center [1364, 150] width 334 height 55
click at [650, 71] on span at bounding box center [827, 68] width 683 height 45
click at [1213, 37] on icon "go back" at bounding box center [1211, 42] width 14 height 14
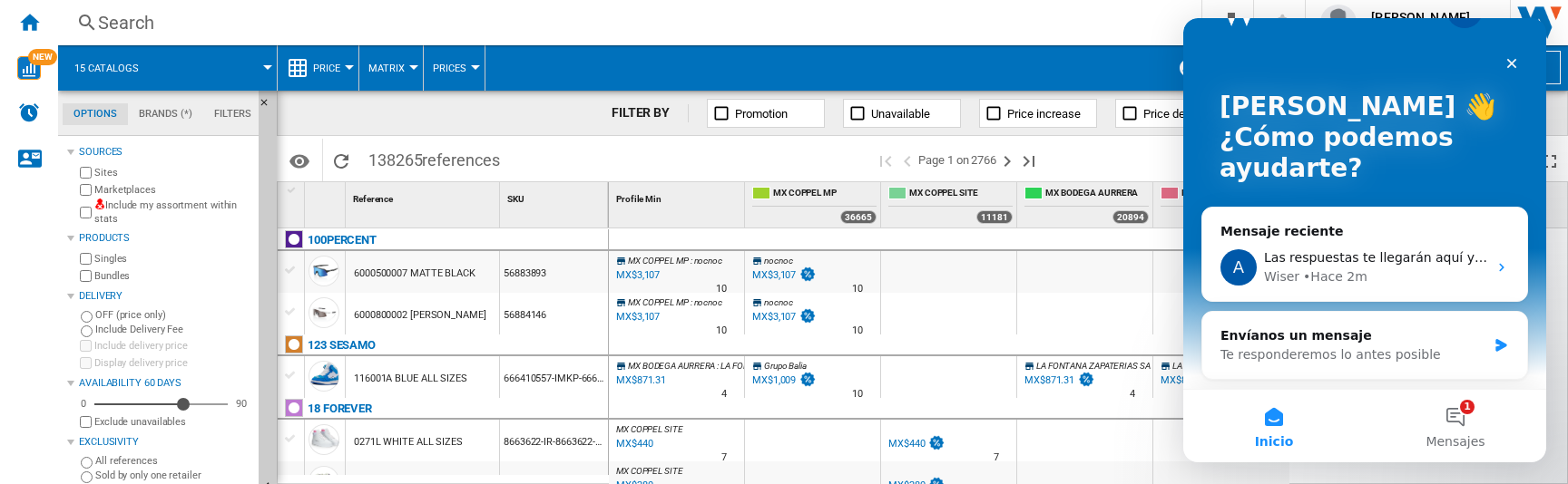
scroll to position [0, 0]
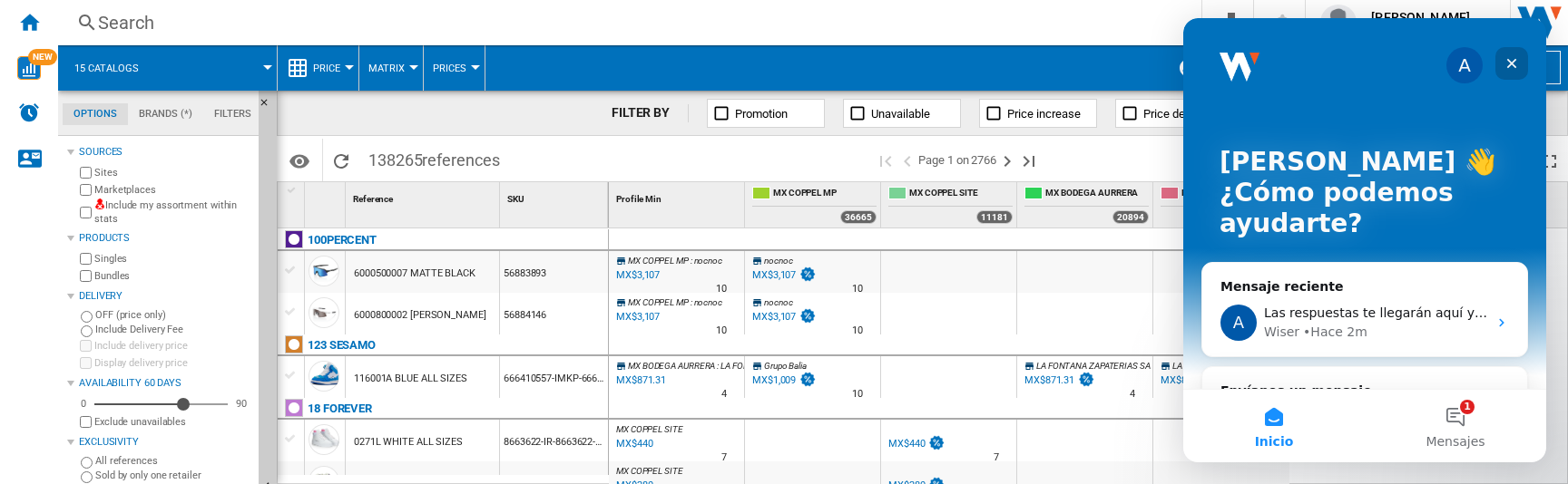
click at [1514, 67] on icon "Cerrar" at bounding box center [1512, 63] width 10 height 10
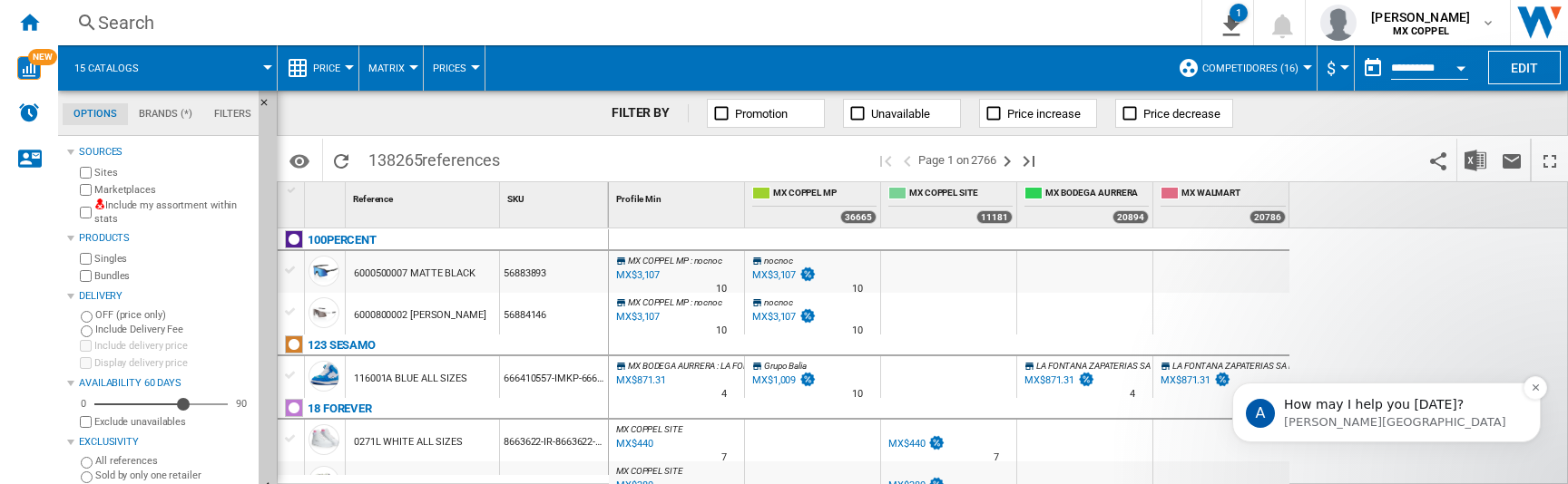
click at [1370, 416] on p "[PERSON_NAME][GEOGRAPHIC_DATA]" at bounding box center [1402, 422] width 235 height 16
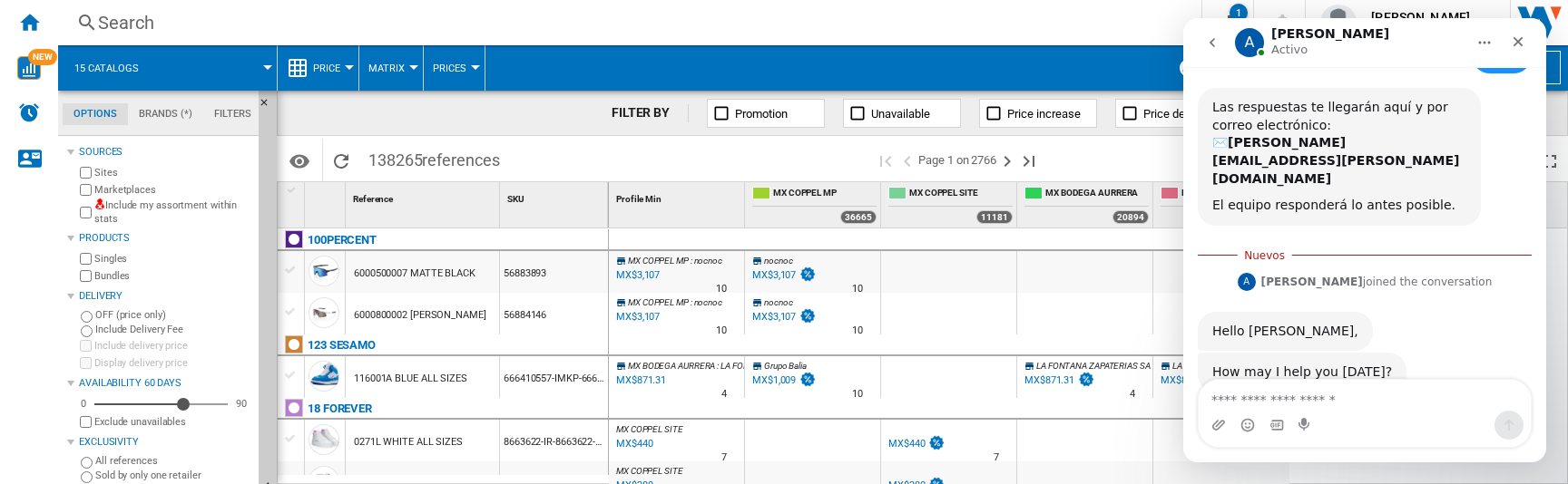
scroll to position [424, 0]
click at [1309, 404] on textarea "Escribe un mensaje..." at bounding box center [1364, 395] width 332 height 31
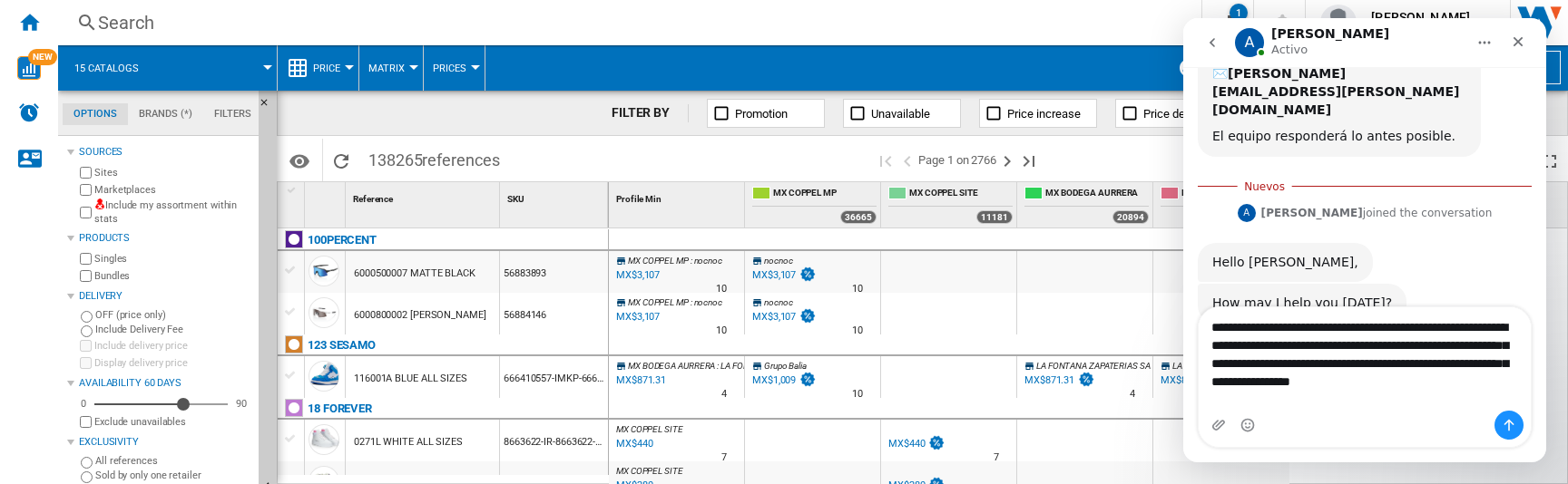
scroll to position [497, 0]
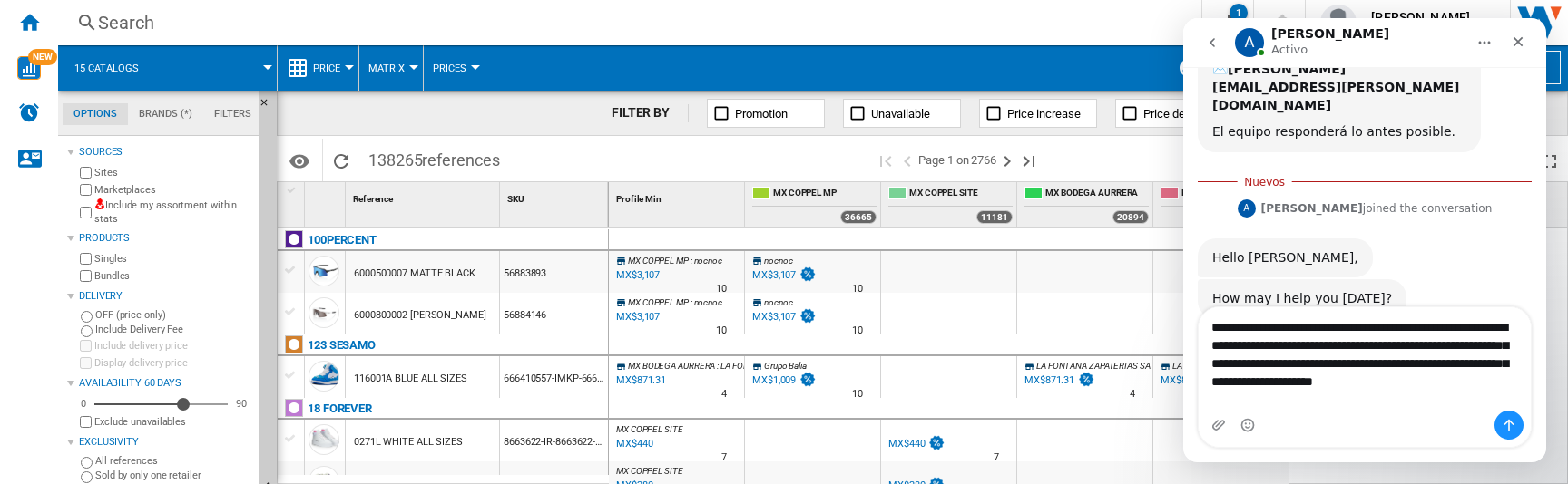
click at [1351, 329] on textarea "**********" at bounding box center [1364, 358] width 332 height 103
type textarea "**********"
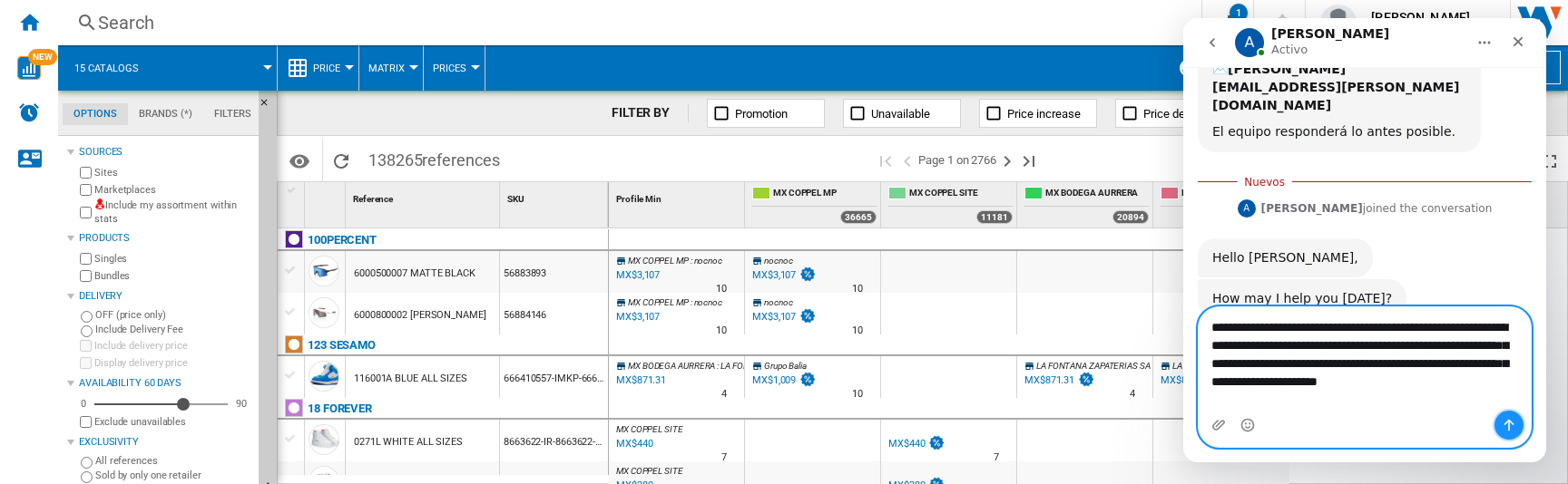
click at [1511, 425] on icon "Enviar un mensaje…" at bounding box center [1508, 424] width 14 height 14
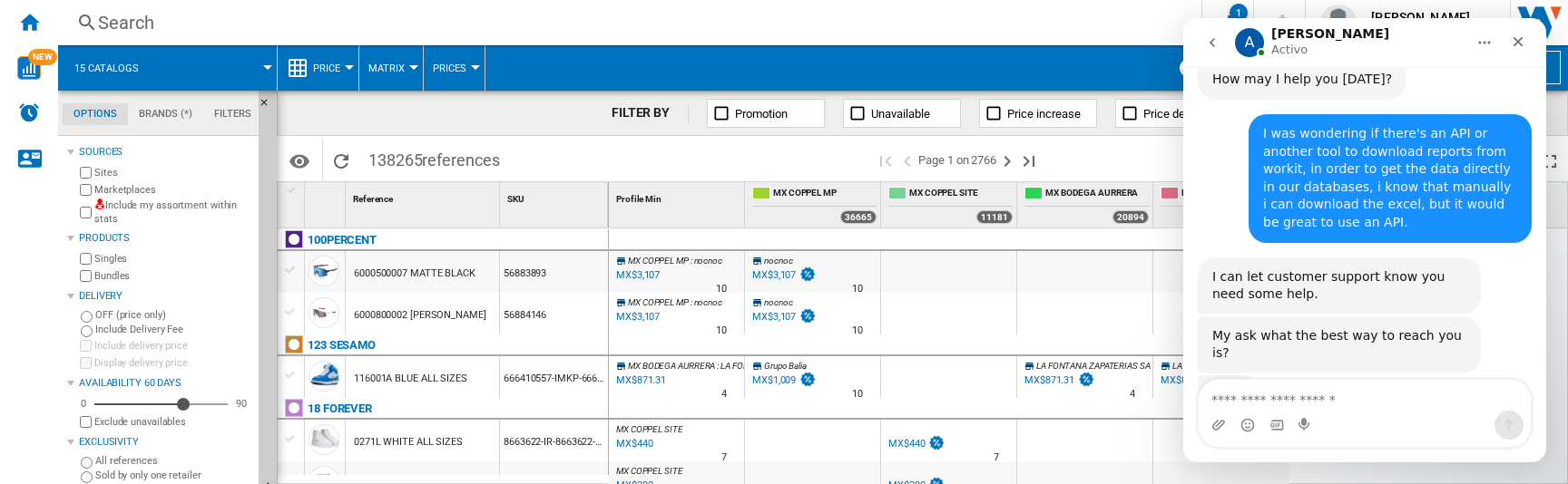
scroll to position [692, 0]
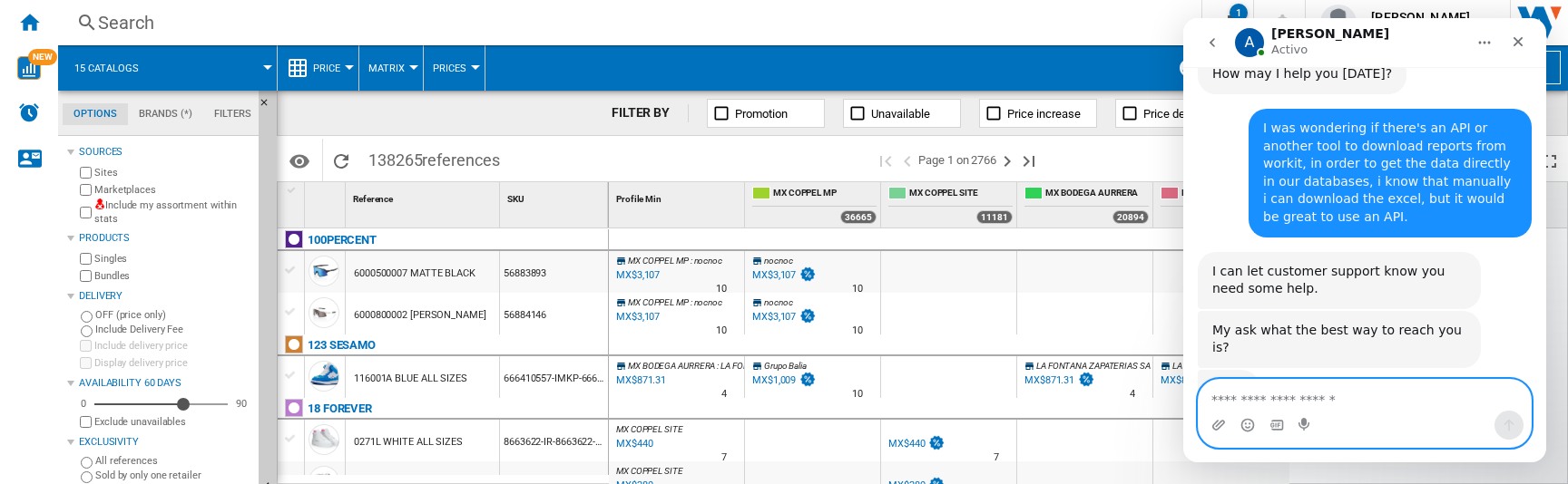
click at [1241, 395] on textarea "Escribe un mensaje..." at bounding box center [1364, 395] width 332 height 31
type textarea "**********"
click at [1518, 420] on button "Enviar un mensaje…" at bounding box center [1508, 425] width 29 height 29
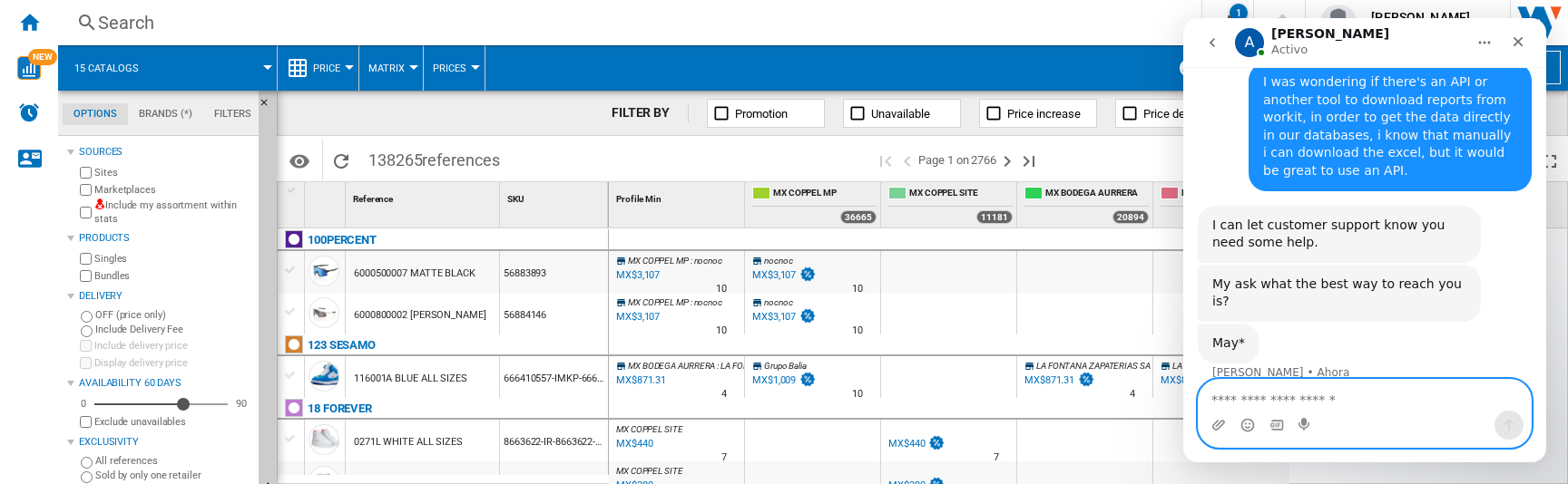
scroll to position [746, 0]
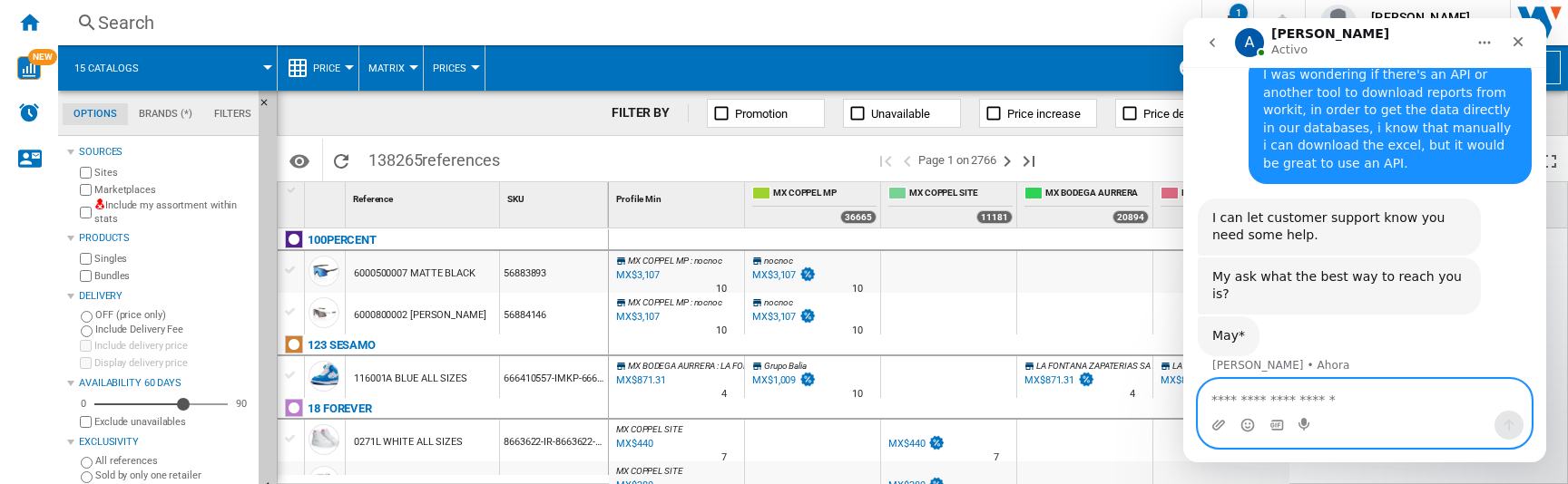
click at [1256, 394] on textarea "Escribe un mensaje..." at bounding box center [1364, 395] width 332 height 31
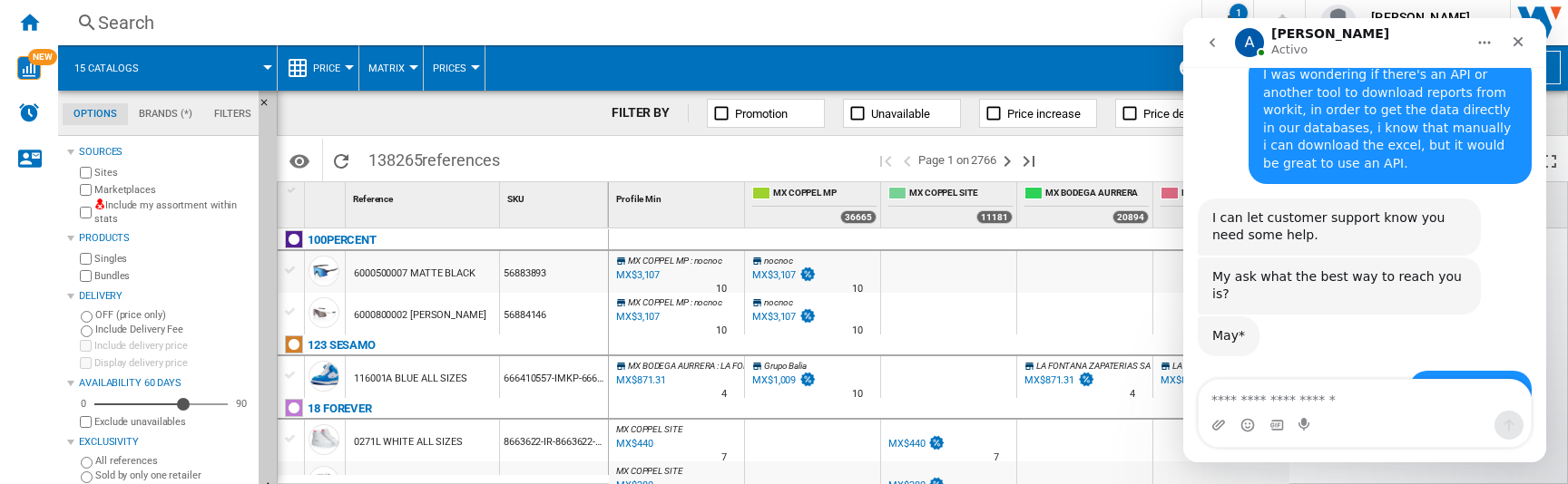
scroll to position [800, 0]
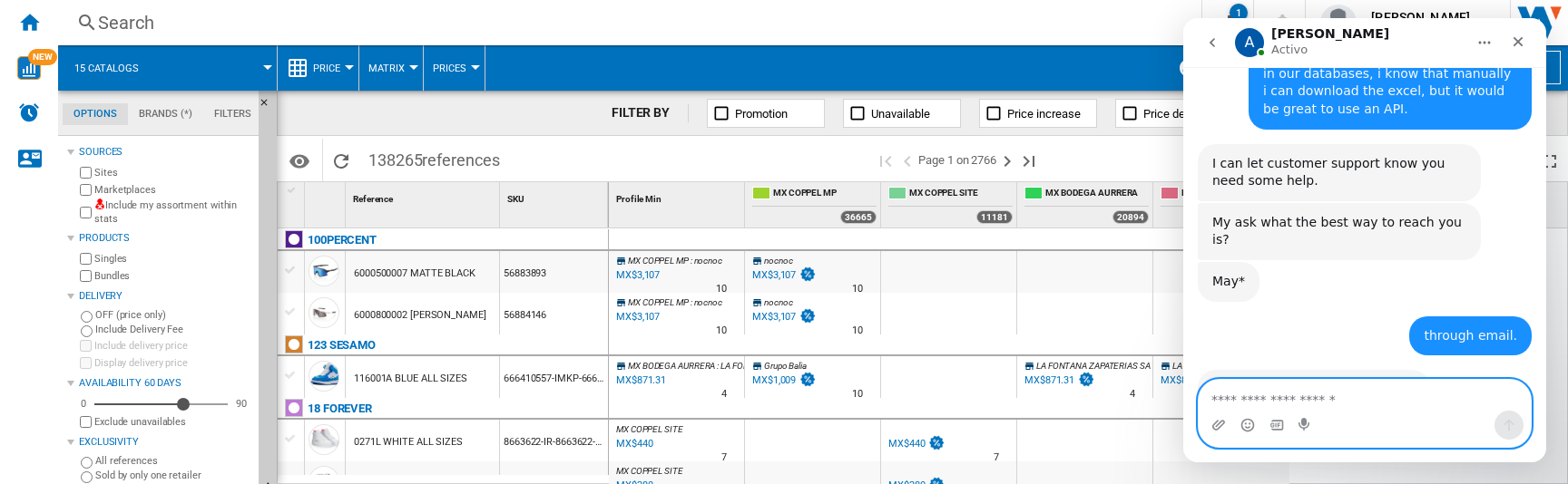
click at [1271, 396] on textarea "Escribe un mensaje..." at bounding box center [1364, 395] width 332 height 31
click at [1277, 398] on textarea "Escribe un mensaje..." at bounding box center [1364, 395] width 332 height 31
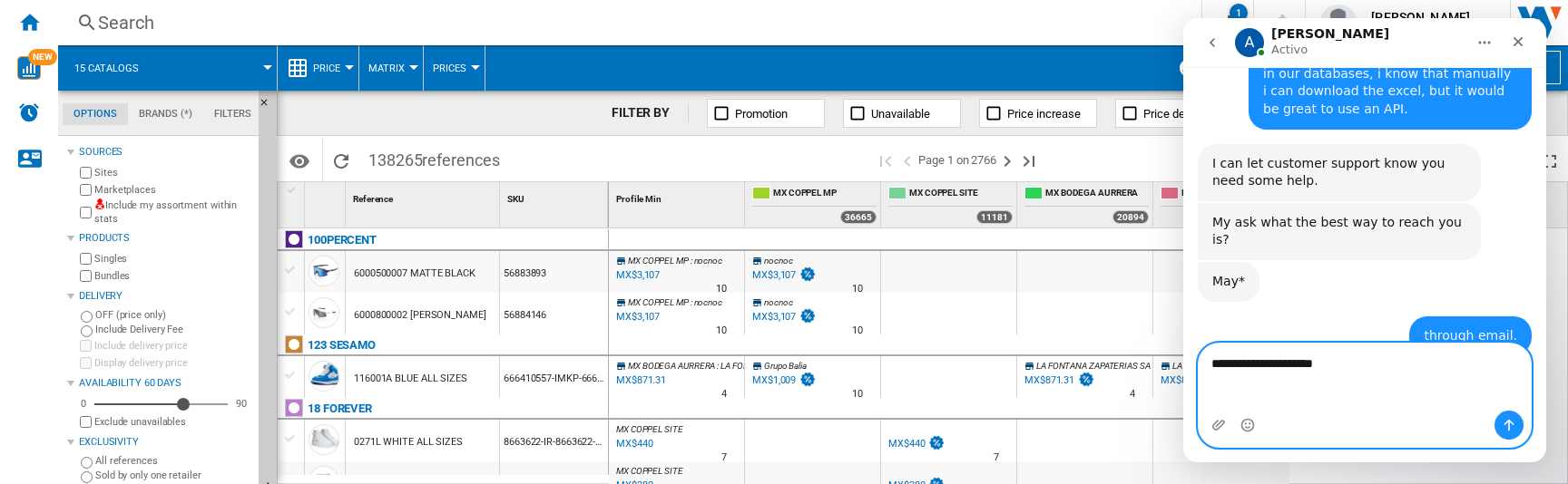
drag, startPoint x: 1369, startPoint y: 404, endPoint x: 1209, endPoint y: 402, distance: 160.0
click at [1209, 374] on textarea "**********" at bounding box center [1364, 359] width 332 height 31
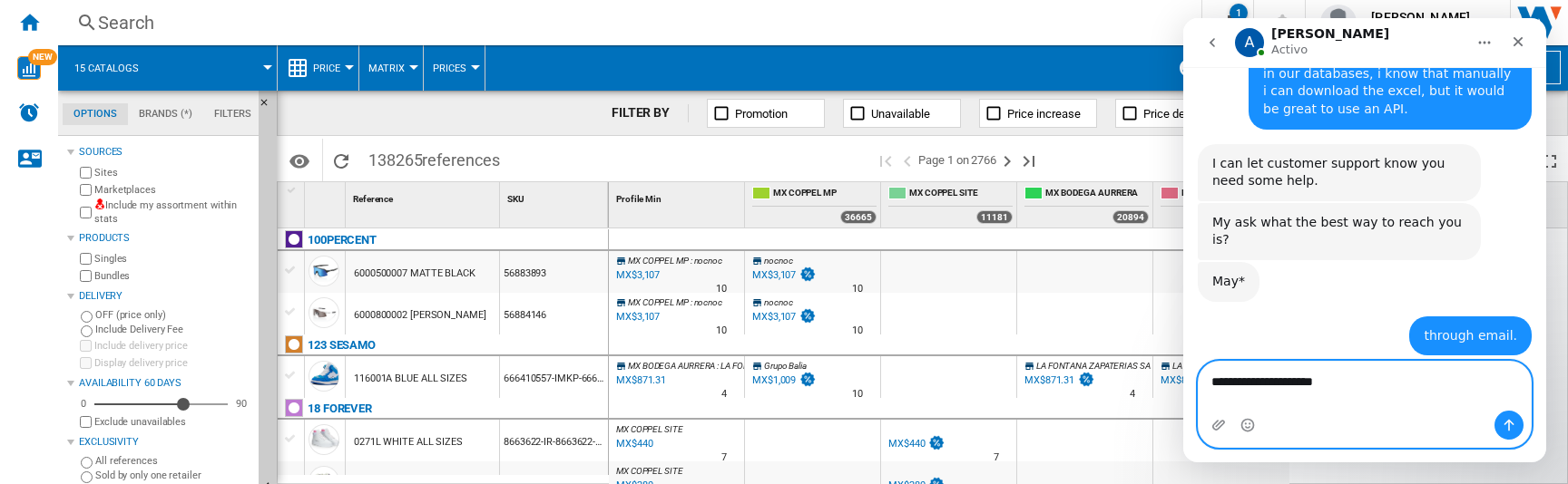
type textarea "**********"
click at [1510, 429] on icon "Enviar un mensaje…" at bounding box center [1508, 424] width 14 height 14
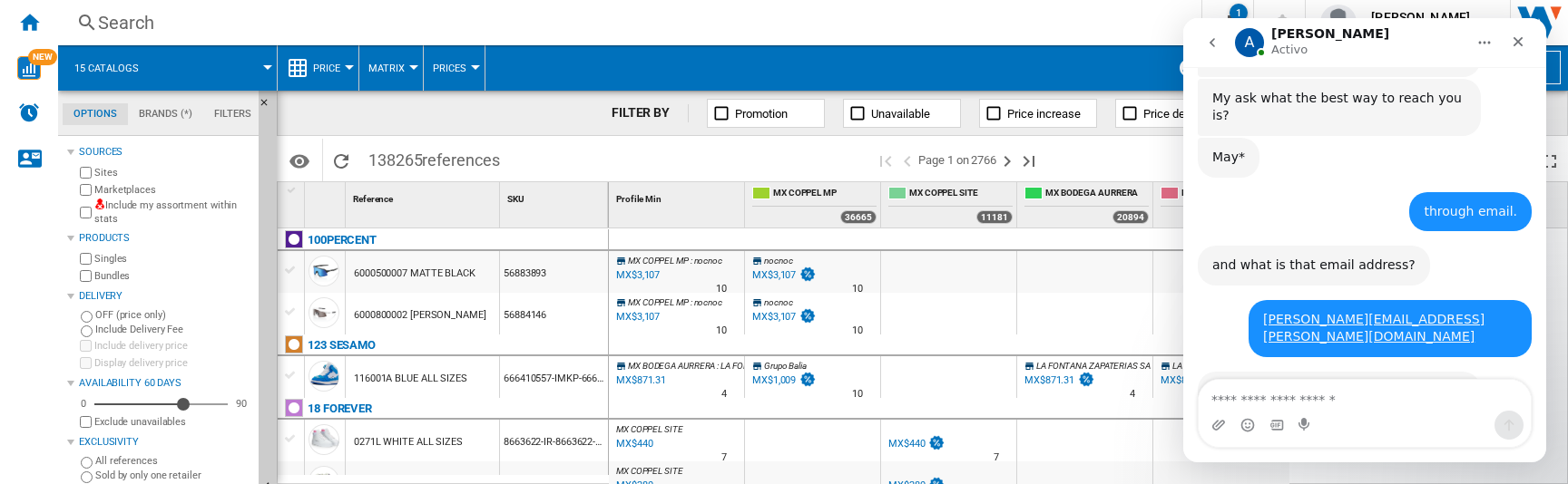
scroll to position [926, 0]
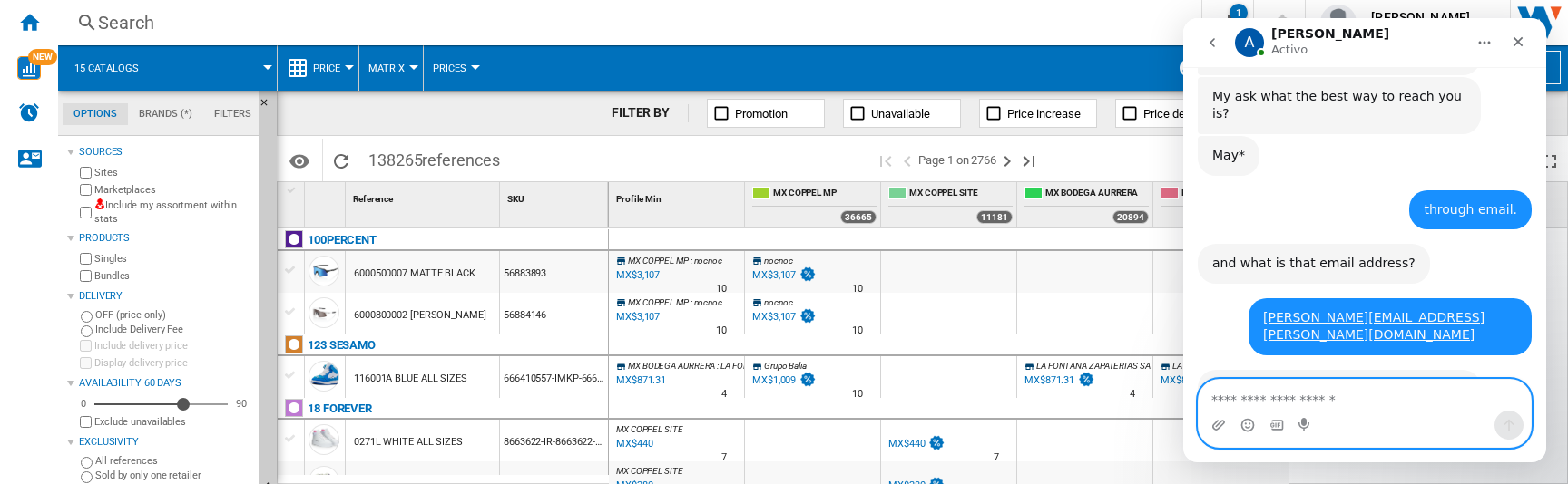
click at [1348, 408] on textarea "Escribe un mensaje..." at bounding box center [1364, 395] width 332 height 31
type textarea "**********"
click at [1507, 423] on icon "Enviar un mensaje…" at bounding box center [1509, 425] width 10 height 11
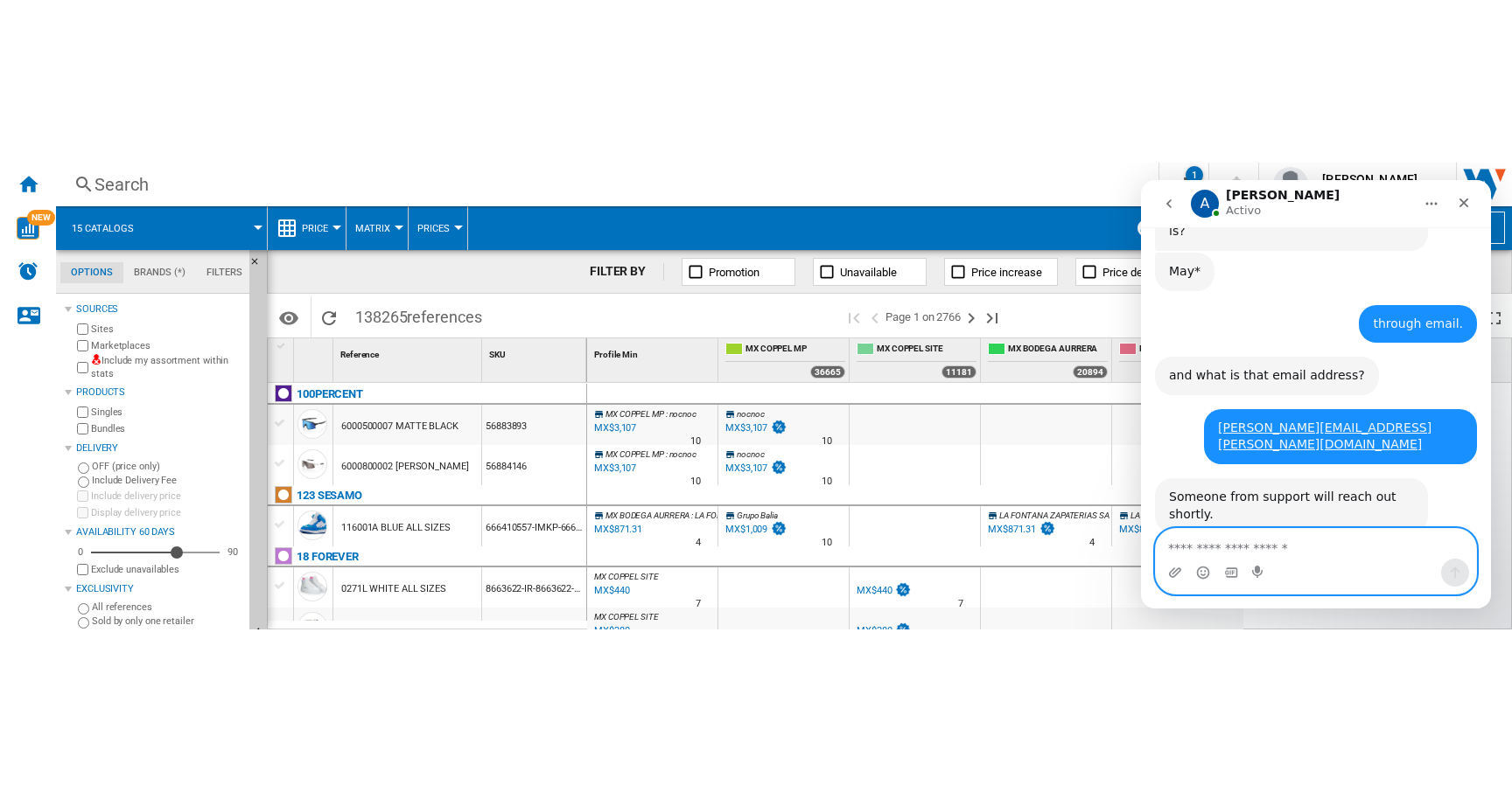
scroll to position [944, 0]
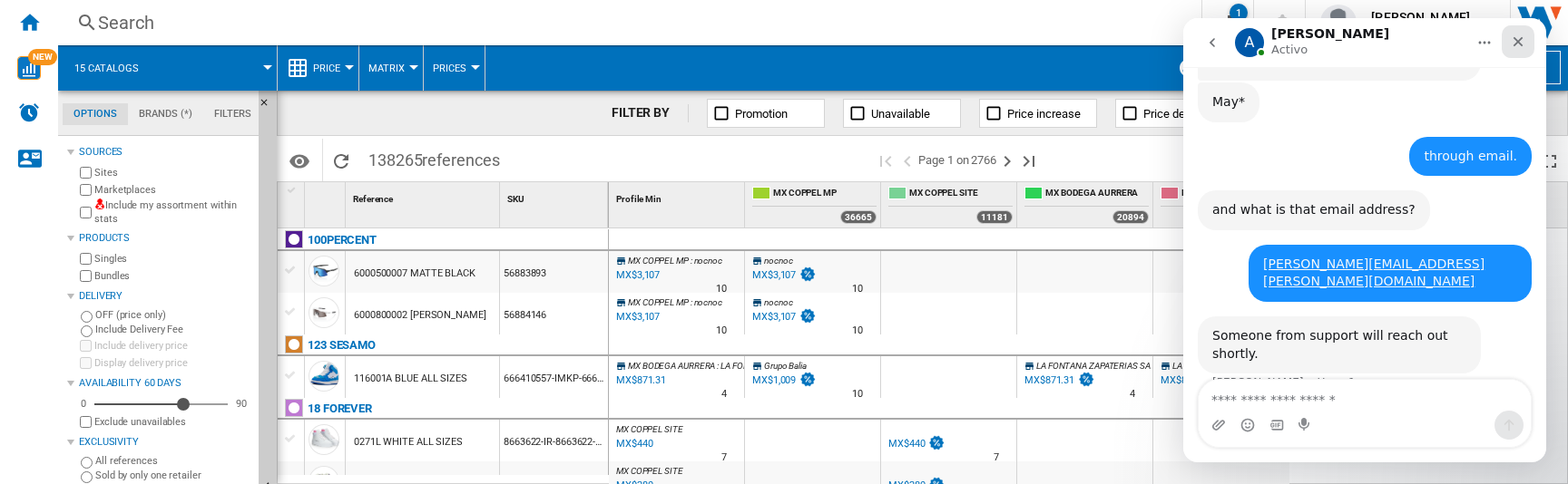
click at [1516, 40] on icon "Cerrar" at bounding box center [1518, 42] width 10 height 10
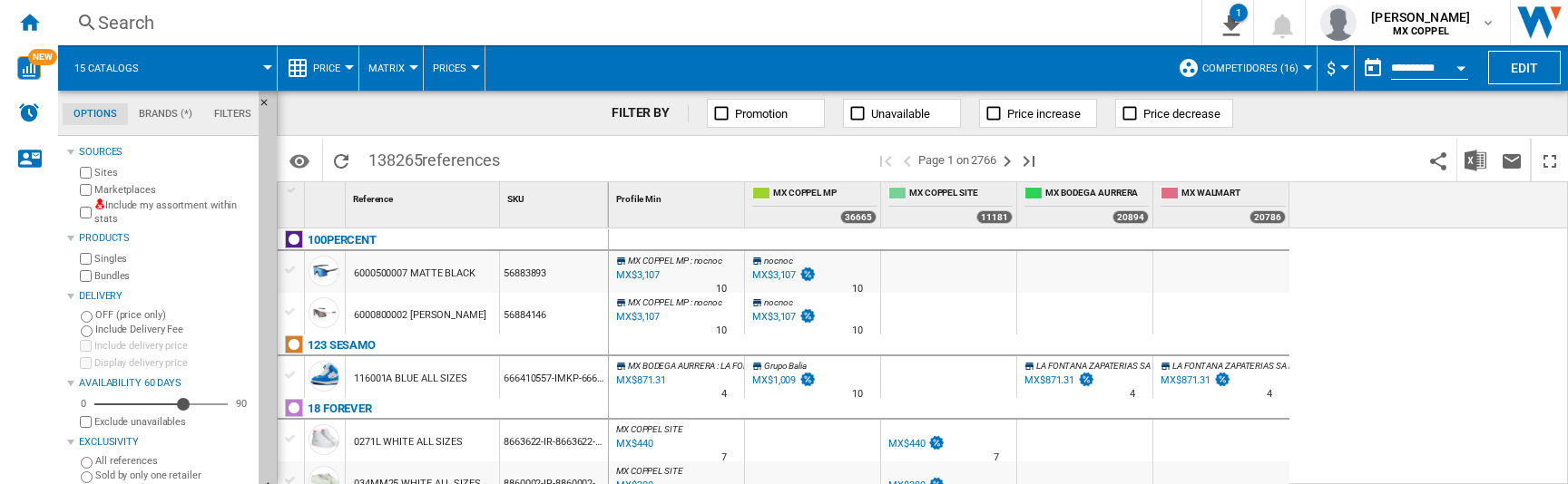
scroll to position [786, 0]
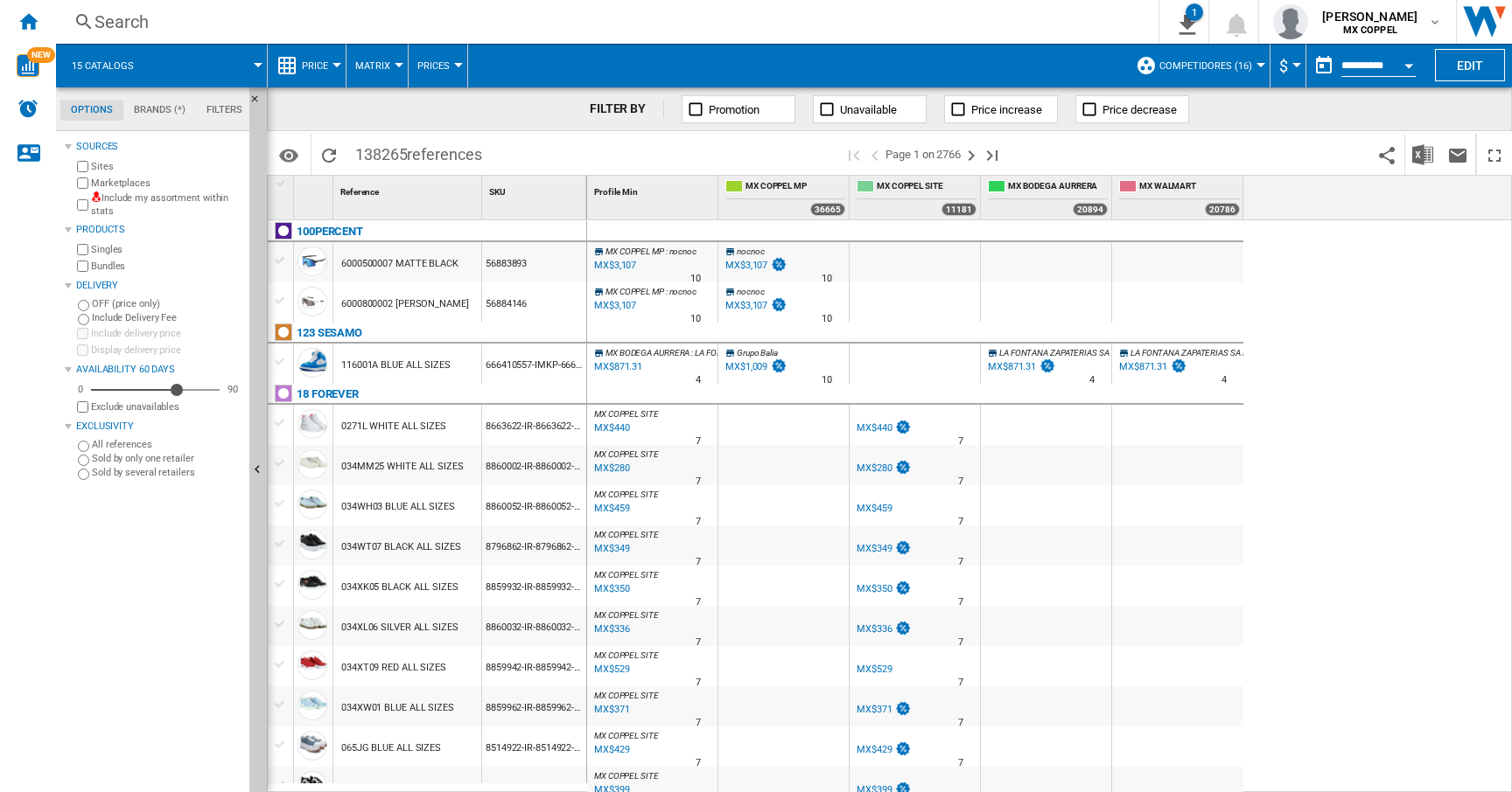
click at [939, 26] on div "Search" at bounding box center [604, 22] width 1019 height 25
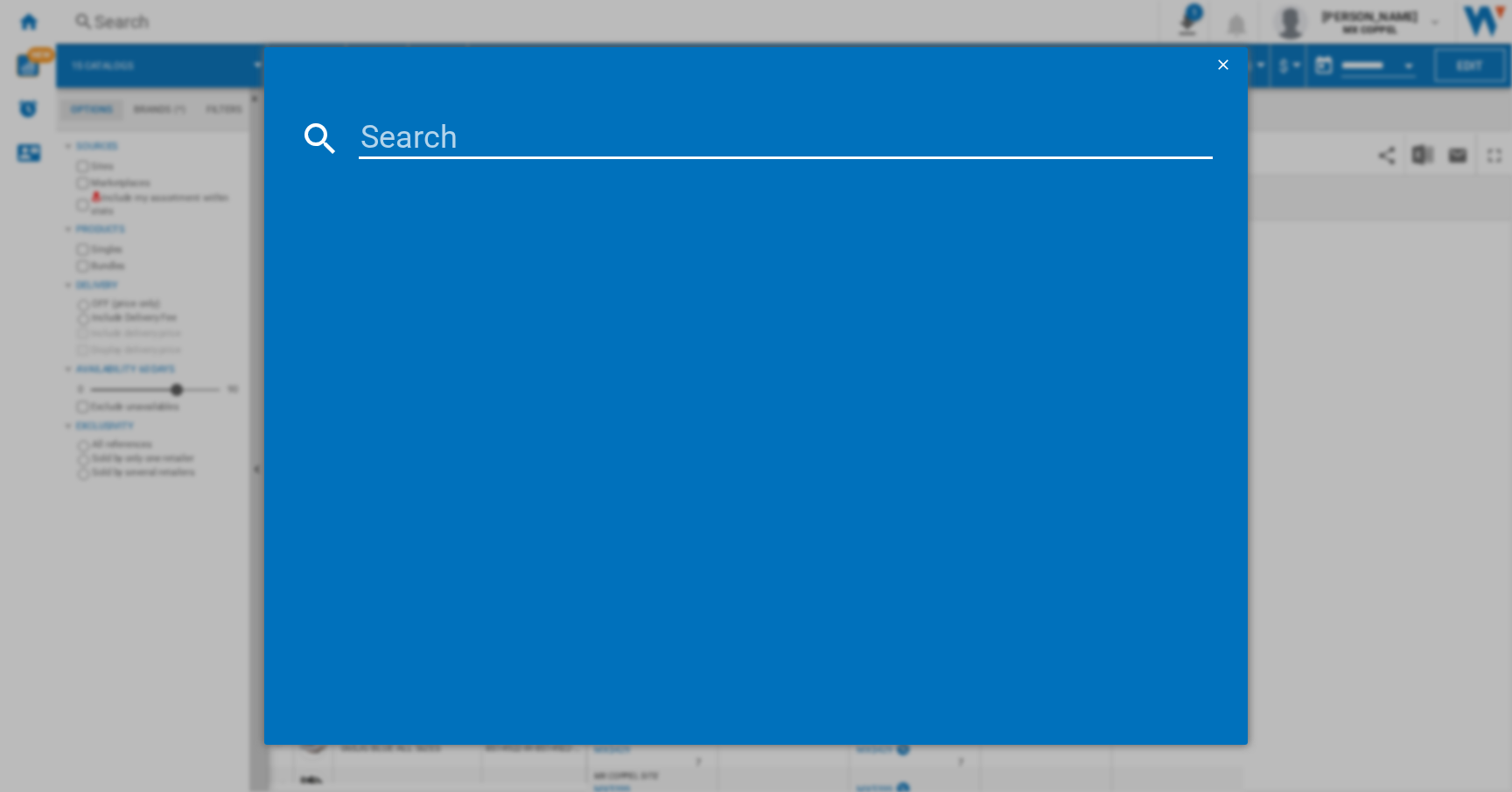
click at [1224, 65] on ng-md-icon "getI18NText('BUTTONS.CLOSE_DIALOG')" at bounding box center [1225, 66] width 21 height 21
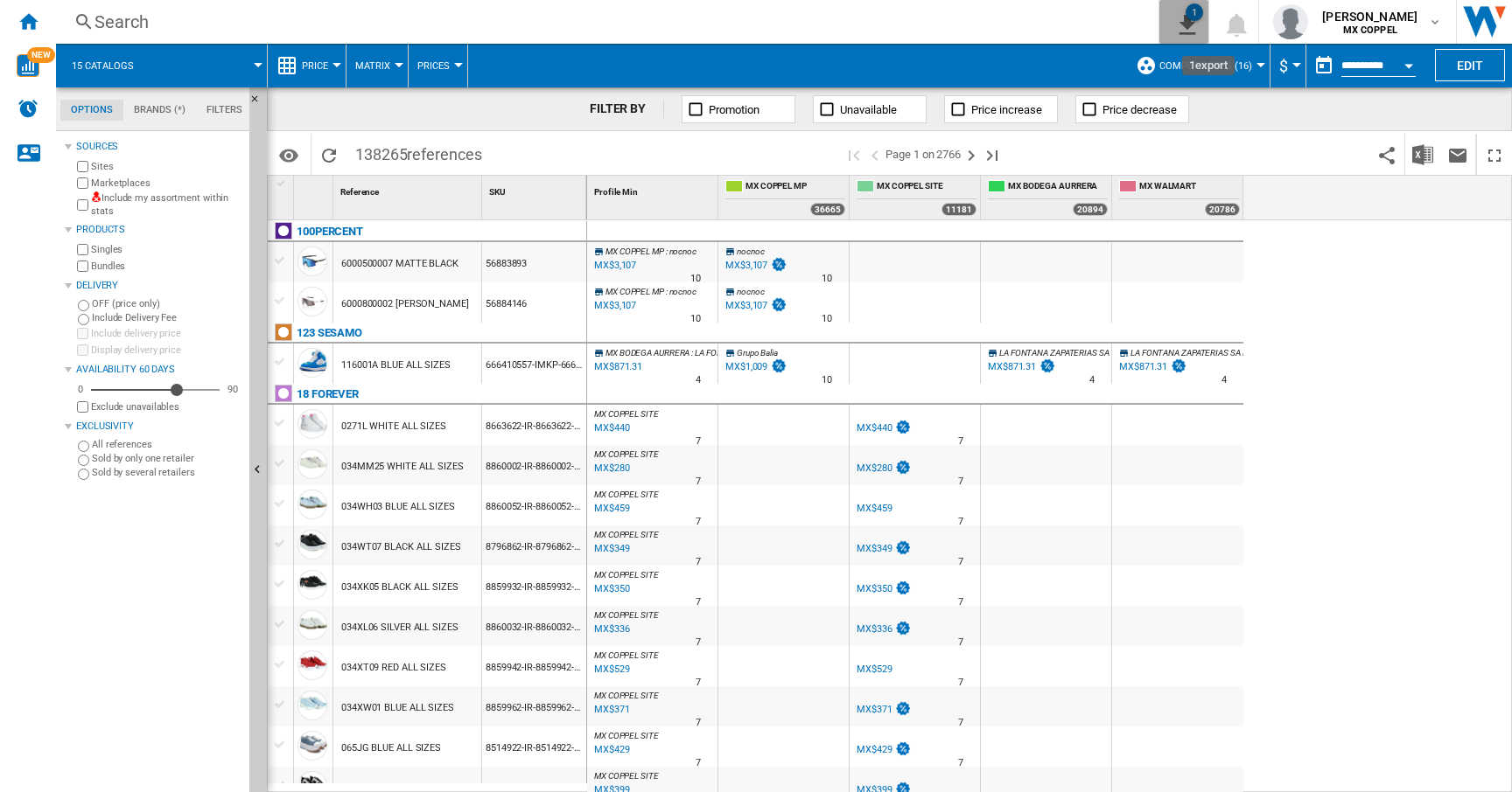
click at [1193, 21] on button "1" at bounding box center [1184, 22] width 49 height 44
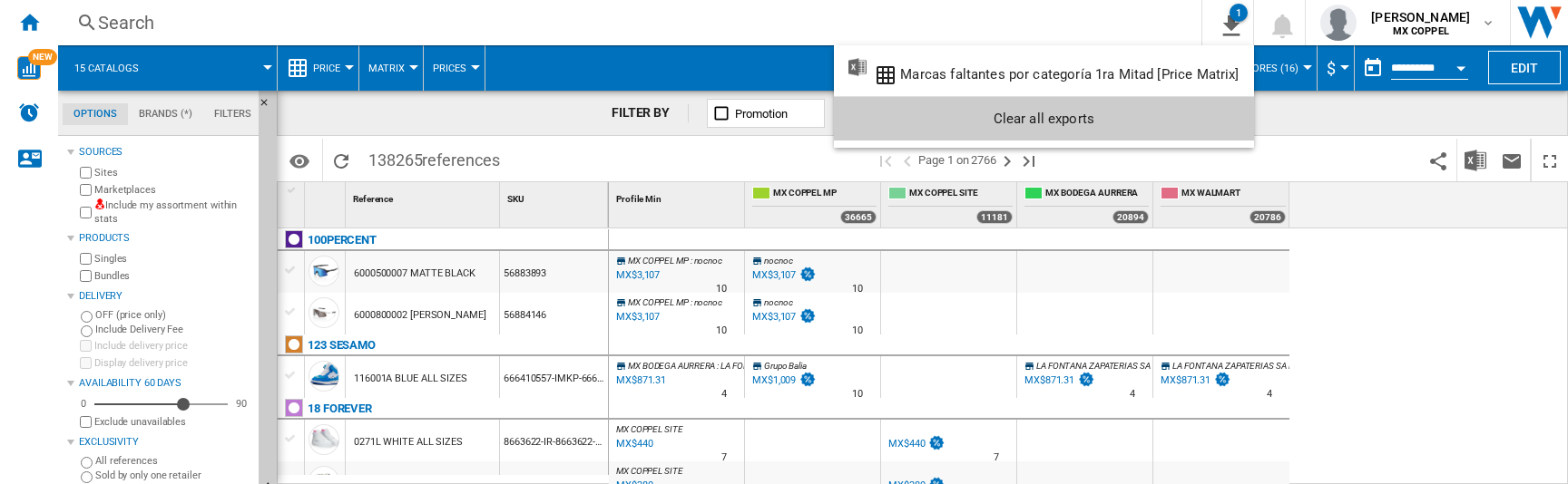
scroll to position [979, 0]
click at [1411, 297] on md-backdrop at bounding box center [784, 242] width 1568 height 484
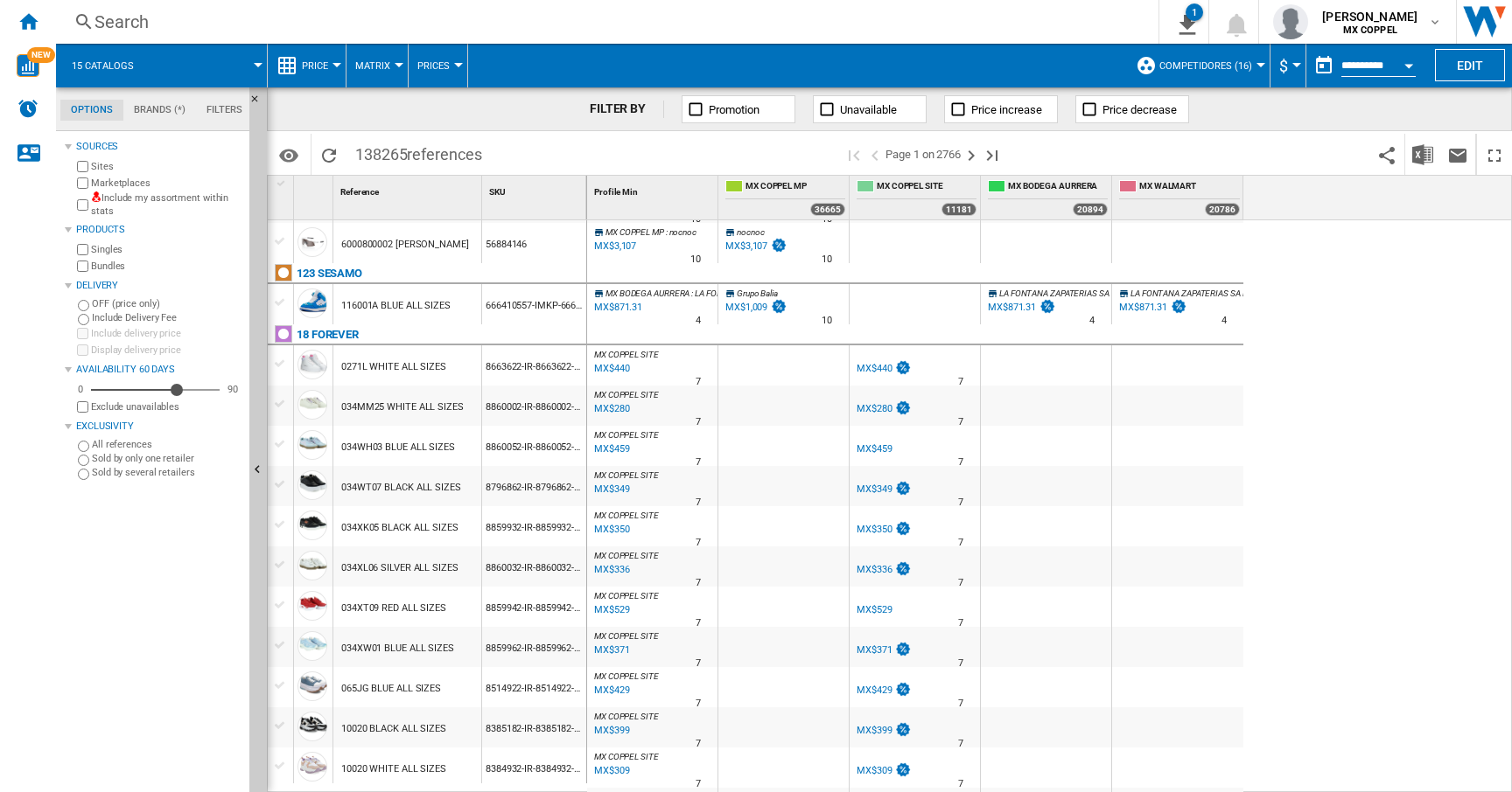
scroll to position [0, 0]
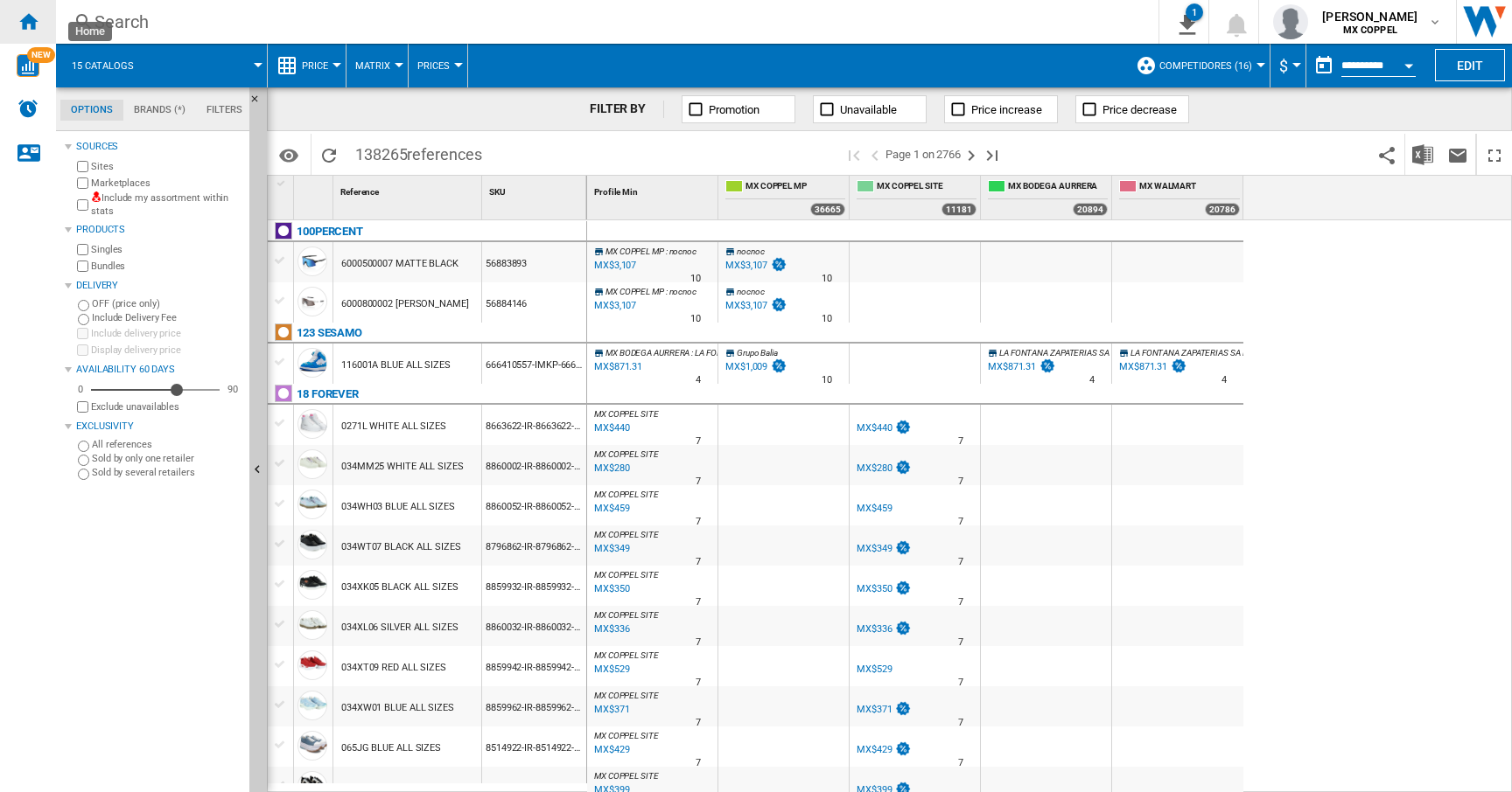
click at [32, 17] on ng-md-icon "Home" at bounding box center [27, 21] width 21 height 21
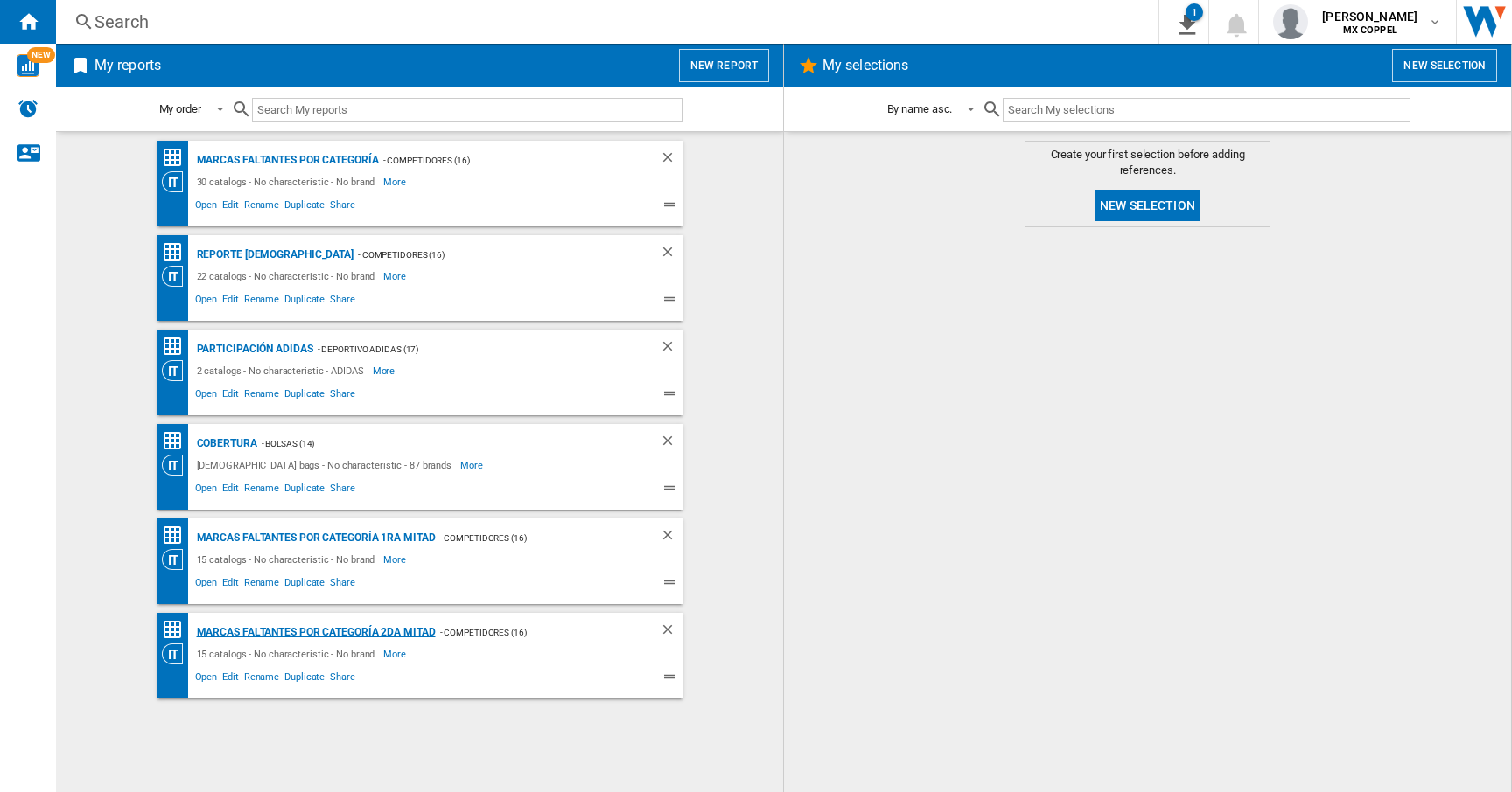
click at [319, 628] on div "Marcas faltantes por categoría 2da mitad" at bounding box center [314, 633] width 243 height 22
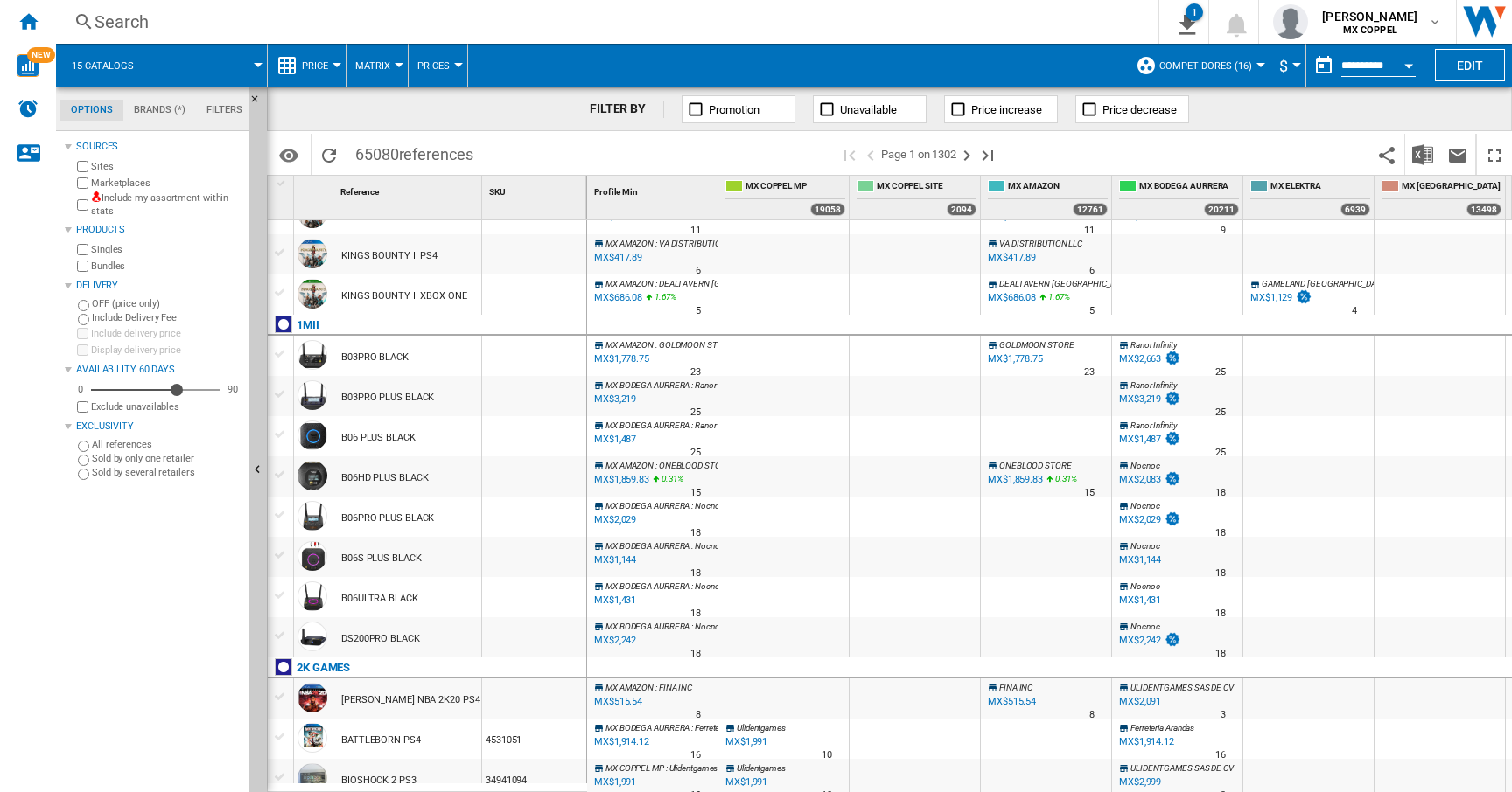
scroll to position [0, 255]
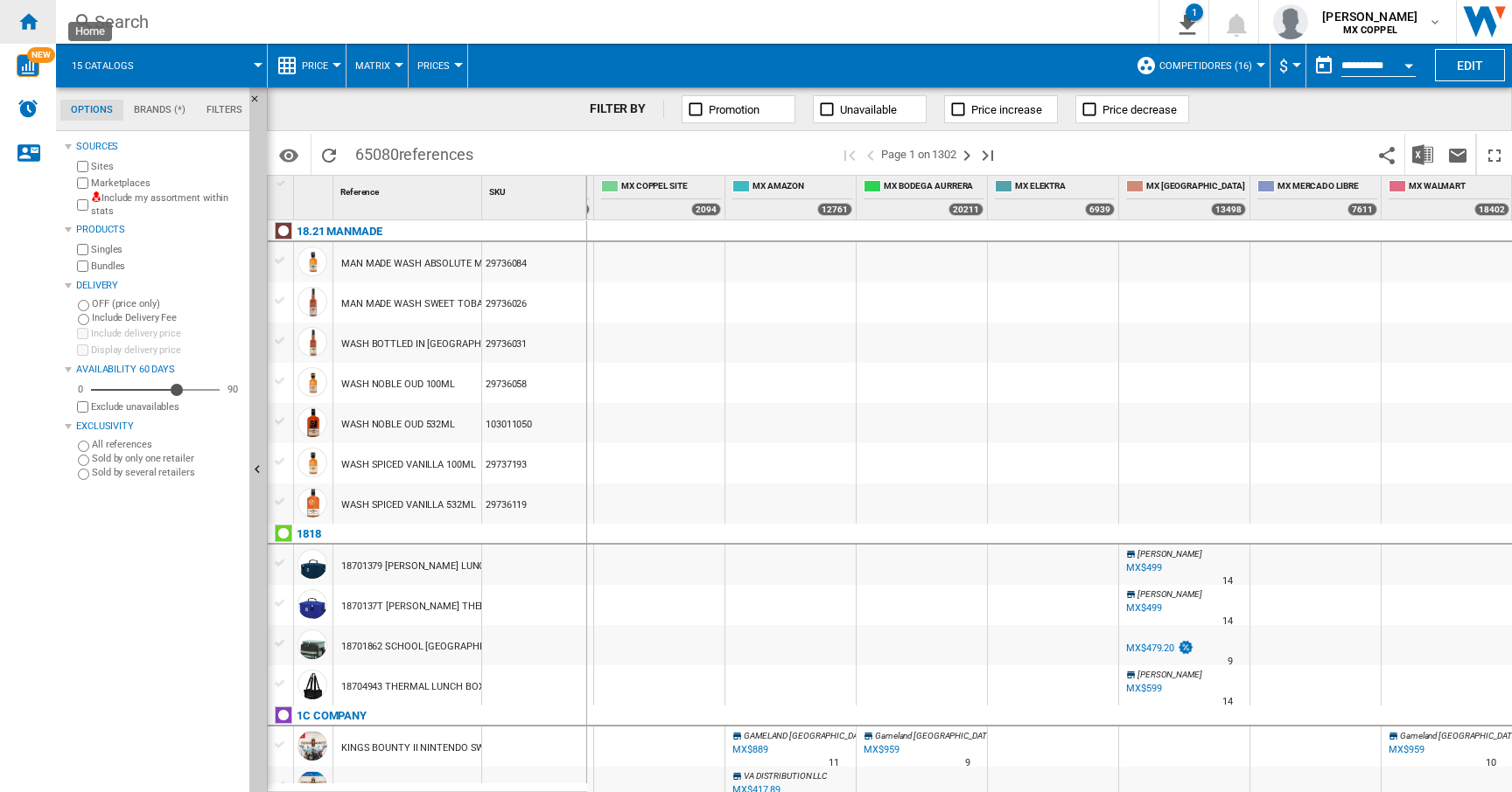
click at [30, 16] on ng-md-icon "Home" at bounding box center [27, 21] width 21 height 21
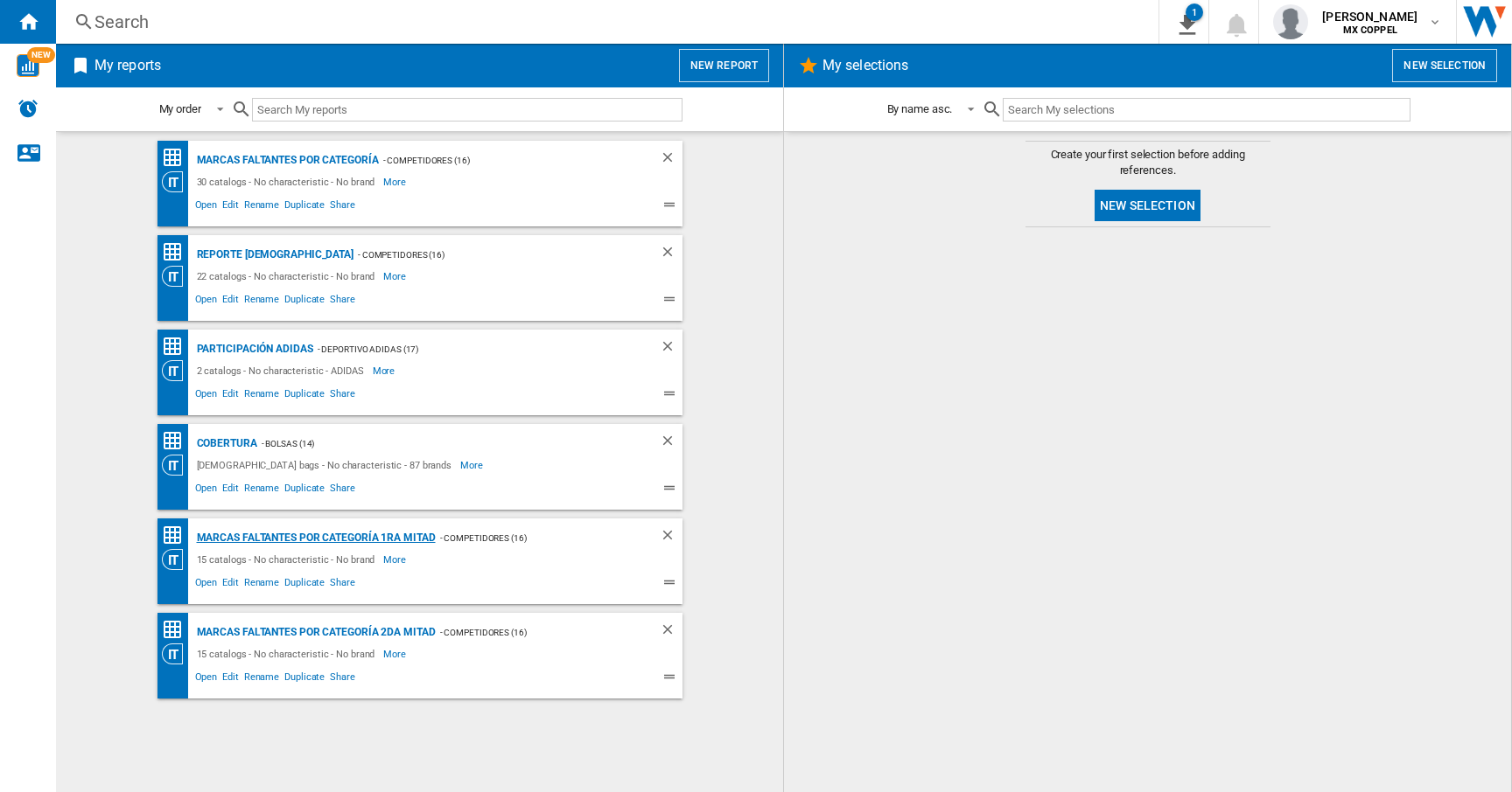
click at [336, 536] on div "Marcas faltantes por categoría 1ra Mitad" at bounding box center [314, 539] width 243 height 22
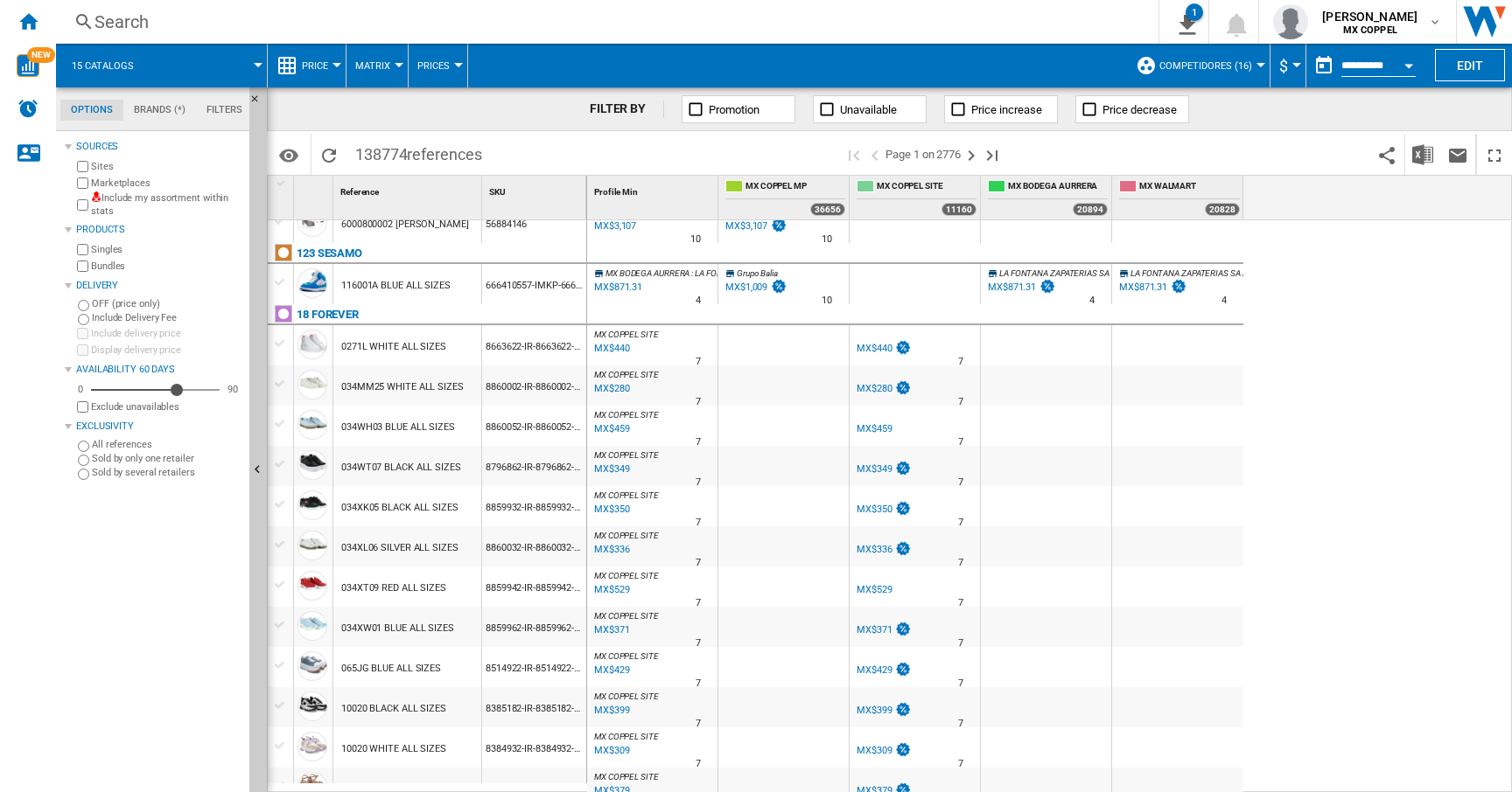
scroll to position [273, 0]
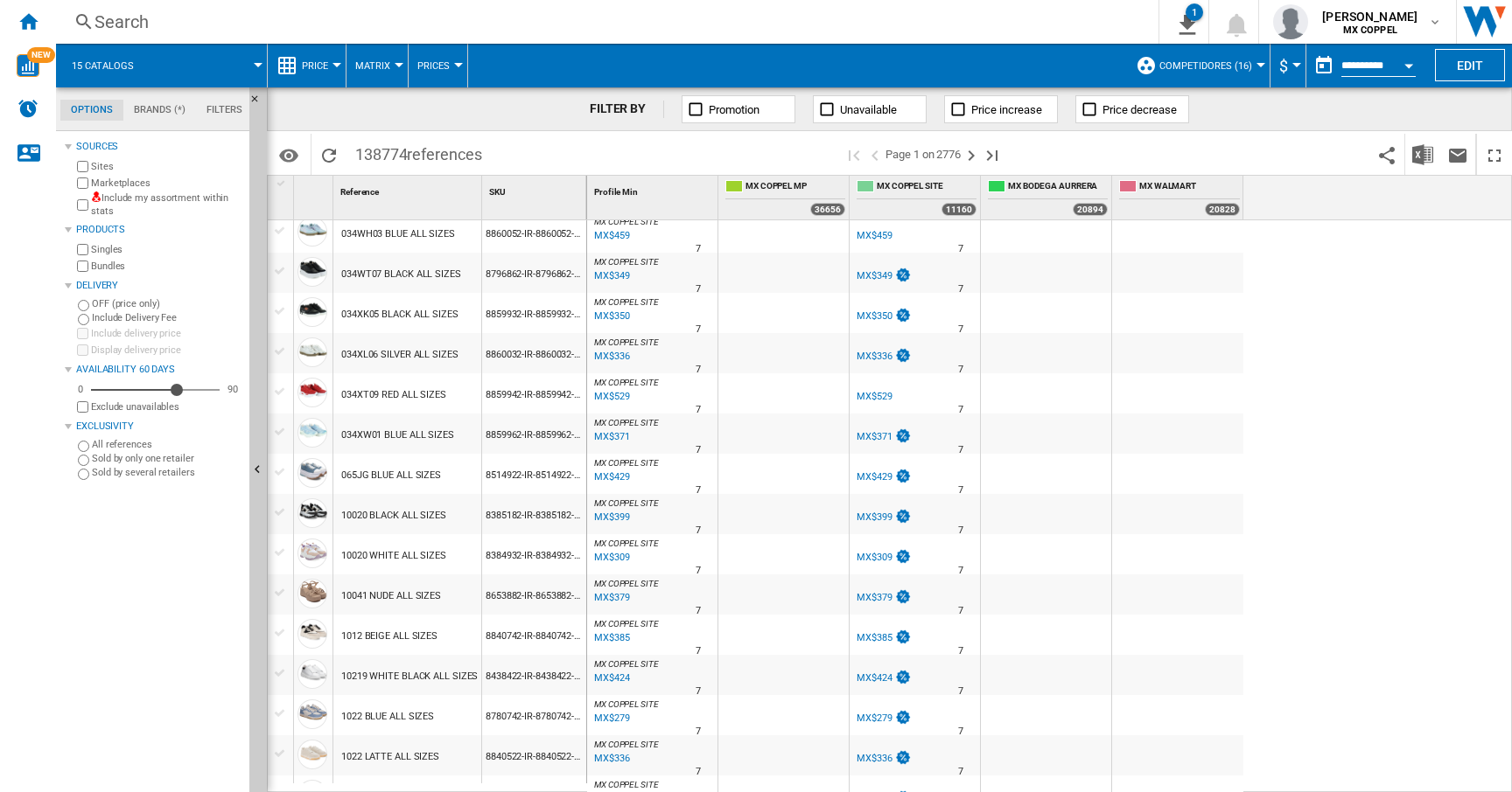
click at [1397, 67] on button "Open calendar" at bounding box center [1408, 63] width 32 height 32
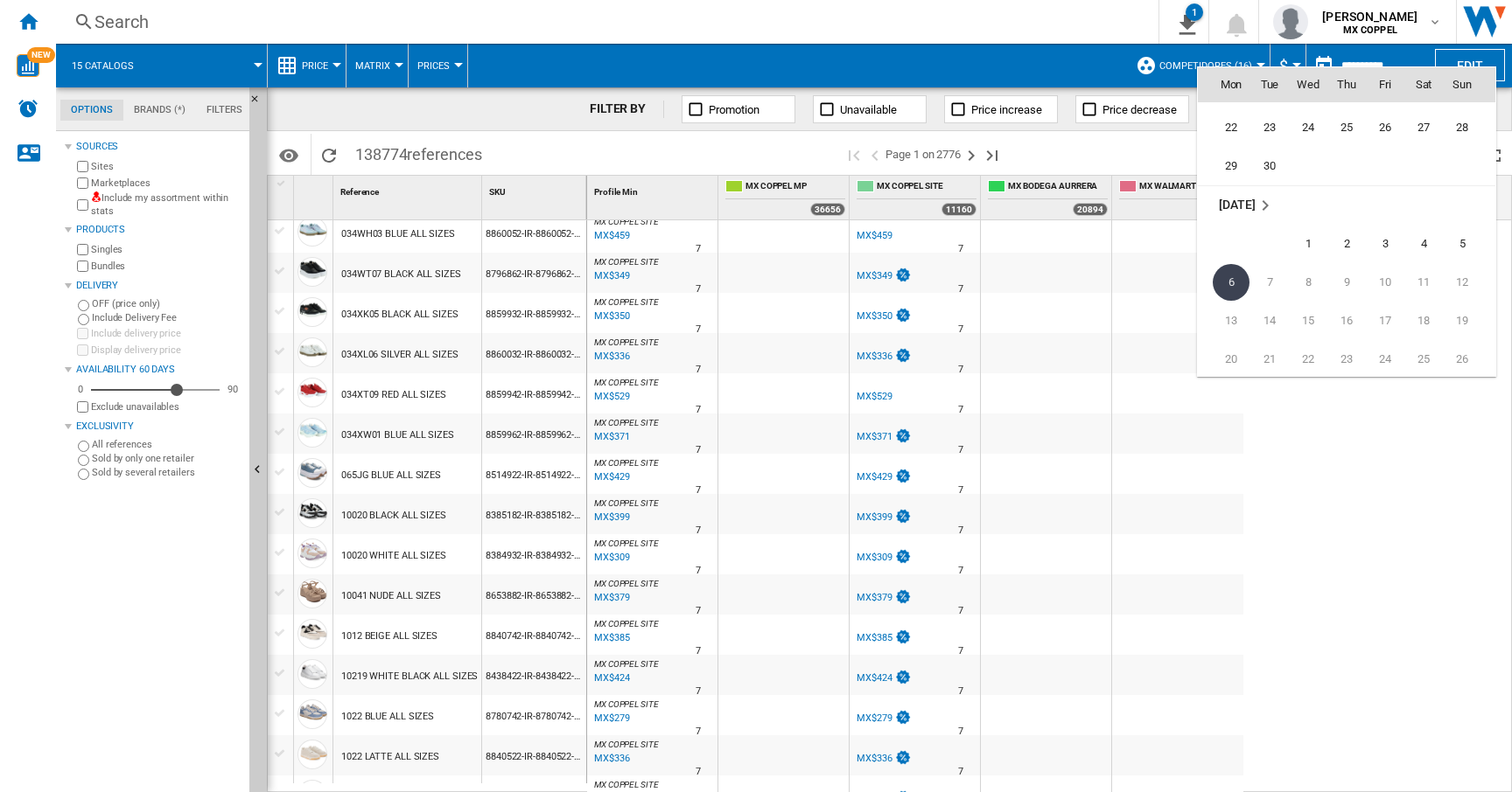
scroll to position [8242, 0]
click at [1271, 187] on span "30" at bounding box center [1269, 183] width 35 height 35
type input "**********"
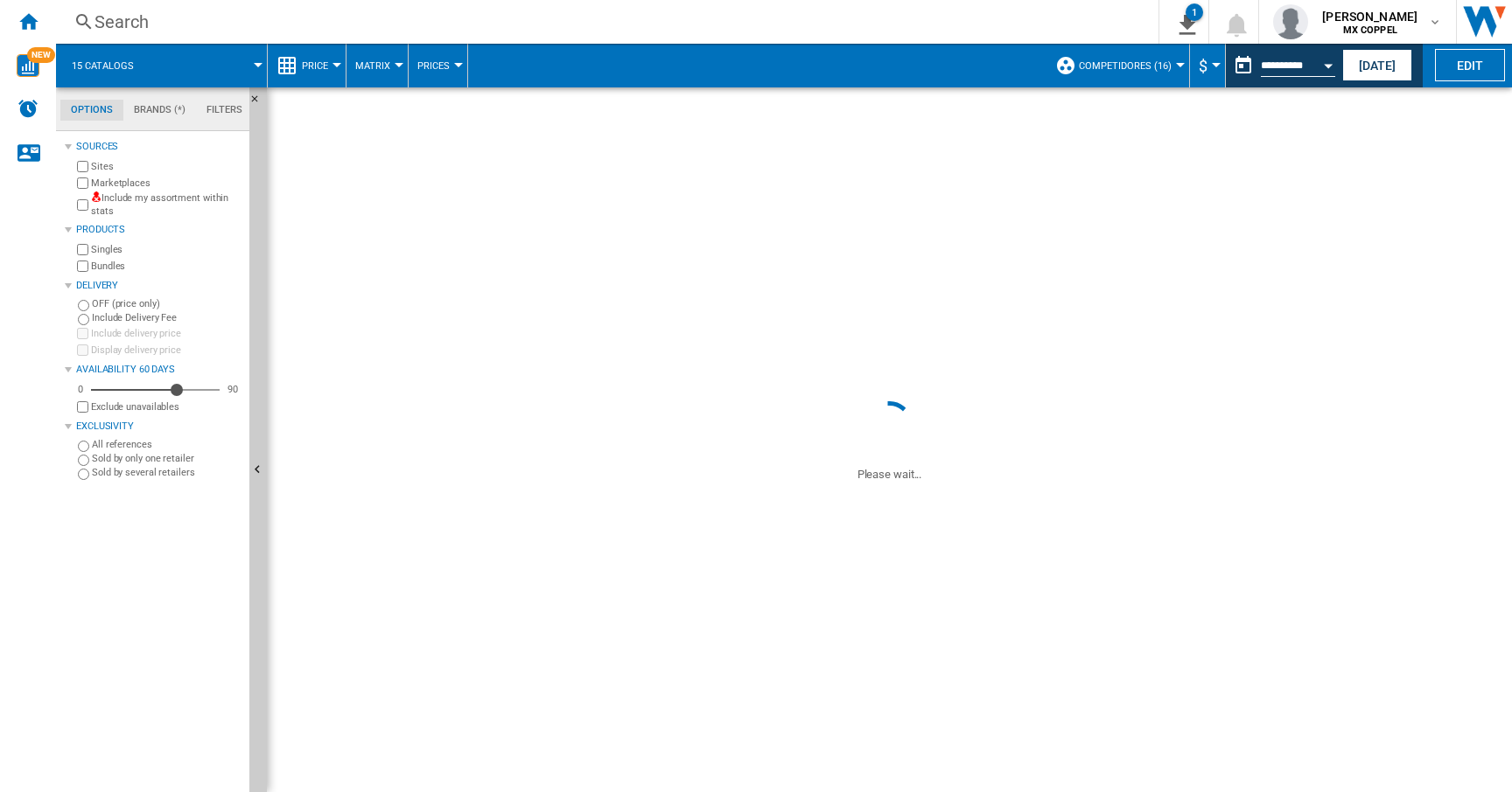
click at [25, 369] on wk-sidenav "NEW" at bounding box center [27, 396] width 56 height 792
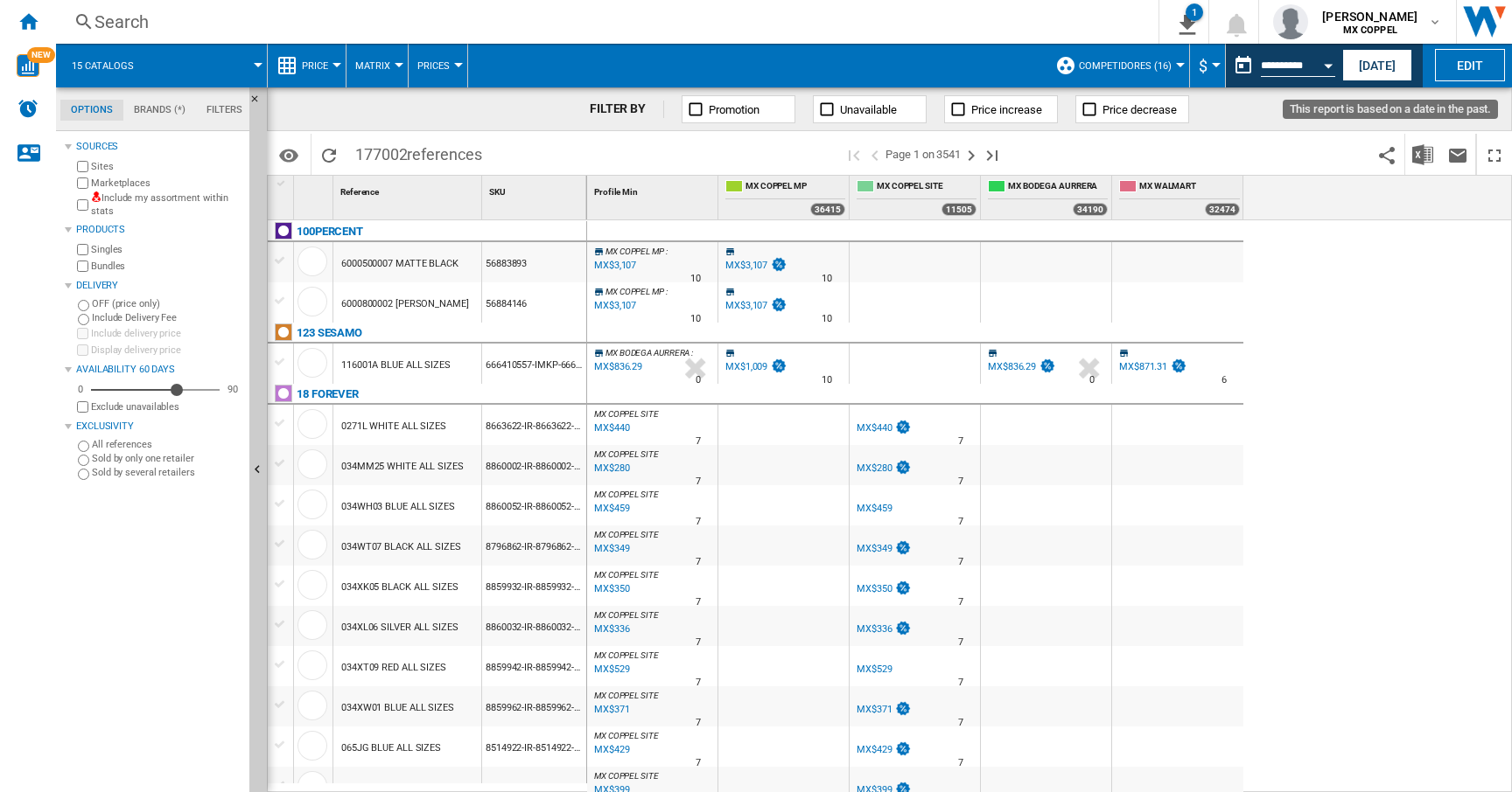
click at [1323, 66] on button "Open calendar" at bounding box center [1328, 63] width 32 height 32
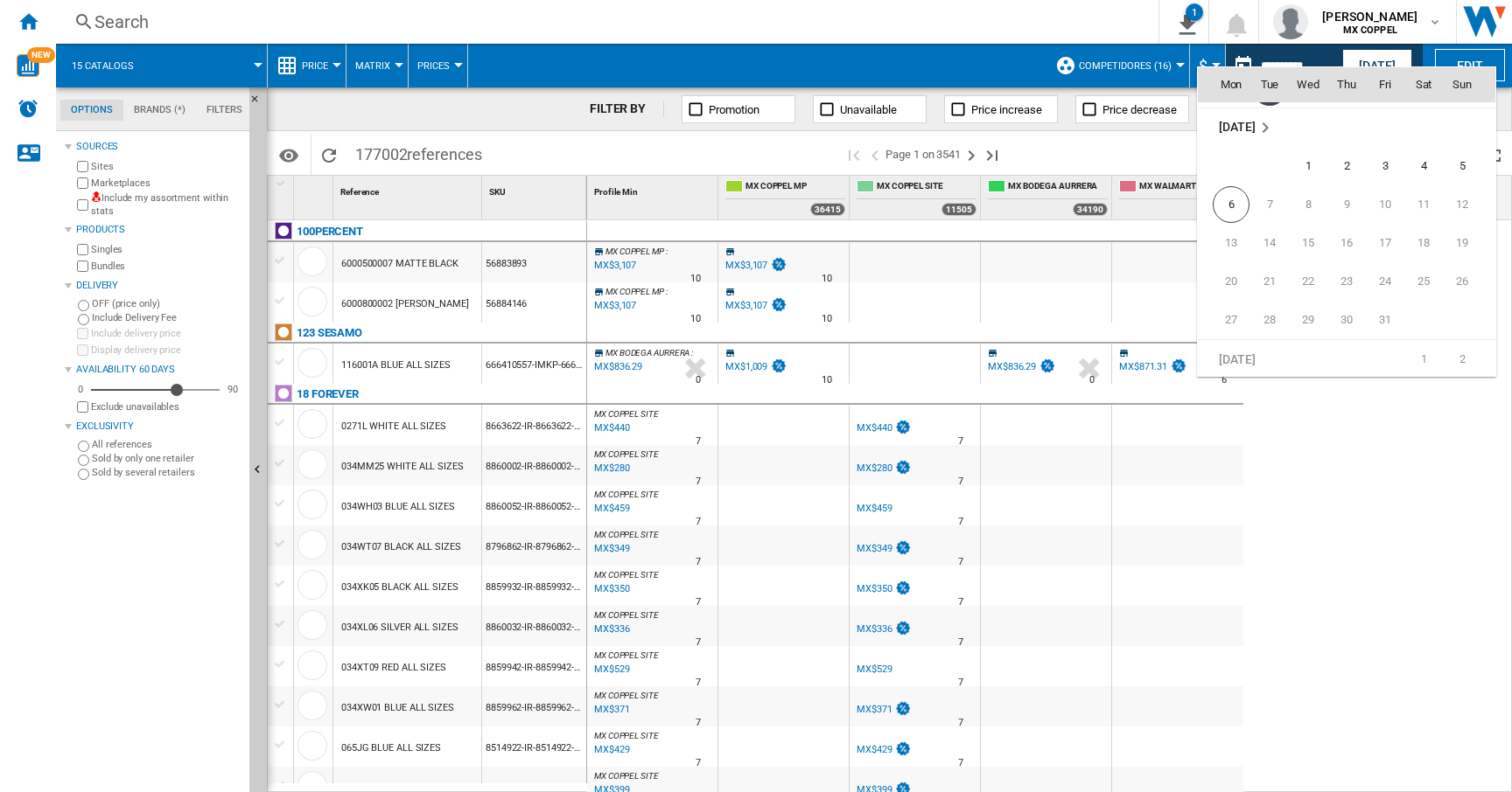
scroll to position [8345, 0]
click at [1341, 467] on div at bounding box center [756, 396] width 1512 height 792
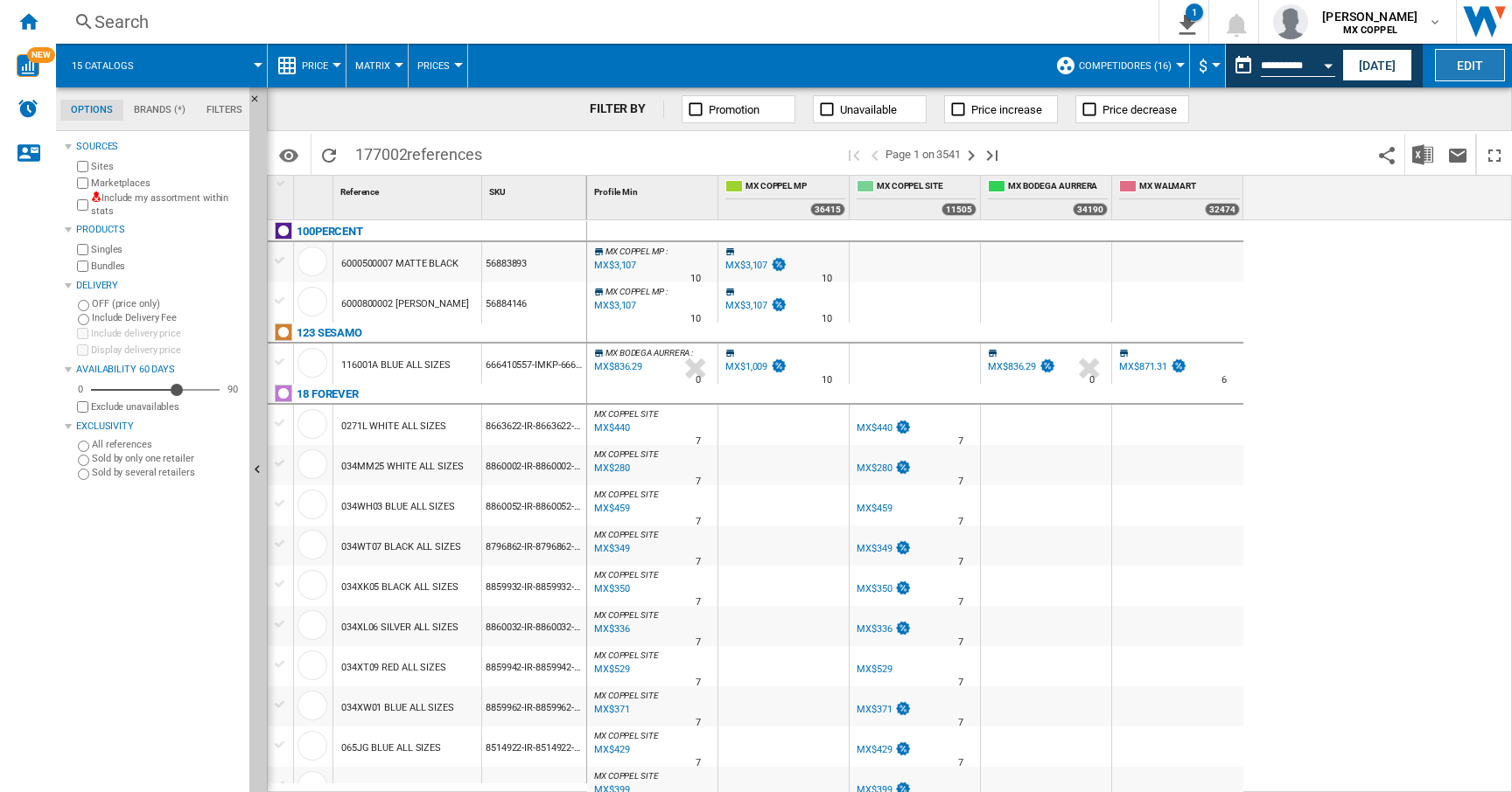
click at [1458, 63] on button "Edit" at bounding box center [1469, 65] width 70 height 32
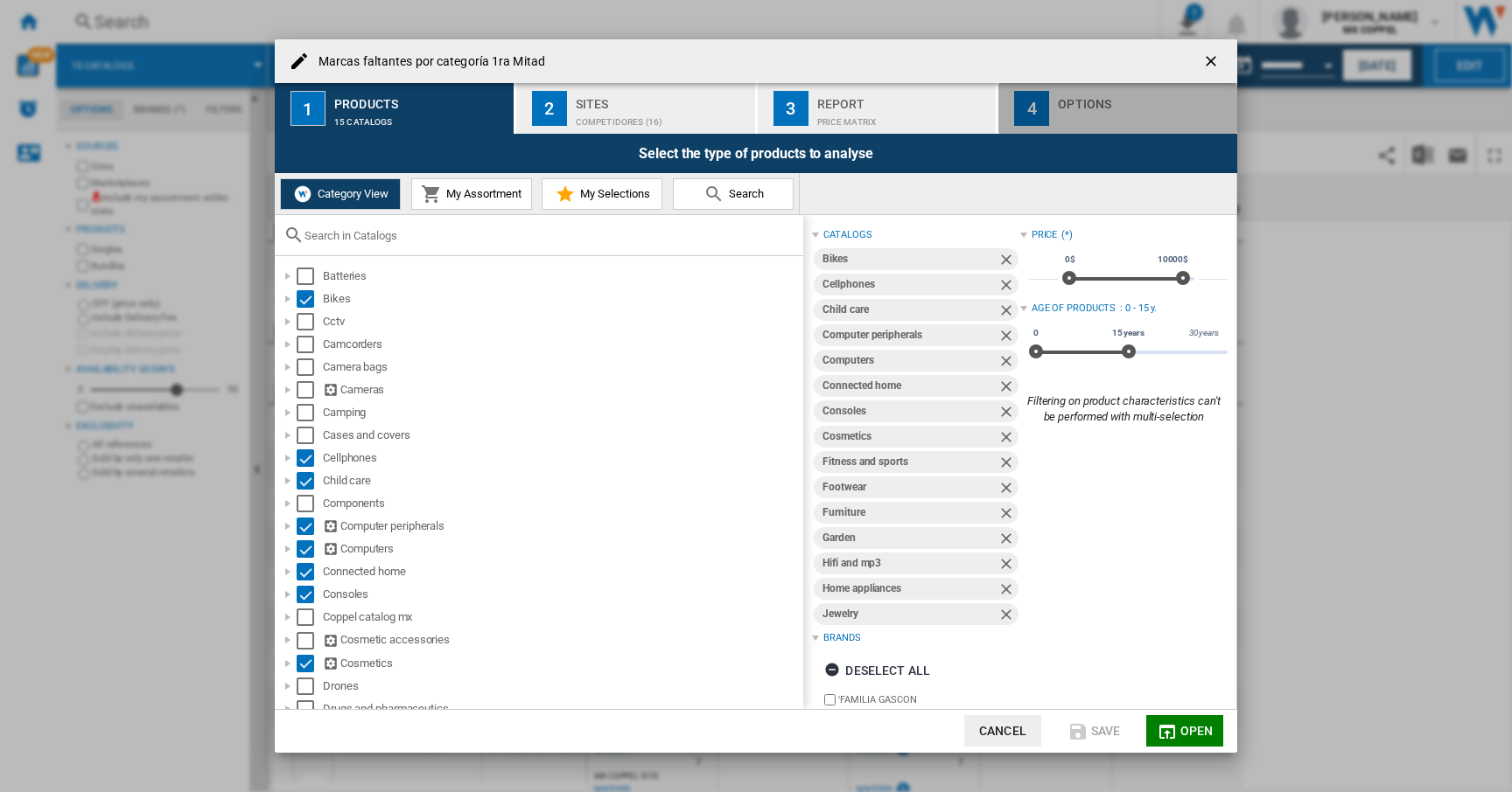
click at [1081, 104] on div "Options" at bounding box center [1144, 99] width 172 height 18
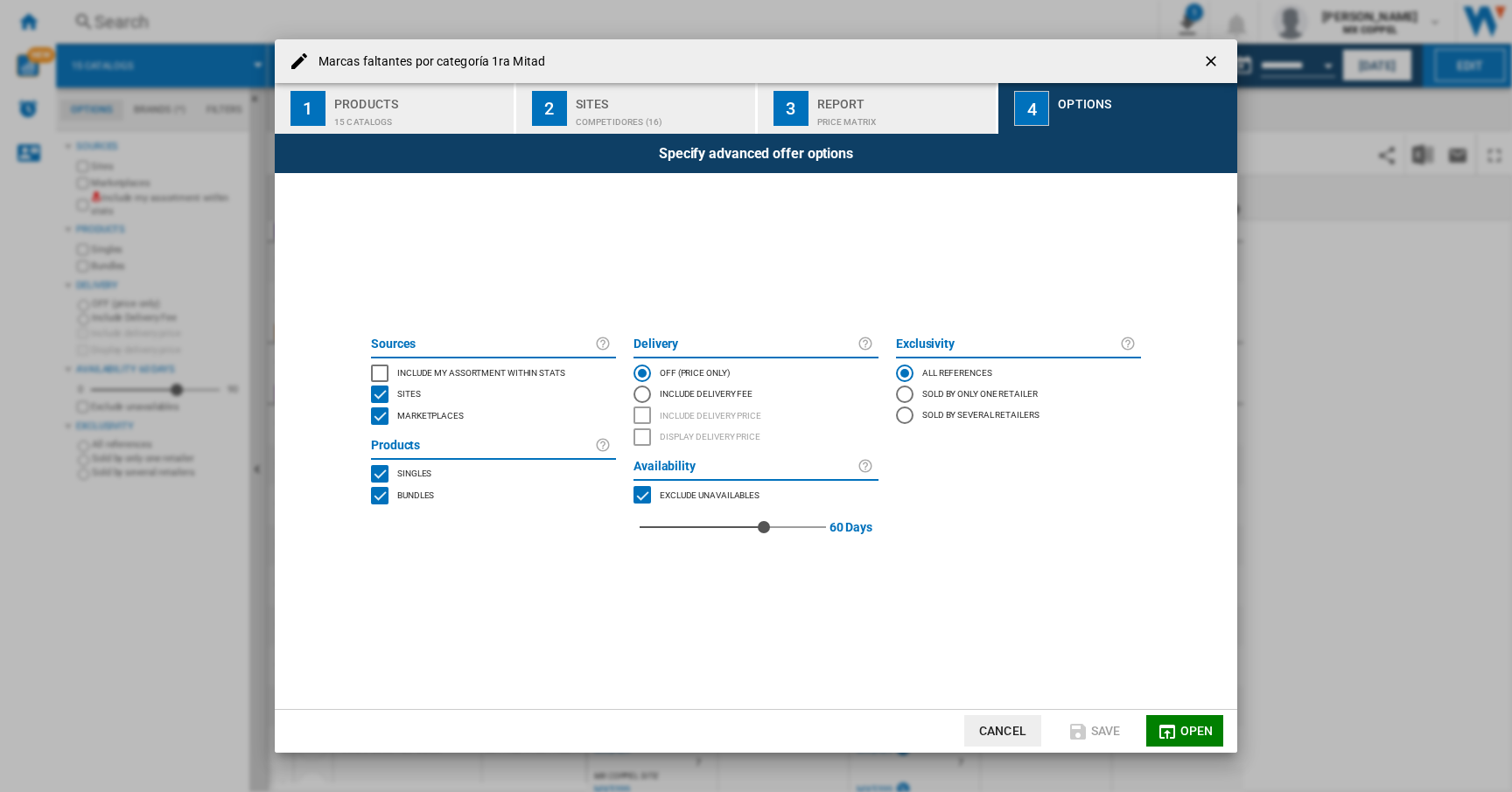
click at [1207, 61] on ng-md-icon "getI18NText('BUTTONS.CLOSE_DIALOG')" at bounding box center [1212, 63] width 21 height 21
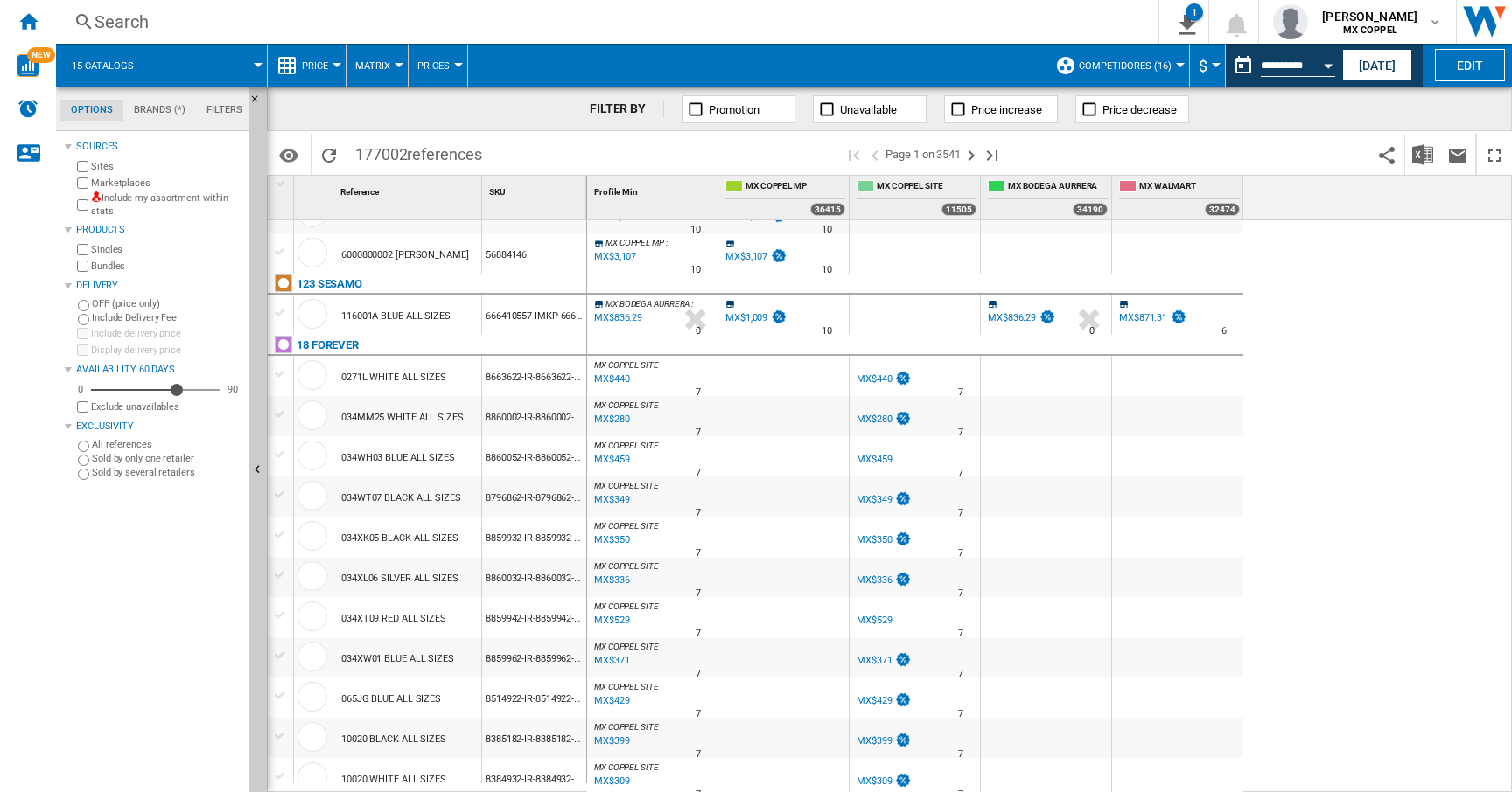
scroll to position [0, 0]
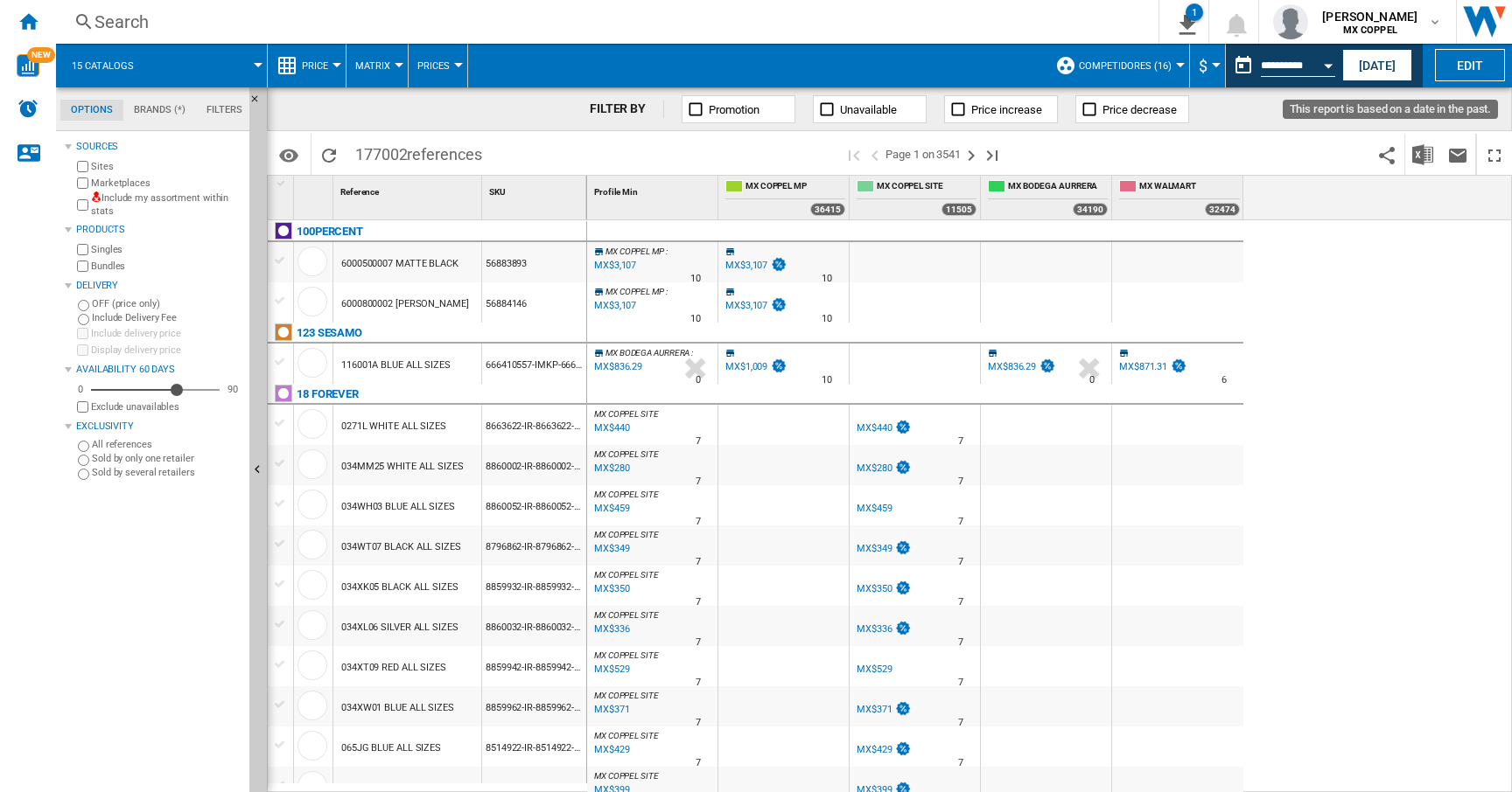
click at [1326, 65] on div "Open calendar" at bounding box center [1329, 66] width 9 height 5
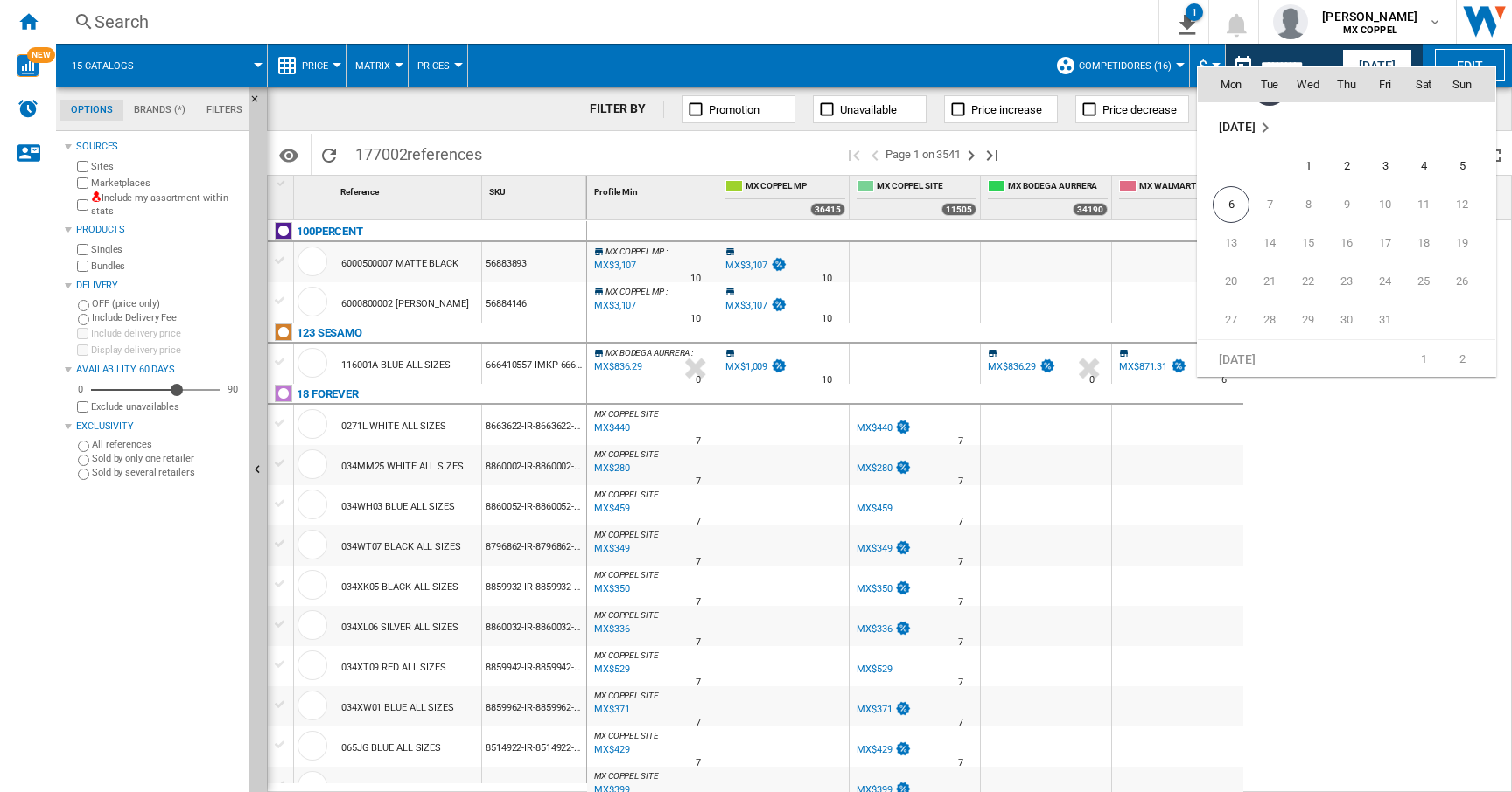
scroll to position [8345, 0]
click at [1392, 473] on div at bounding box center [756, 396] width 1512 height 792
